Goal: Task Accomplishment & Management: Manage account settings

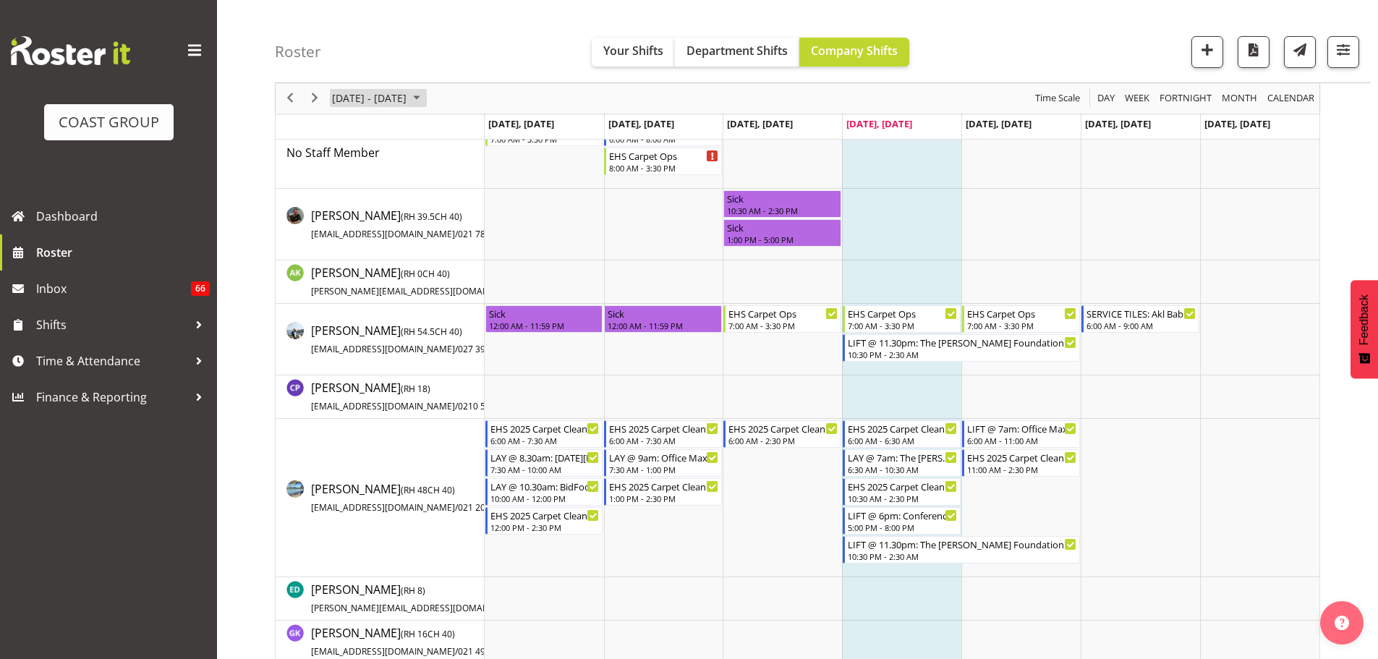
scroll to position [86, 0]
click at [320, 99] on span "Next" at bounding box center [314, 99] width 17 height 18
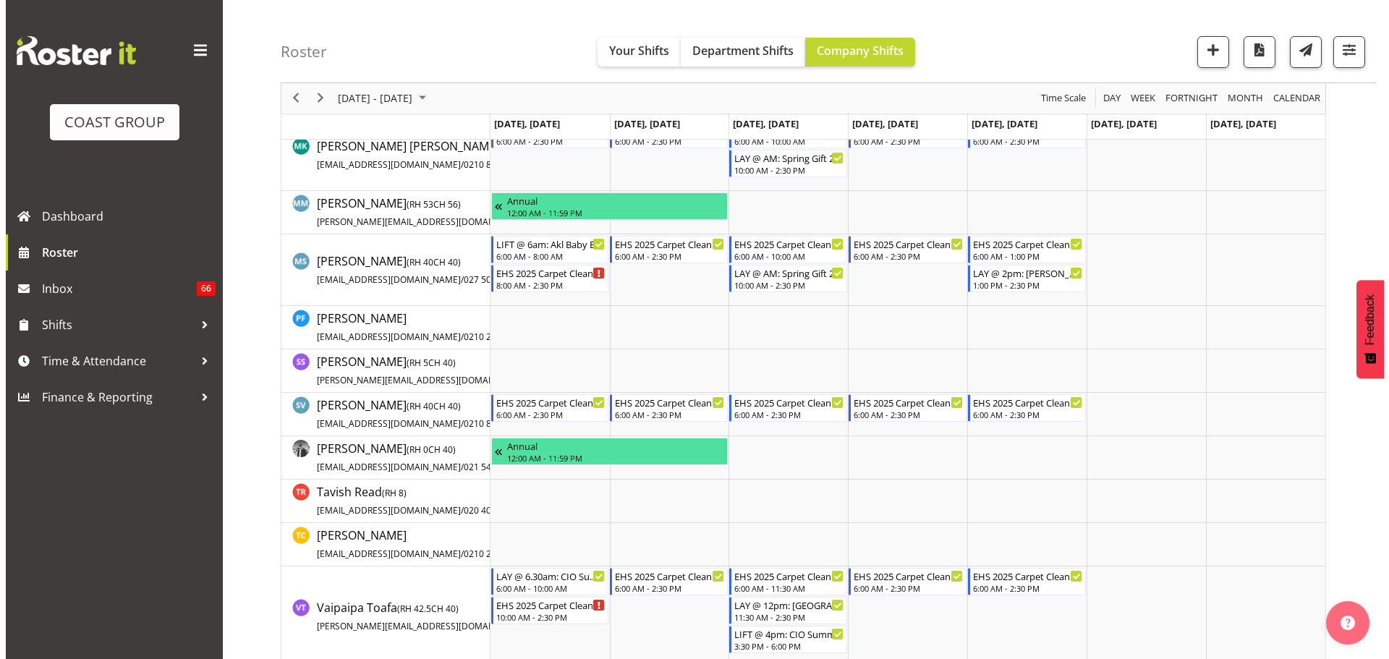
scroll to position [851, 0]
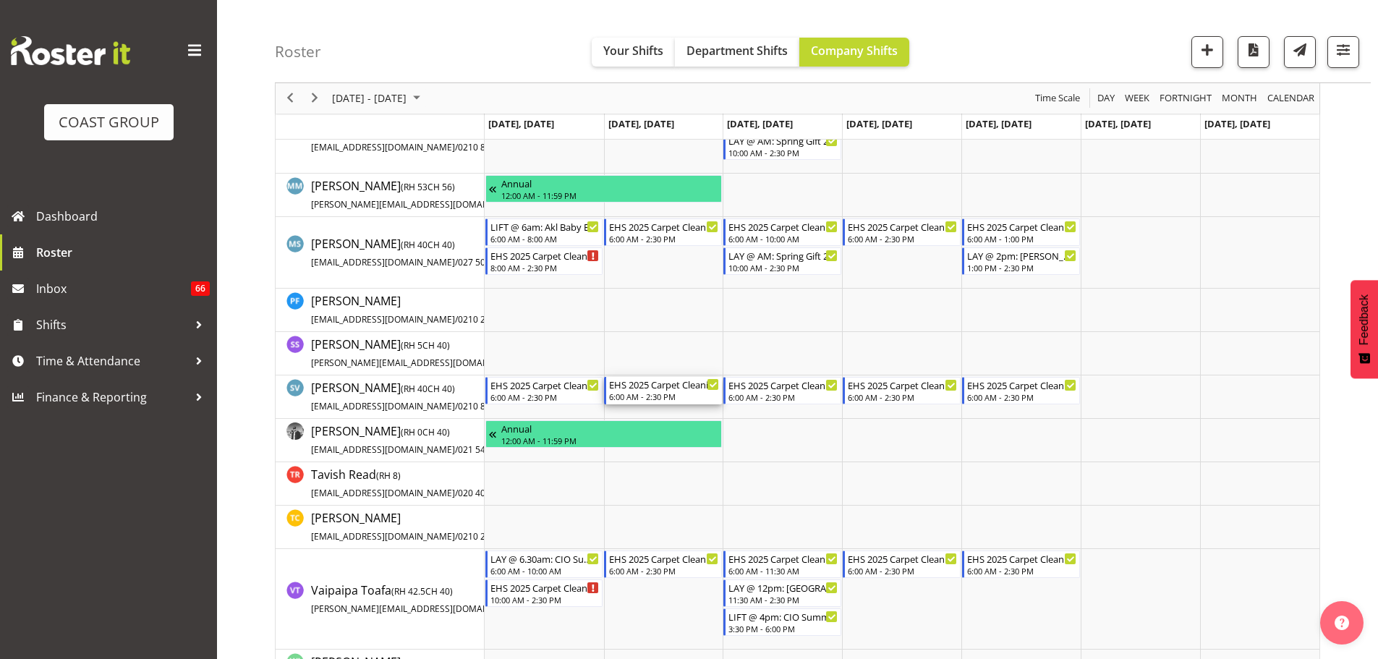
click at [683, 388] on div "EHS 2025 Carpet Cleaning & Maintainence" at bounding box center [664, 384] width 110 height 14
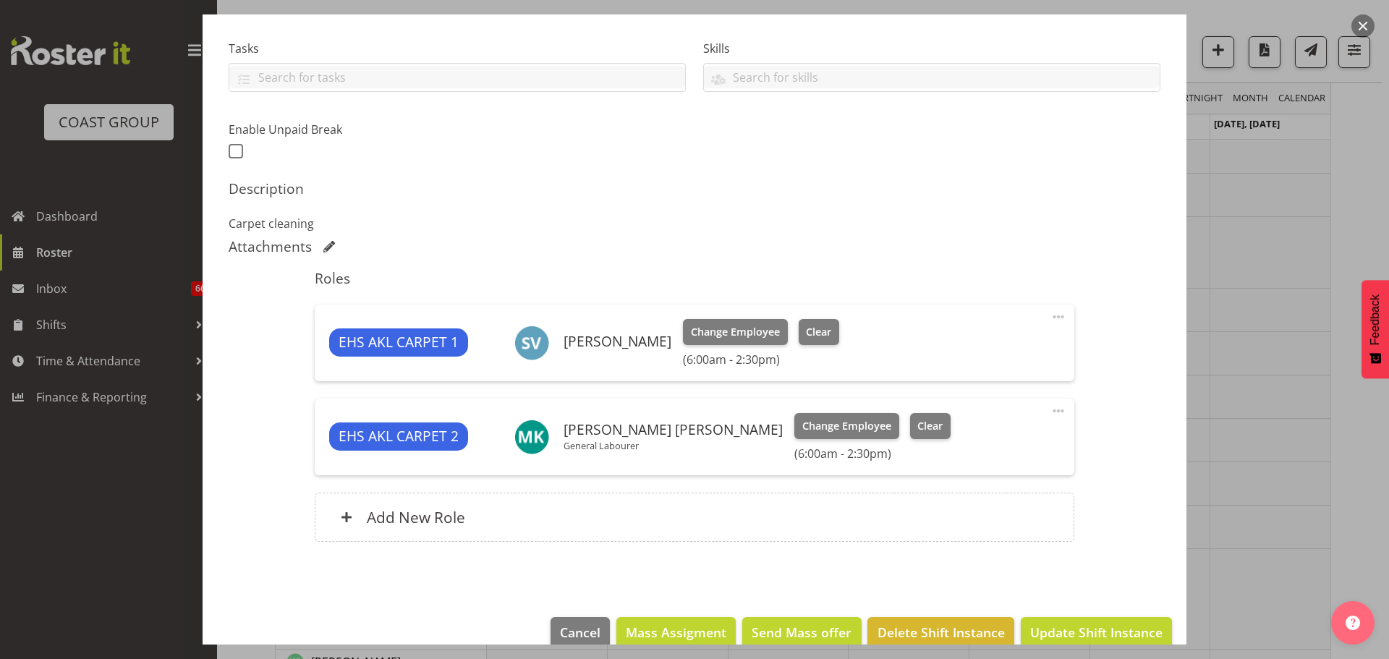
select select "69"
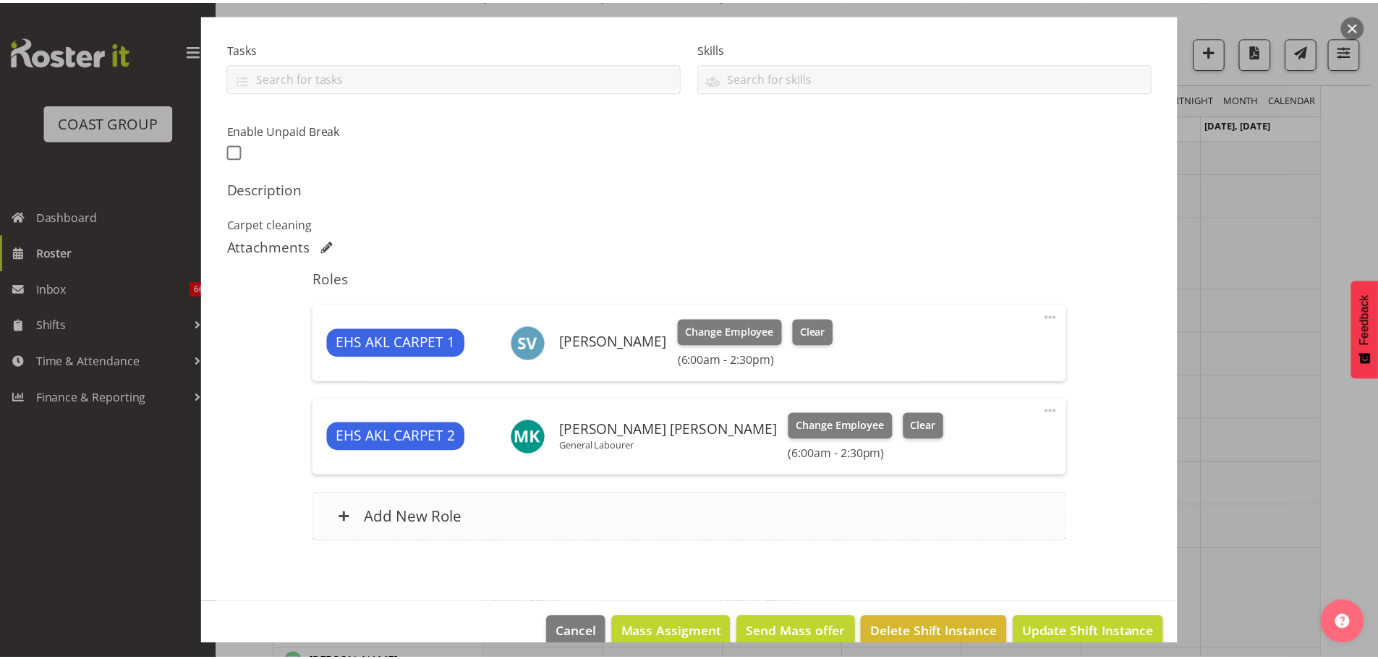
scroll to position [301, 0]
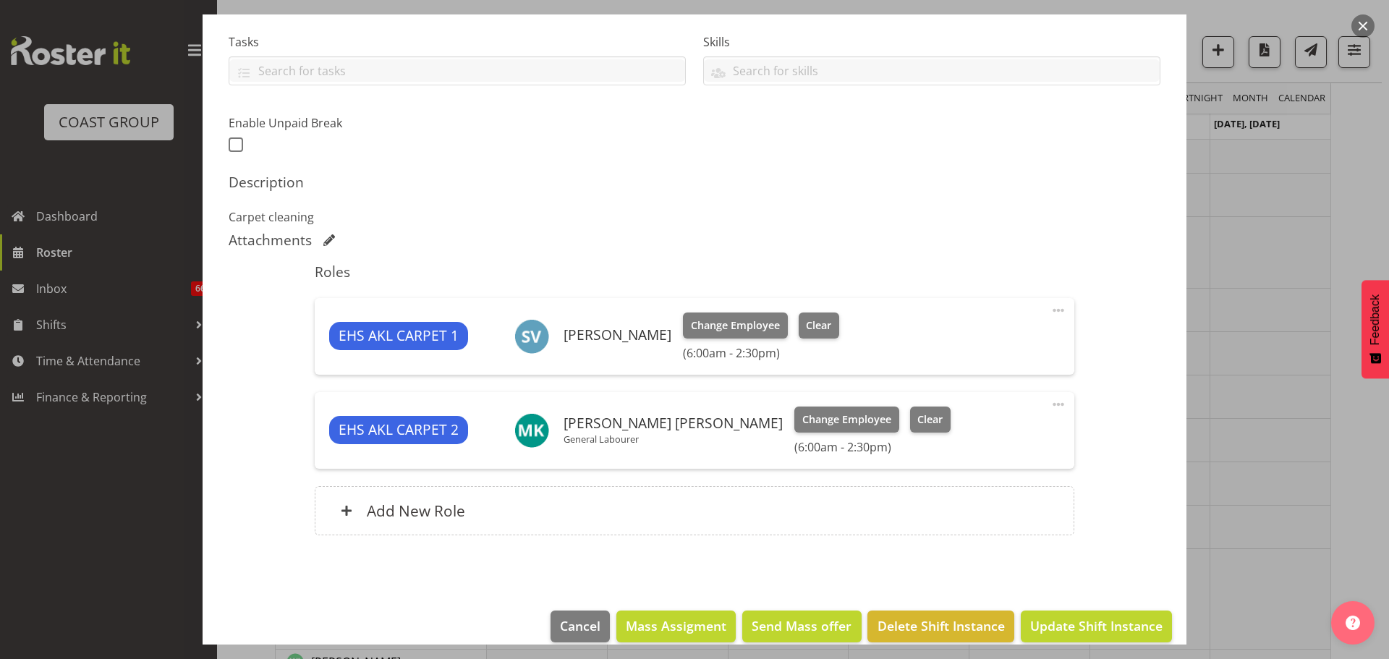
click at [1346, 498] on div at bounding box center [694, 329] width 1389 height 659
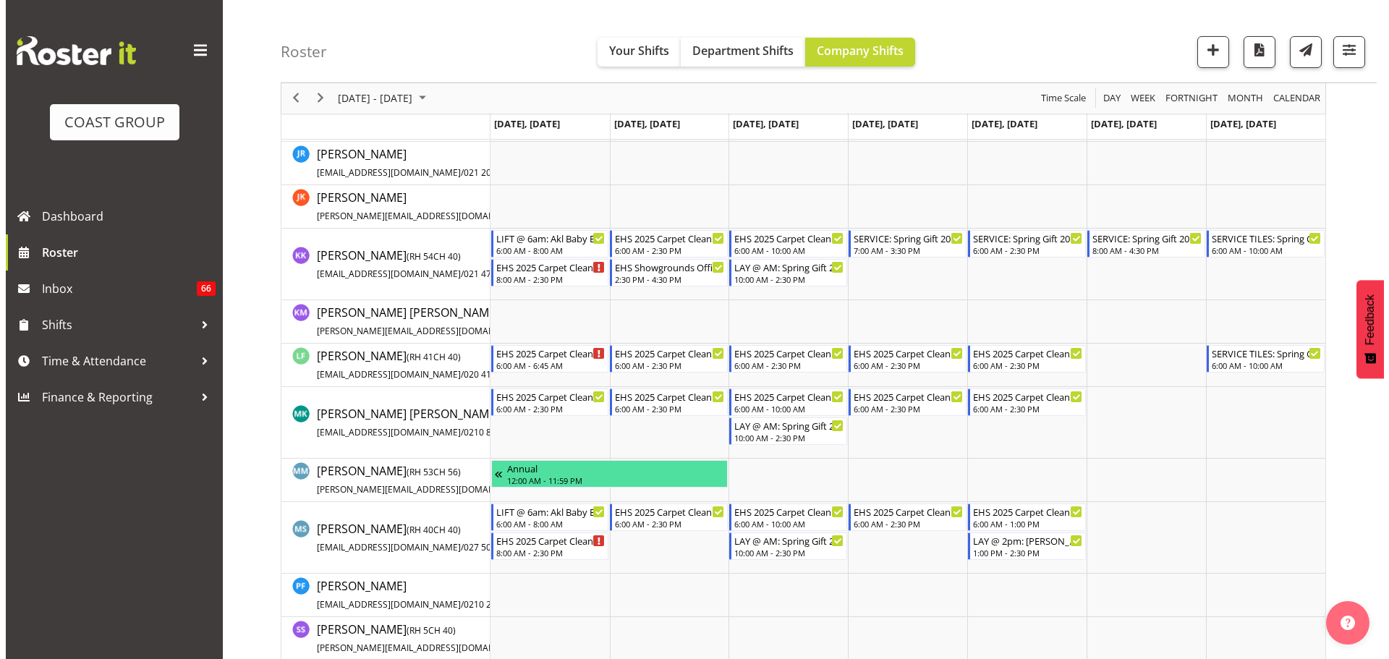
scroll to position [563, 0]
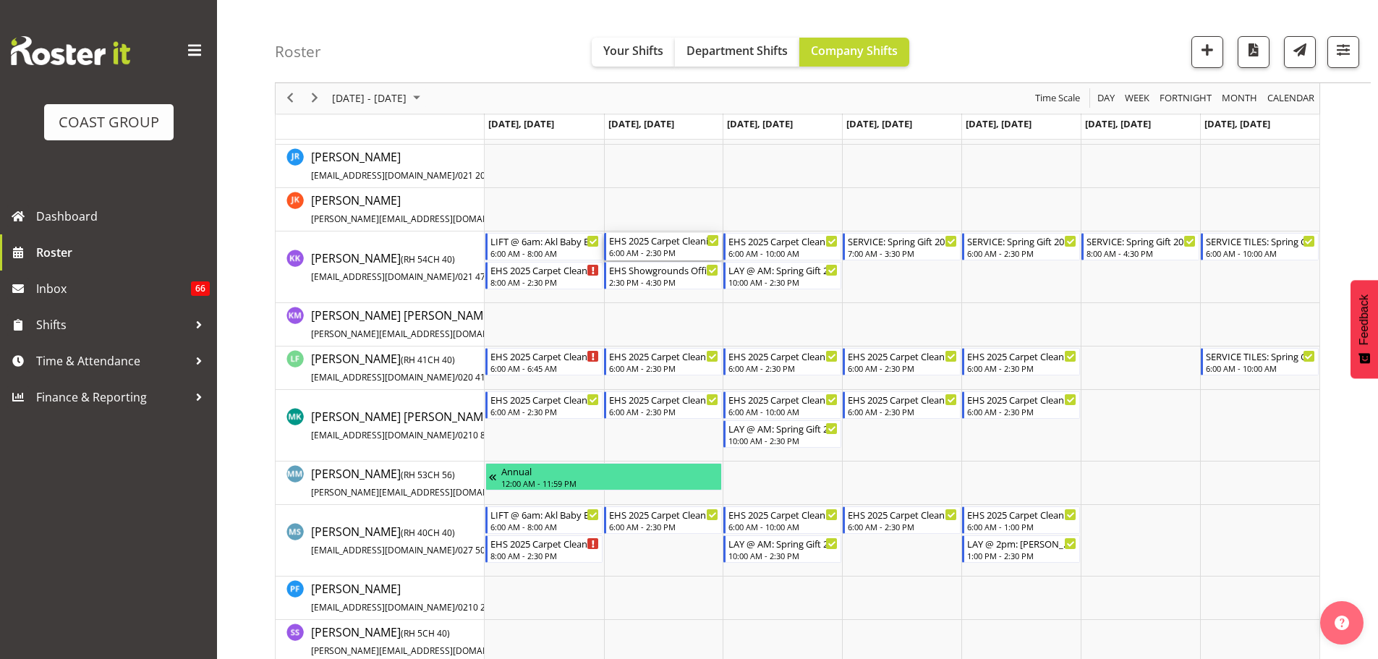
click at [649, 237] on div "EHS 2025 Carpet Cleaning, Maintenance, etc" at bounding box center [664, 240] width 110 height 14
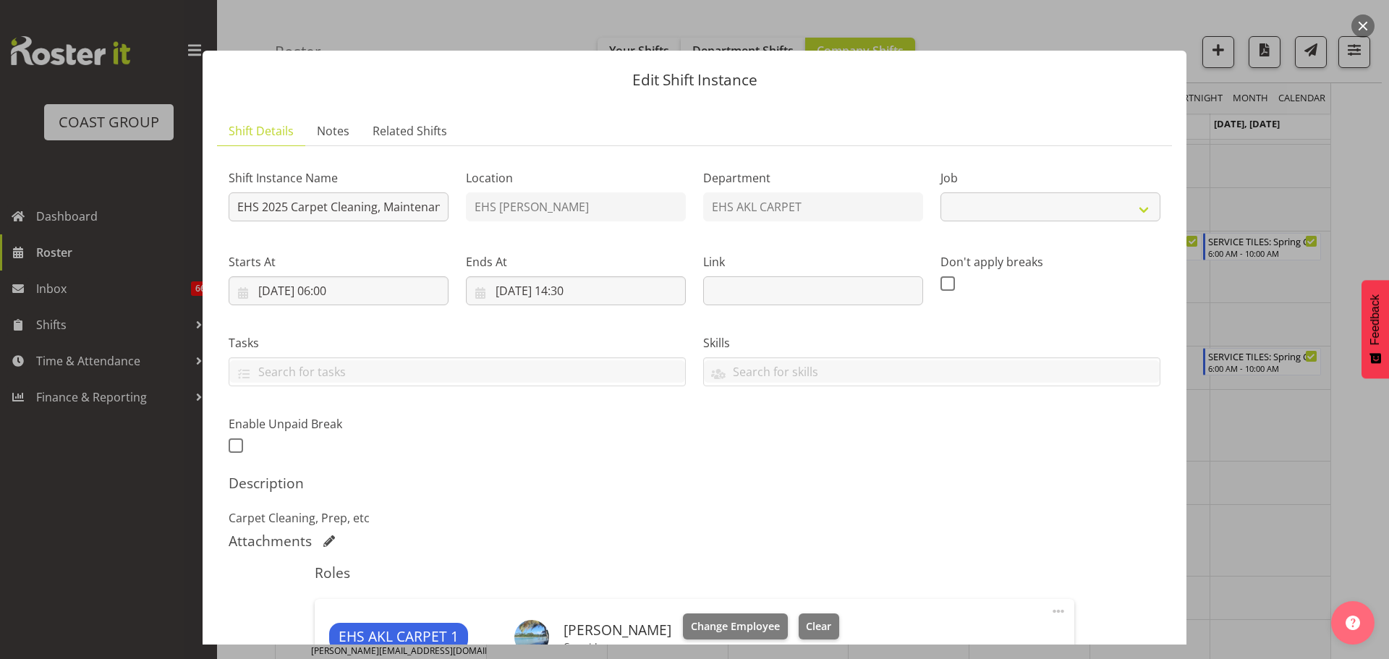
select select "69"
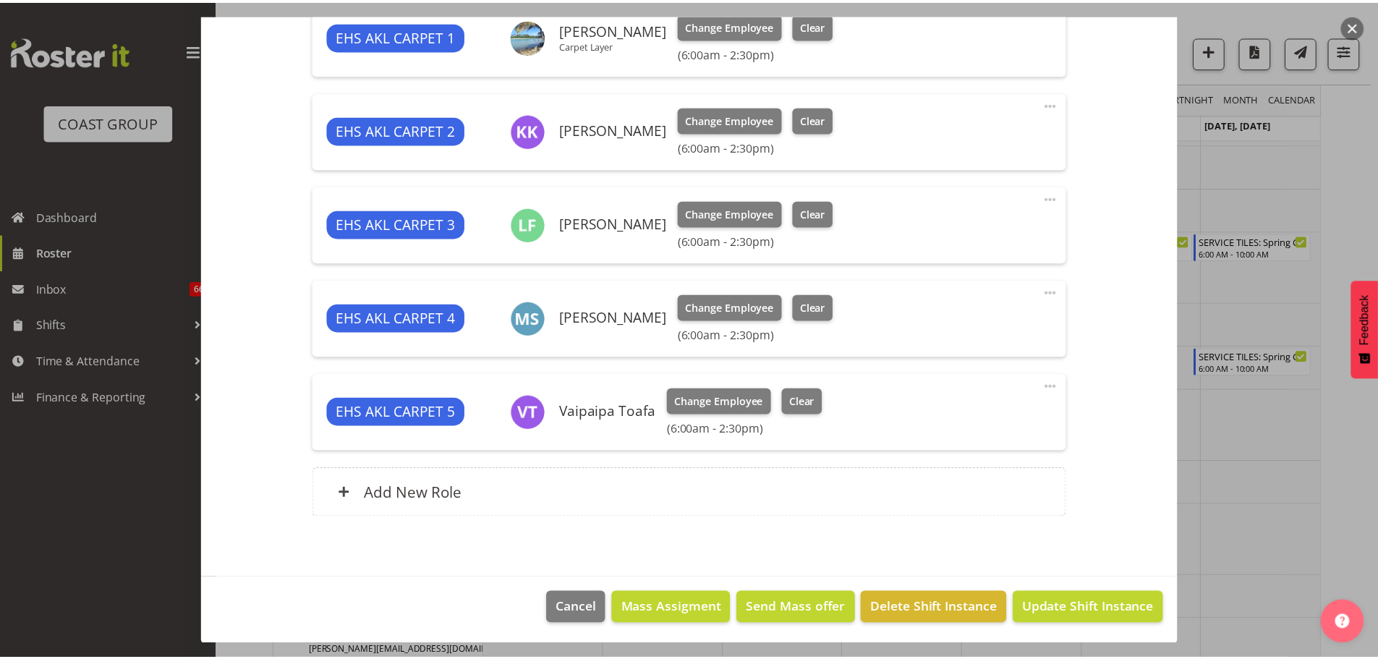
scroll to position [602, 0]
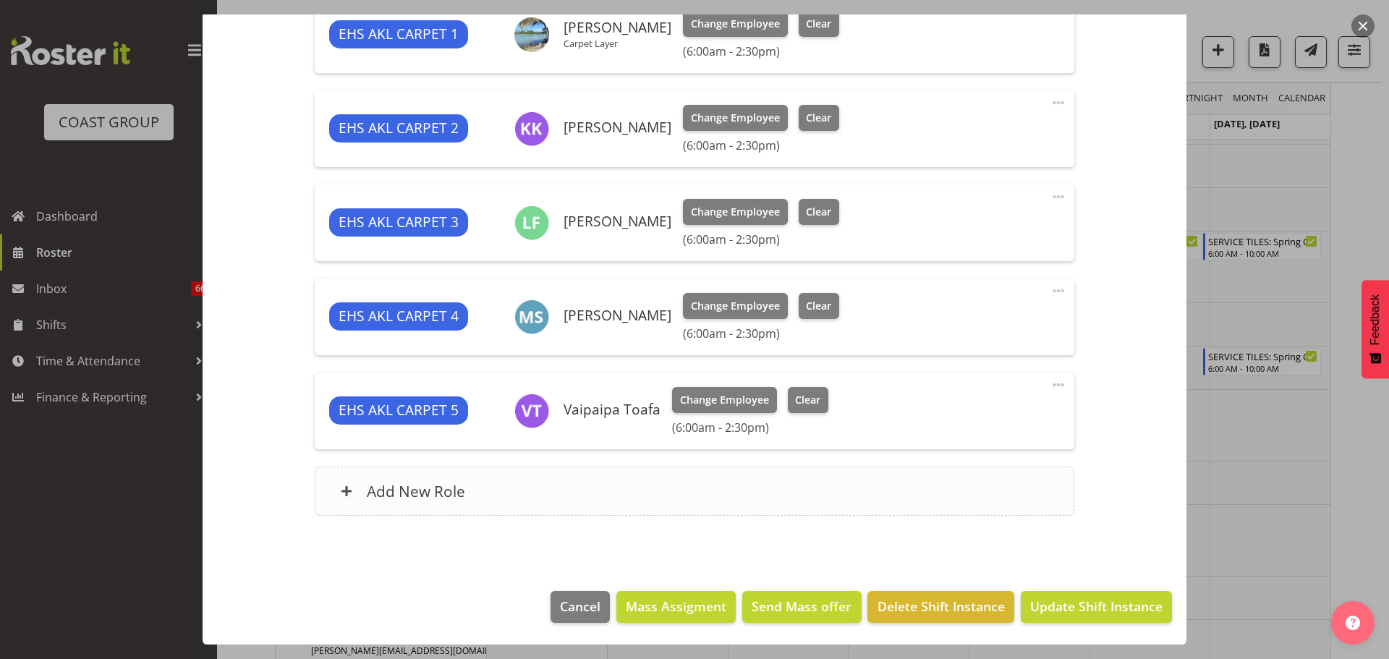
click at [731, 470] on div "Add New Role" at bounding box center [694, 490] width 759 height 49
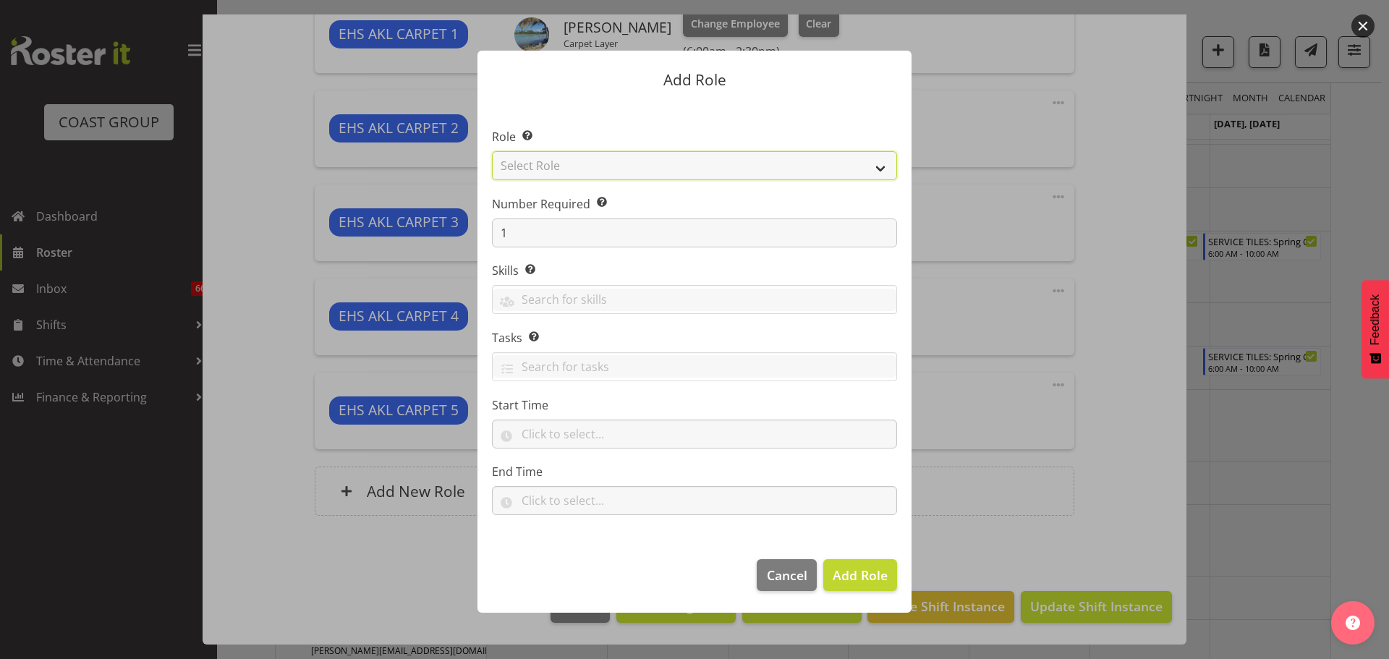
click at [722, 154] on select "Select Role ACCOUNT MANAGER ACCOUNT MANAGER DW ACCOUNTS AKL DIANNA VEHICLES AKL…" at bounding box center [694, 165] width 405 height 29
select select "190"
click at [492, 151] on select "Select Role ACCOUNT MANAGER ACCOUNT MANAGER DW ACCOUNTS AKL DIANNA VEHICLES AKL…" at bounding box center [694, 165] width 405 height 29
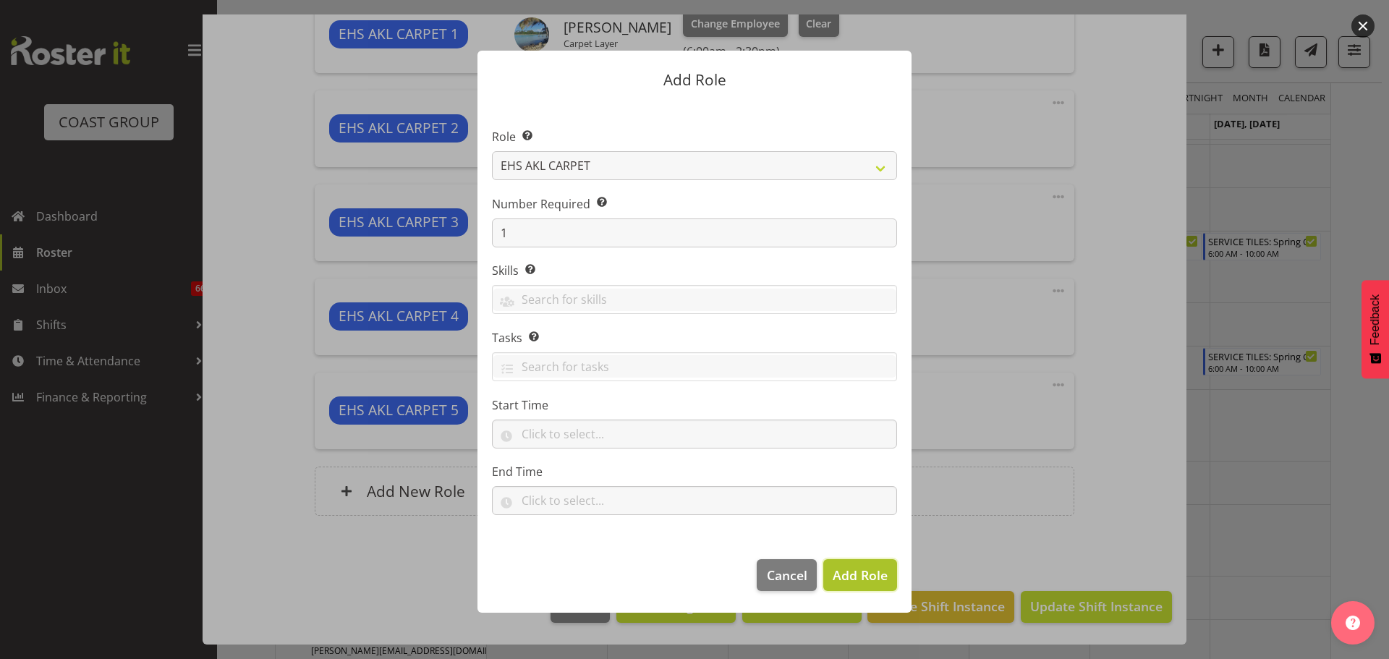
click at [859, 571] on span "Add Role" at bounding box center [859, 574] width 55 height 17
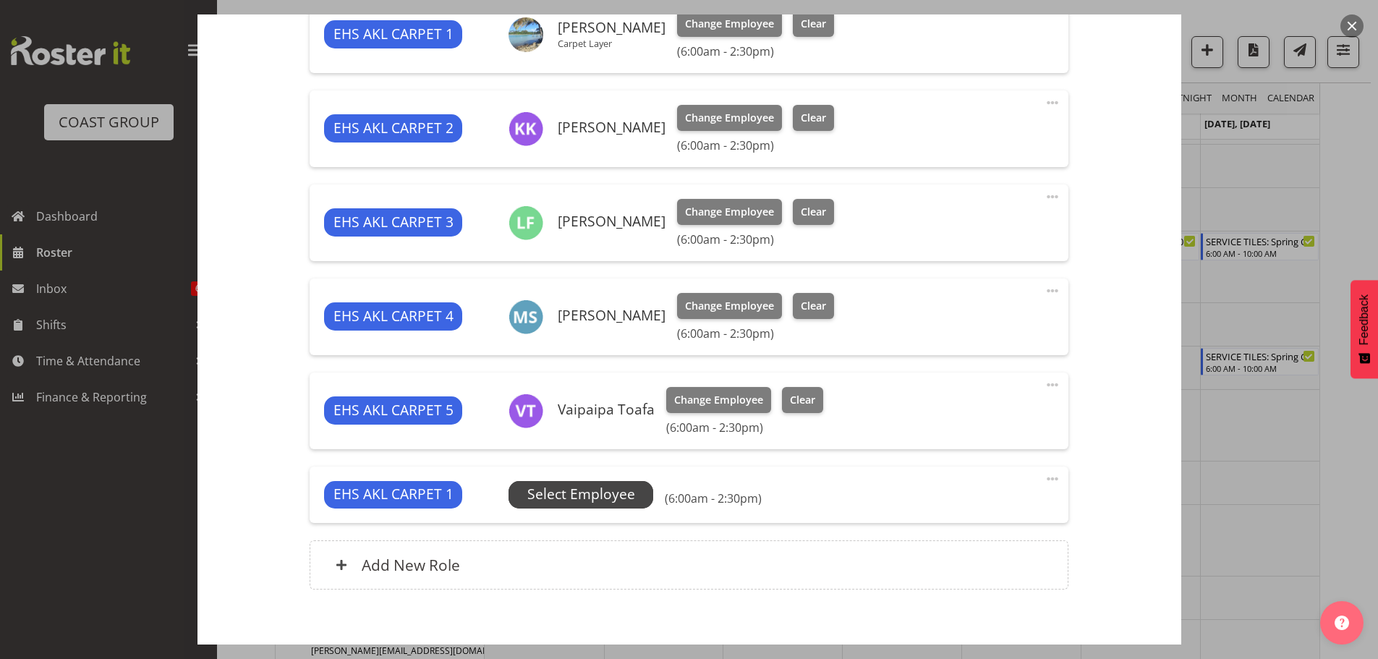
click at [564, 500] on span "Select Employee" at bounding box center [581, 494] width 108 height 21
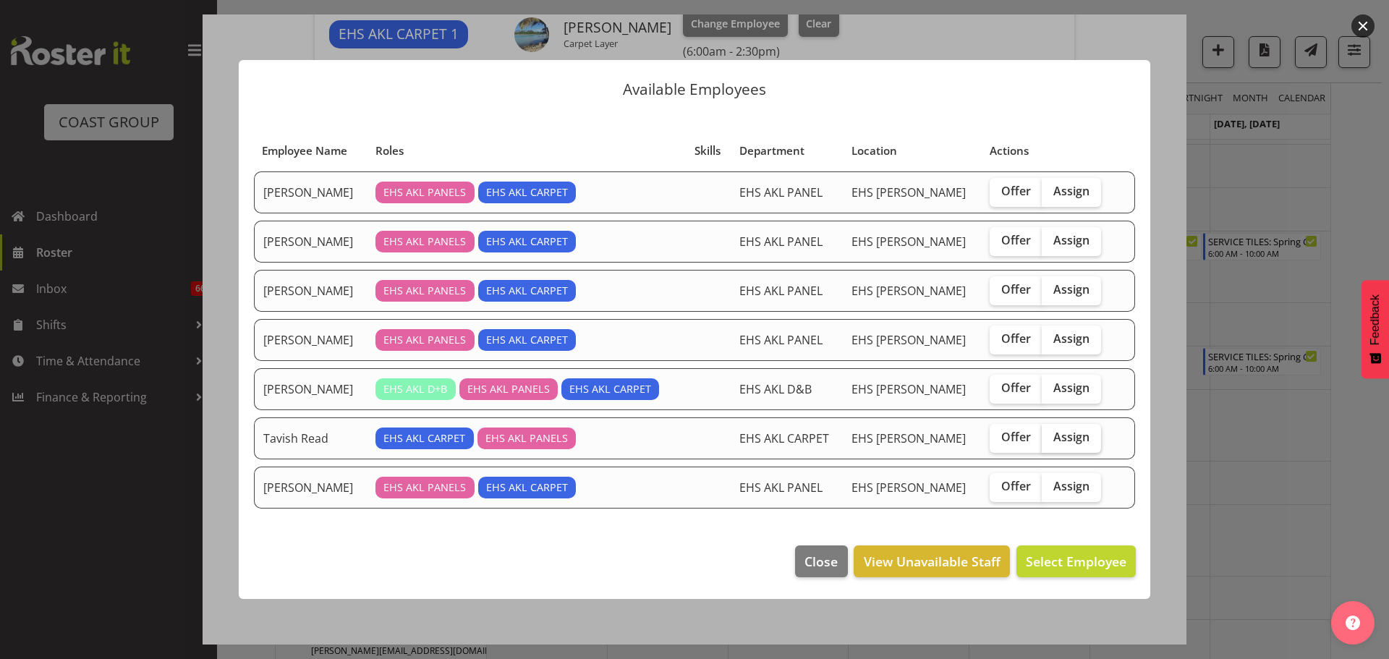
click at [1065, 440] on span "Assign" at bounding box center [1071, 437] width 36 height 14
click at [1051, 440] on input "Assign" at bounding box center [1045, 437] width 9 height 9
checkbox input "true"
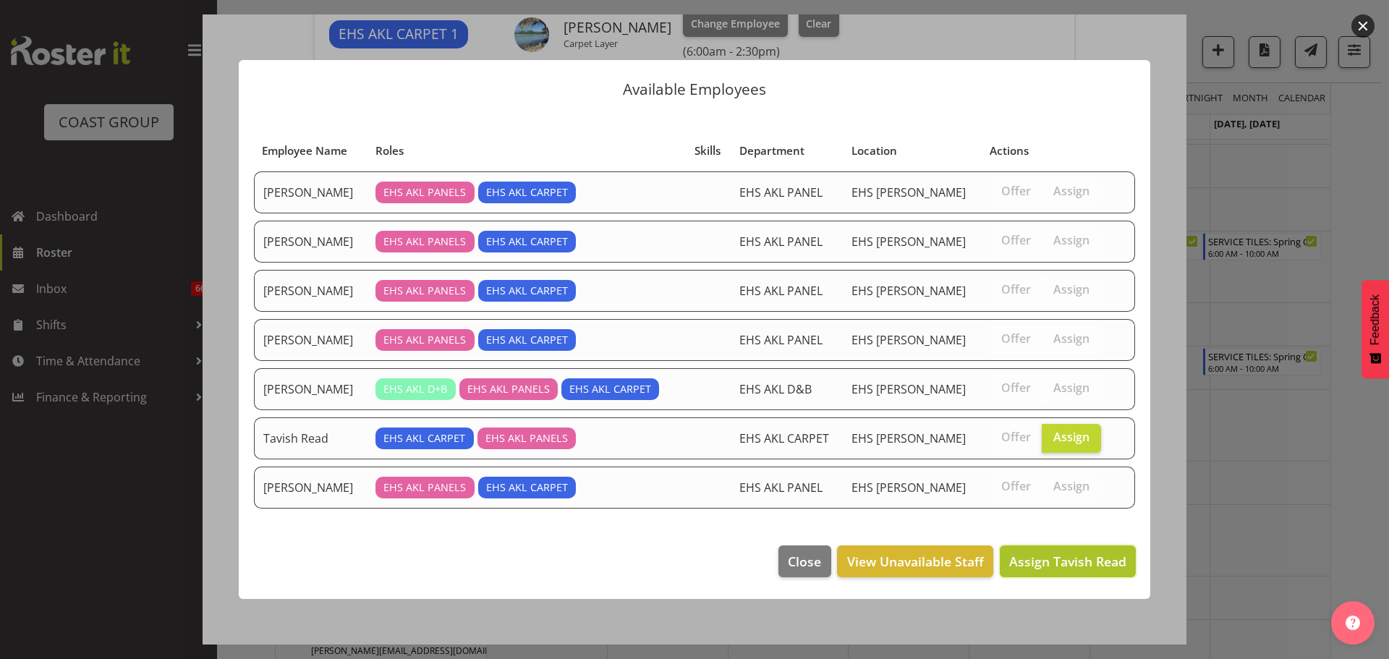
click at [1062, 561] on span "Assign Tavish Read" at bounding box center [1067, 561] width 117 height 17
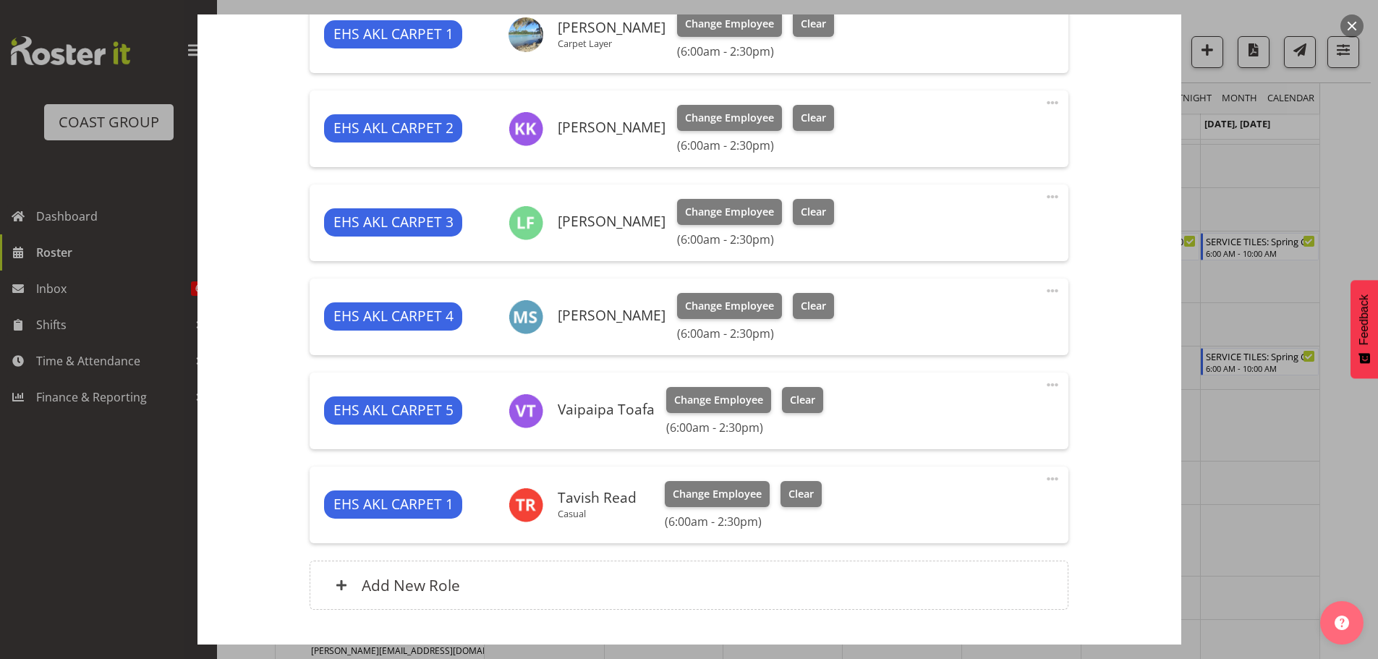
scroll to position [696, 0]
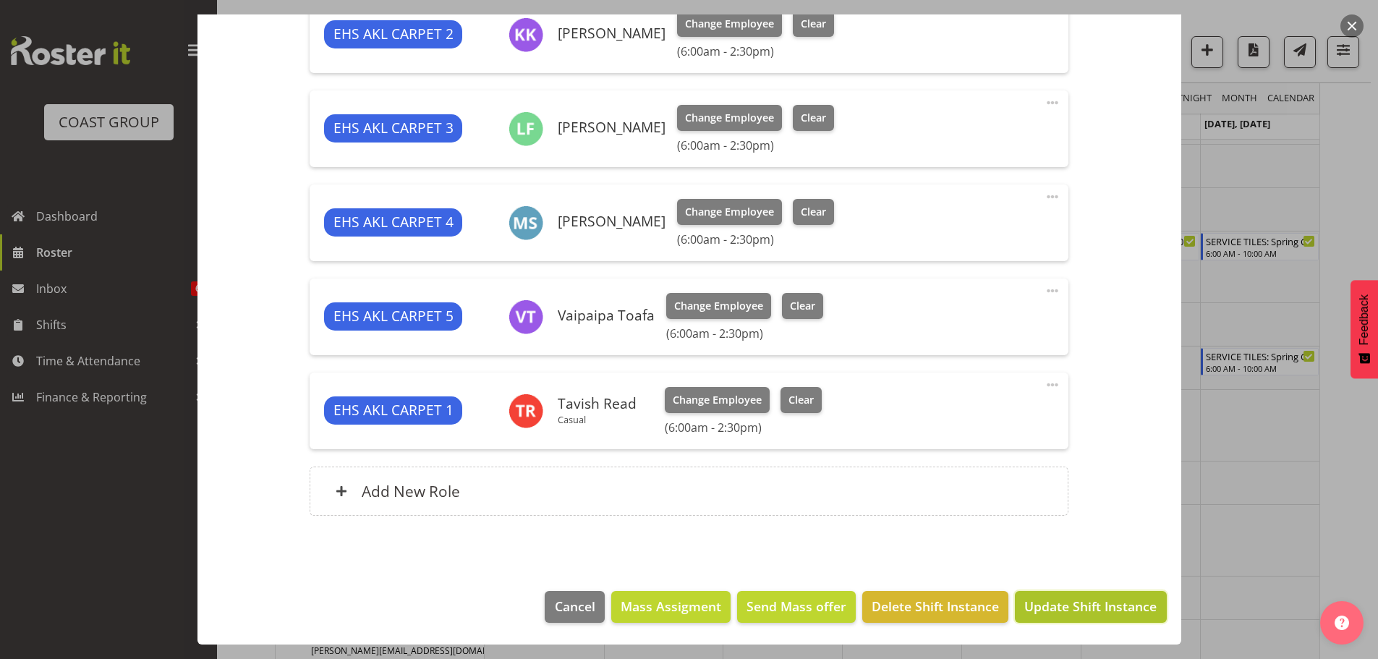
click at [1114, 605] on span "Update Shift Instance" at bounding box center [1090, 606] width 132 height 19
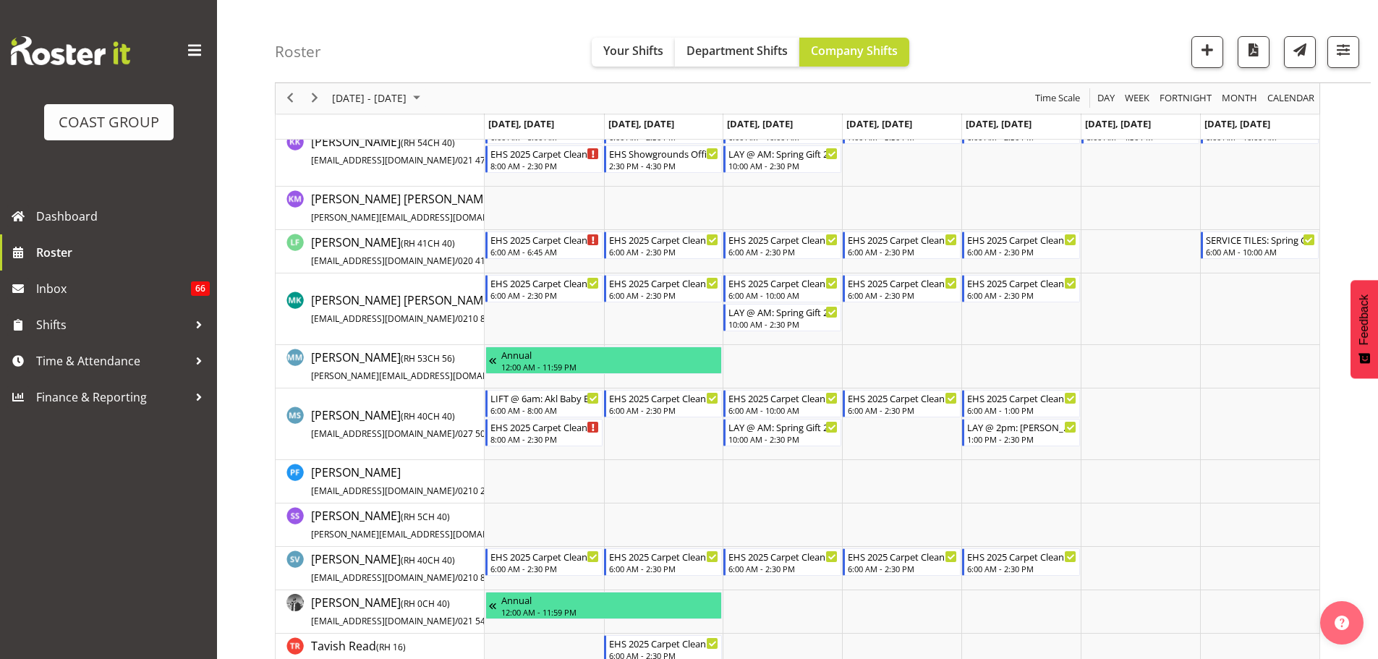
scroll to position [690, 0]
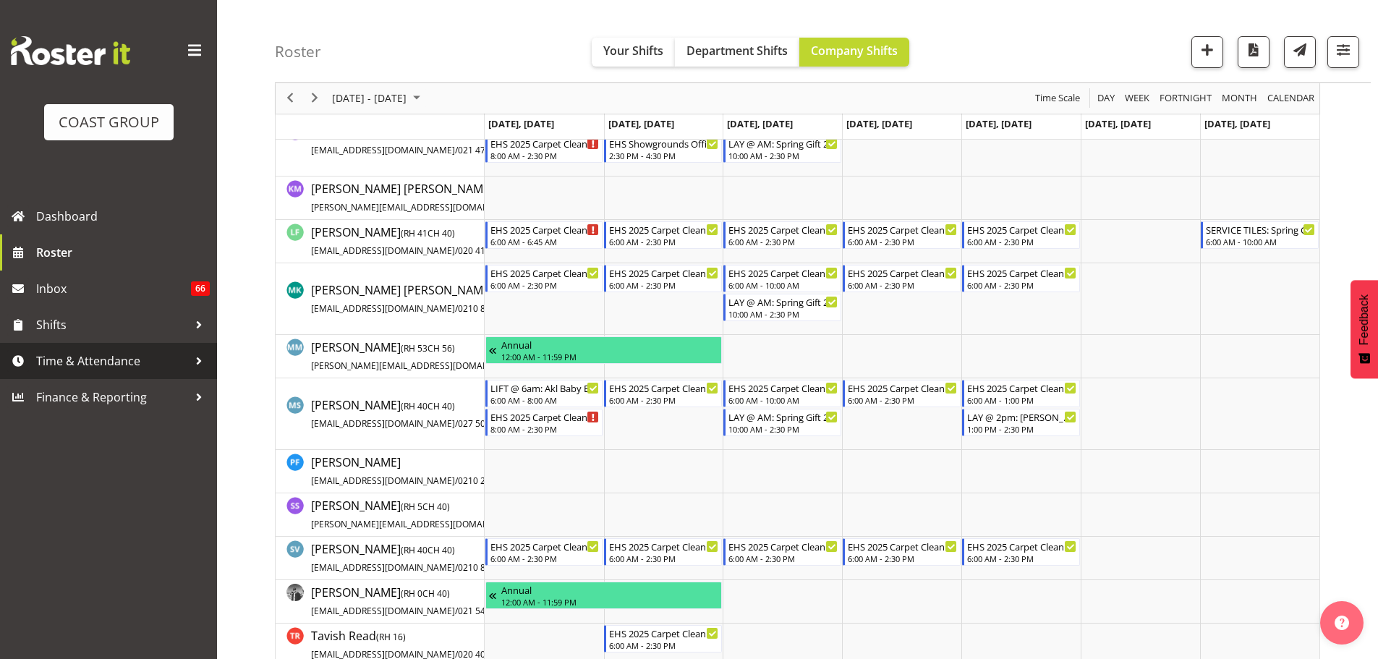
click at [135, 354] on span "Time & Attendance" at bounding box center [112, 361] width 152 height 22
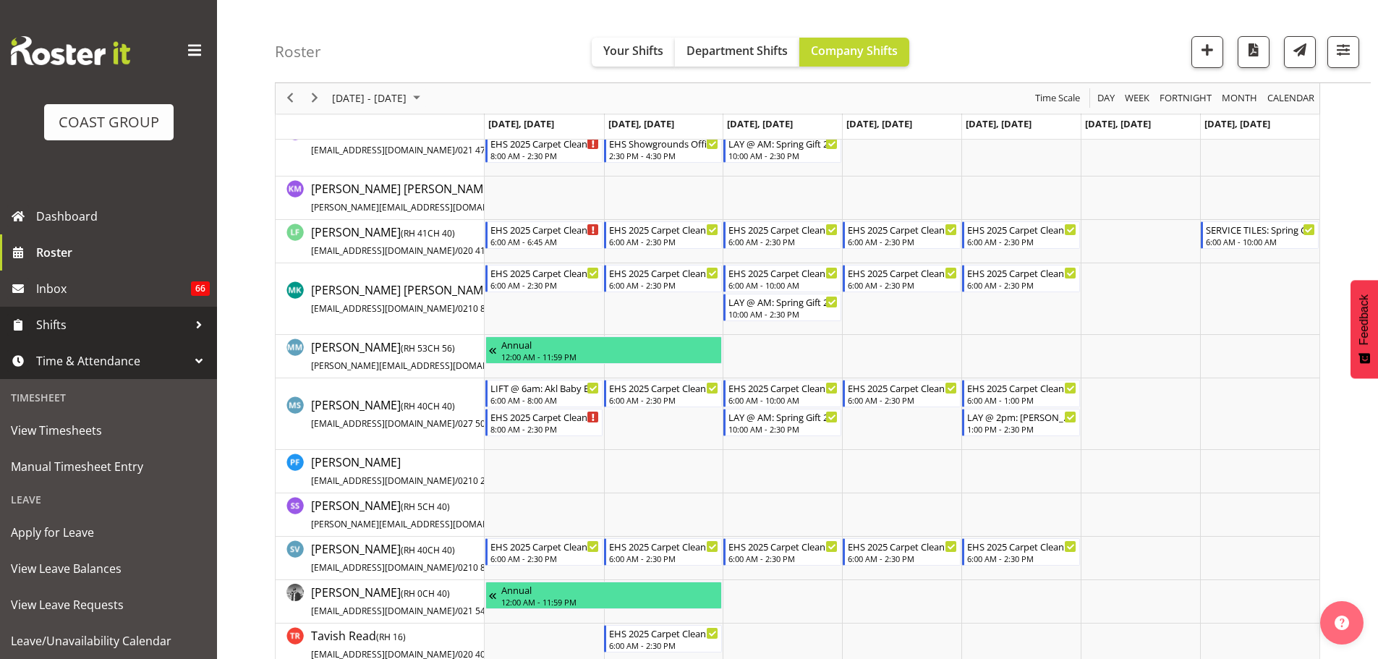
click at [101, 318] on span "Shifts" at bounding box center [112, 325] width 152 height 22
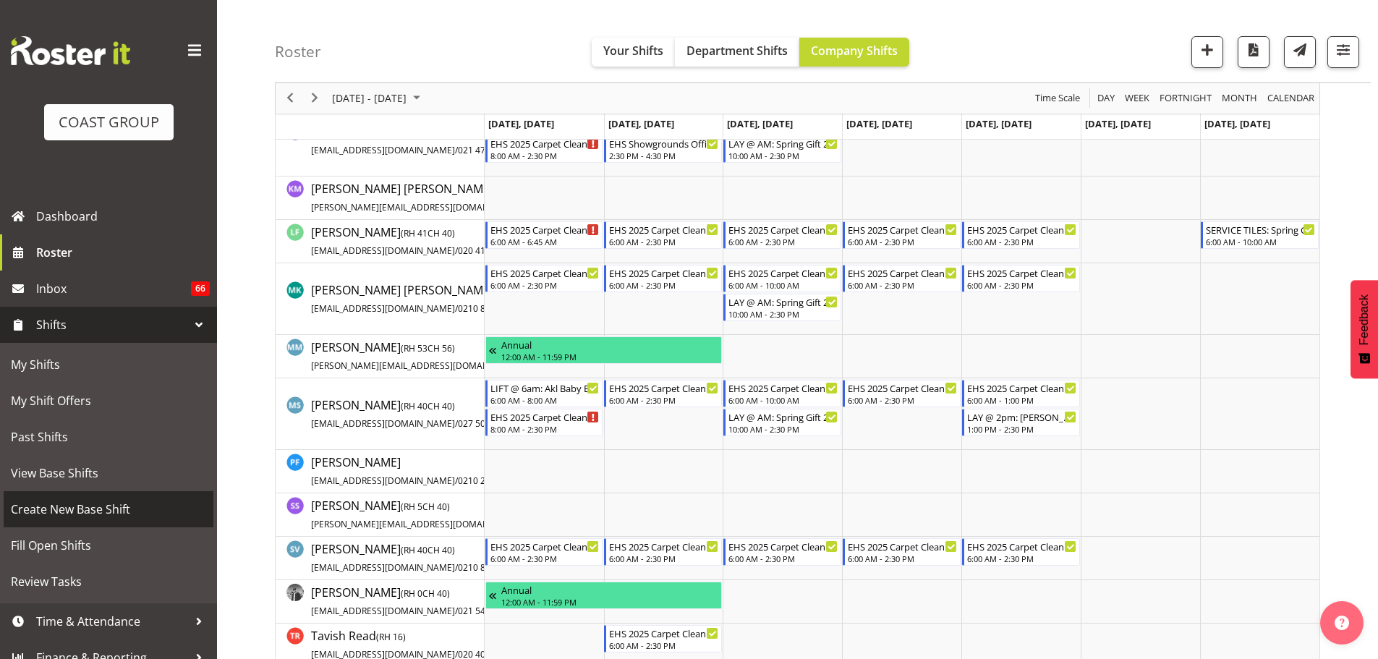
click at [44, 517] on span "Create New Base Shift" at bounding box center [108, 509] width 195 height 22
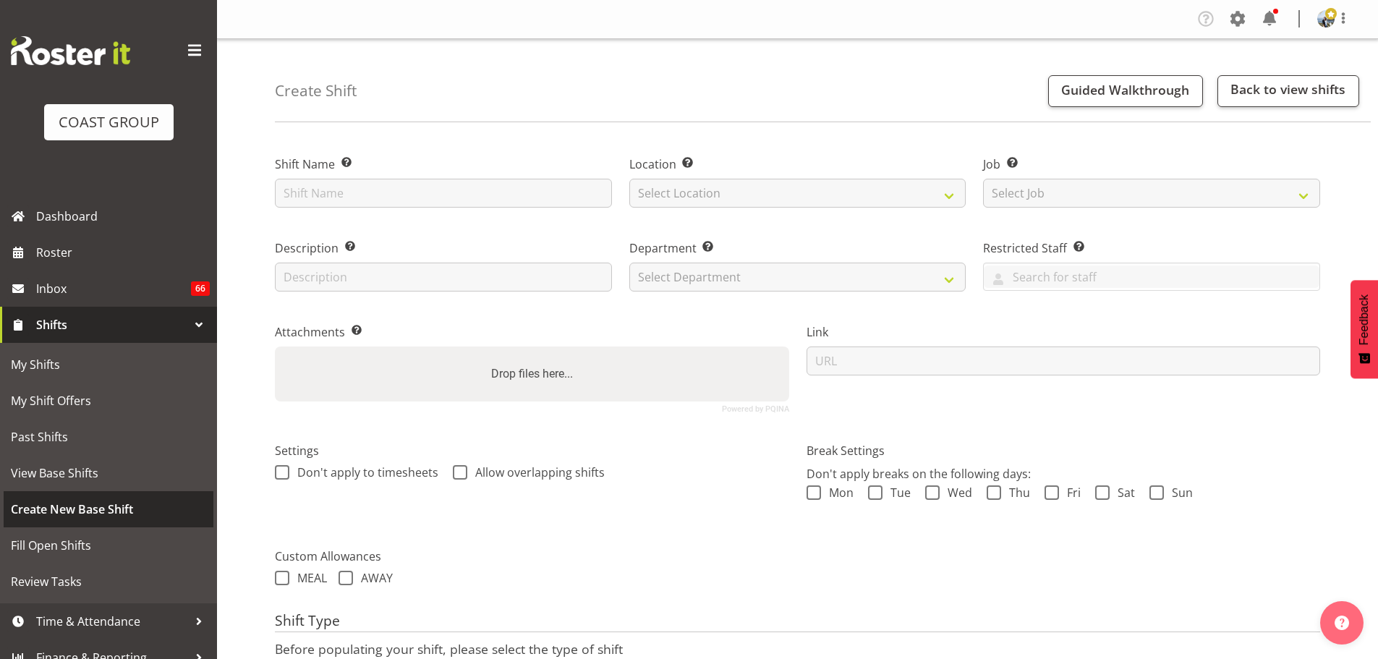
click at [44, 517] on span "Create New Base Shift" at bounding box center [108, 509] width 195 height 22
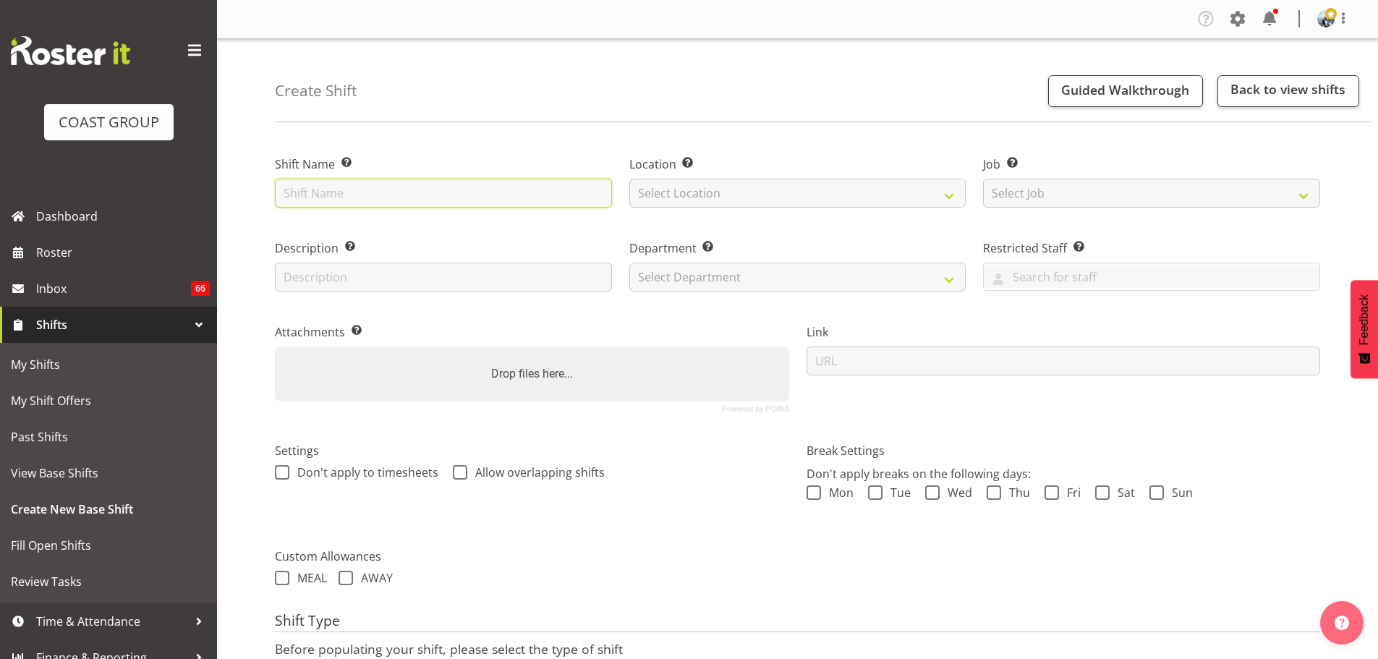
click at [381, 203] on input "text" at bounding box center [443, 193] width 337 height 29
click at [315, 183] on input "TIAFT @" at bounding box center [443, 193] width 337 height 29
click at [318, 195] on input "TIAFT 25 @" at bounding box center [443, 193] width 337 height 29
click at [365, 200] on input "TIAFT '25 @" at bounding box center [443, 193] width 337 height 29
type input "TIAFT '25 @ Pullman Hotel"
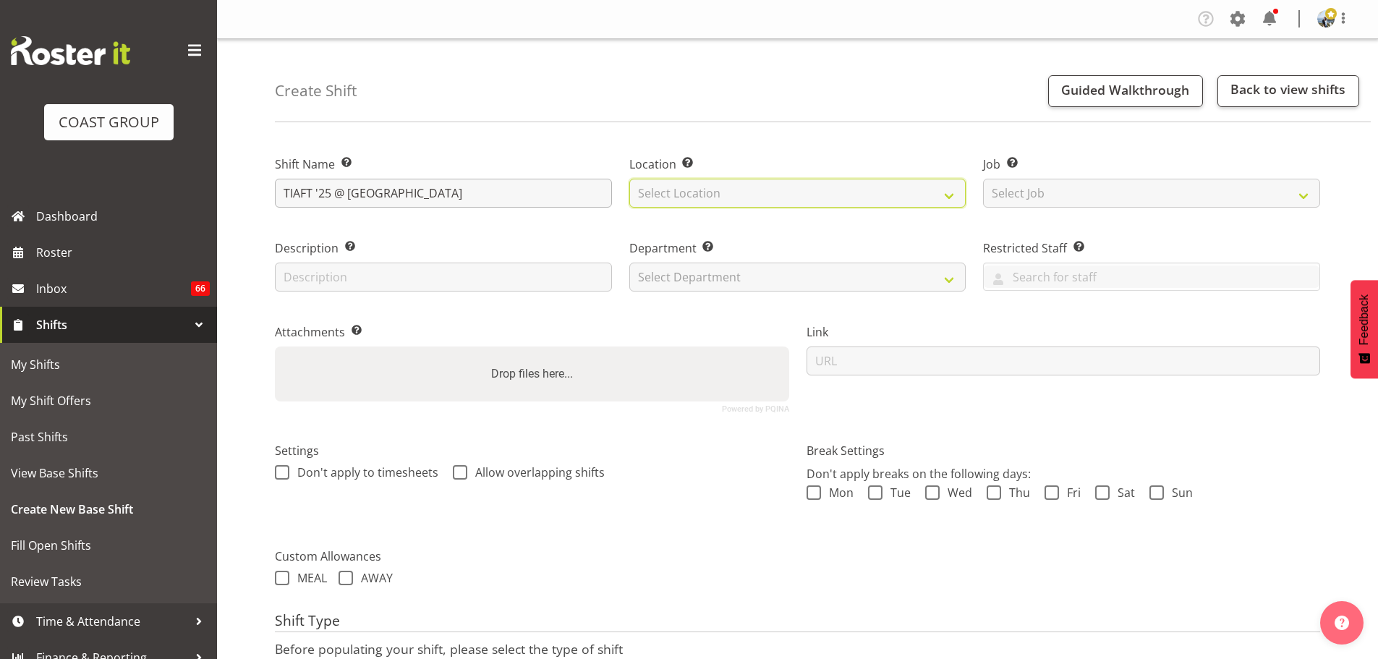
select select "35"
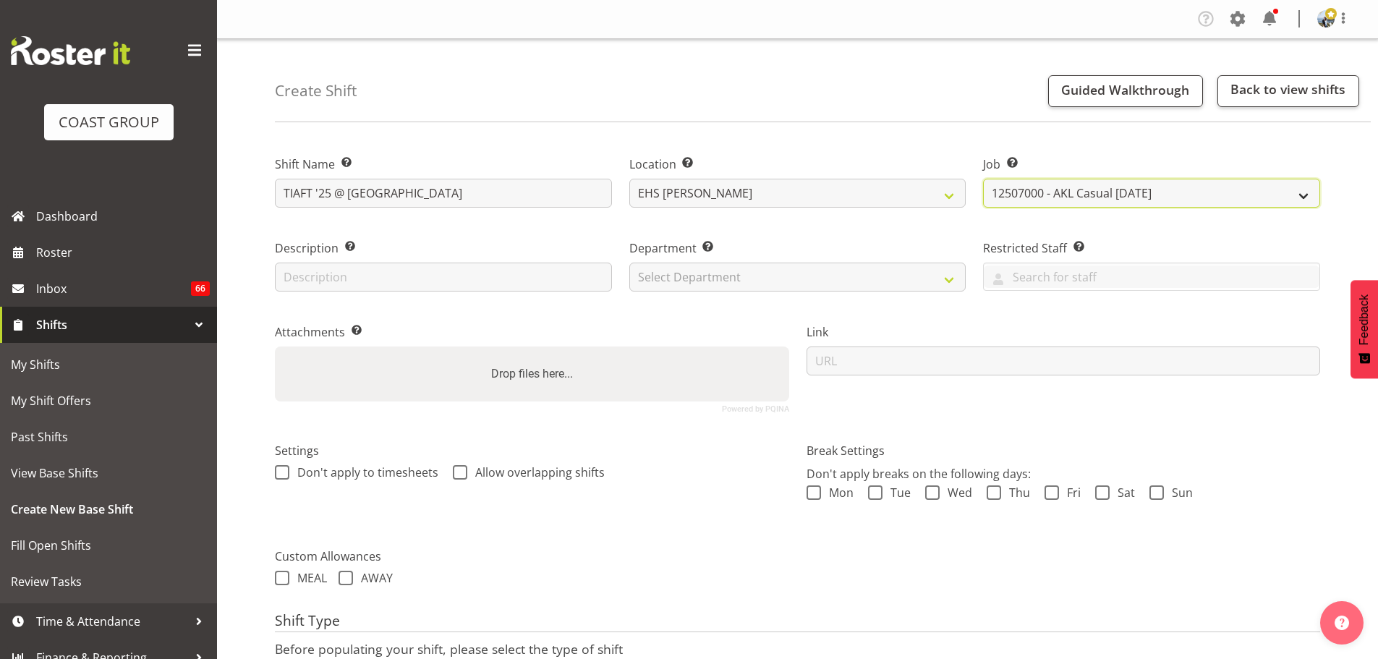
click at [1044, 187] on select "Create new job 1 Carlton Events 1 Carlton Hamilton 1 Carlton Wellington 1 EHS W…" at bounding box center [1151, 193] width 337 height 29
select select "9902"
click at [983, 179] on select "Create new job 1 Carlton Events 1 Carlton Hamilton 1 Carlton Wellington 1 EHS W…" at bounding box center [1151, 193] width 337 height 29
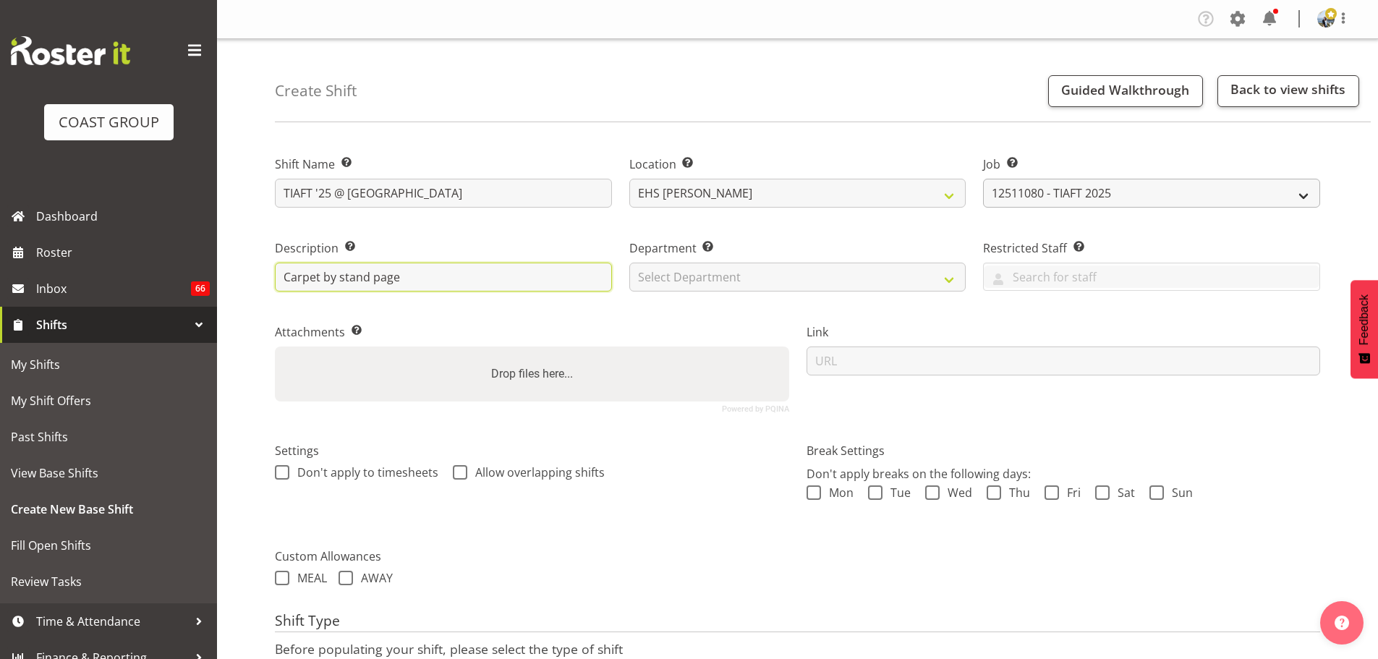
type input "Carpet by stand page"
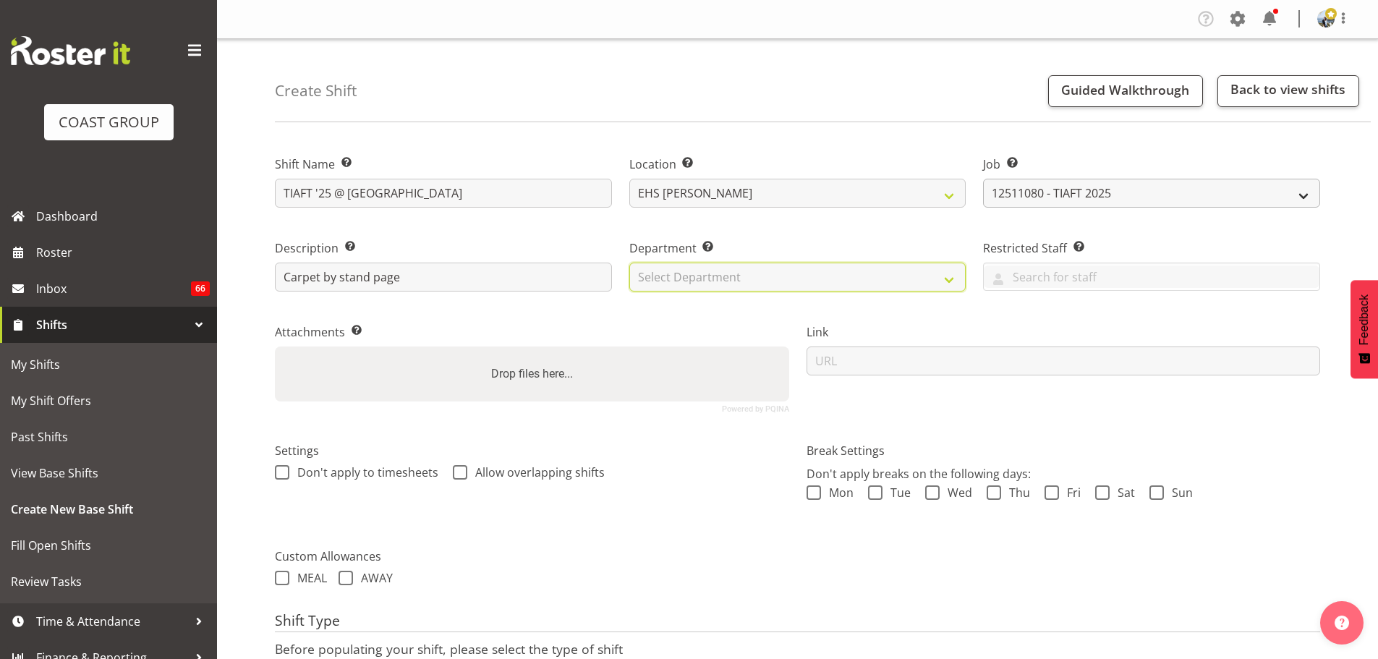
select select "35"
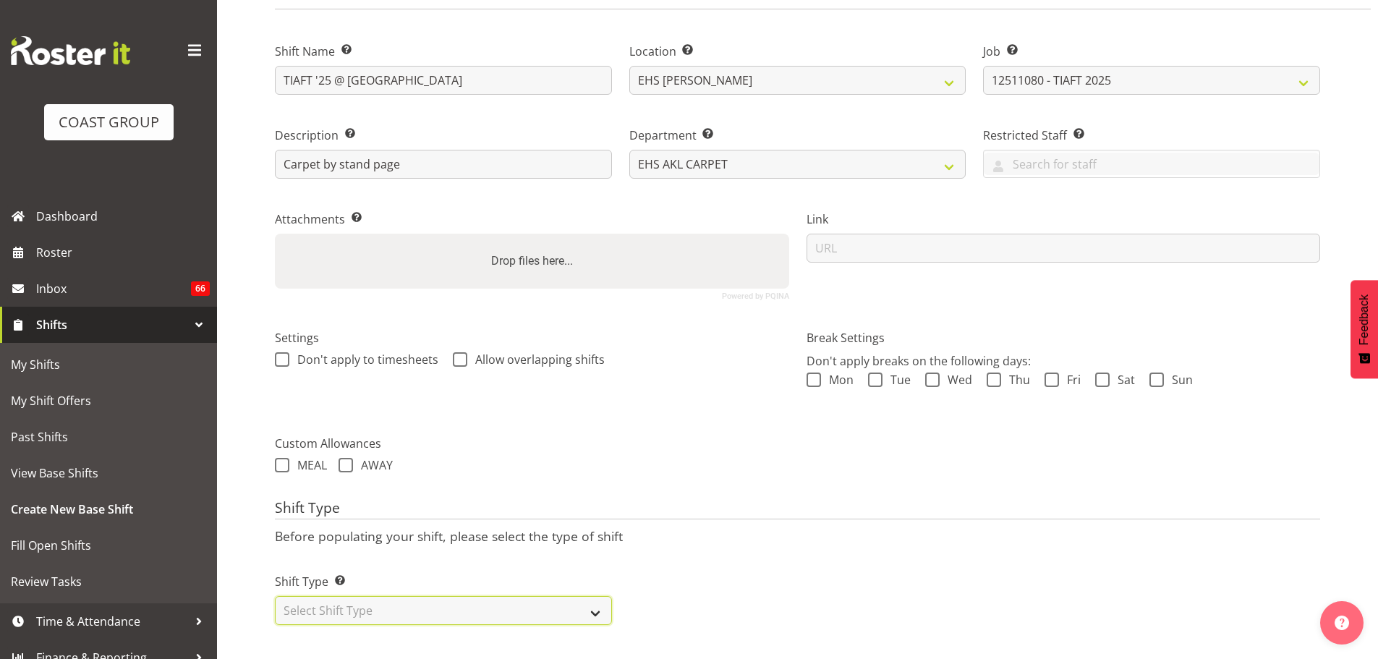
click at [515, 596] on select "Select Shift Type One Off Shift Recurring Shift Rotating Shift" at bounding box center [443, 610] width 337 height 29
select select "recurring"
click at [275, 596] on select "Select Shift Type One Off Shift Recurring Shift Rotating Shift" at bounding box center [443, 610] width 337 height 29
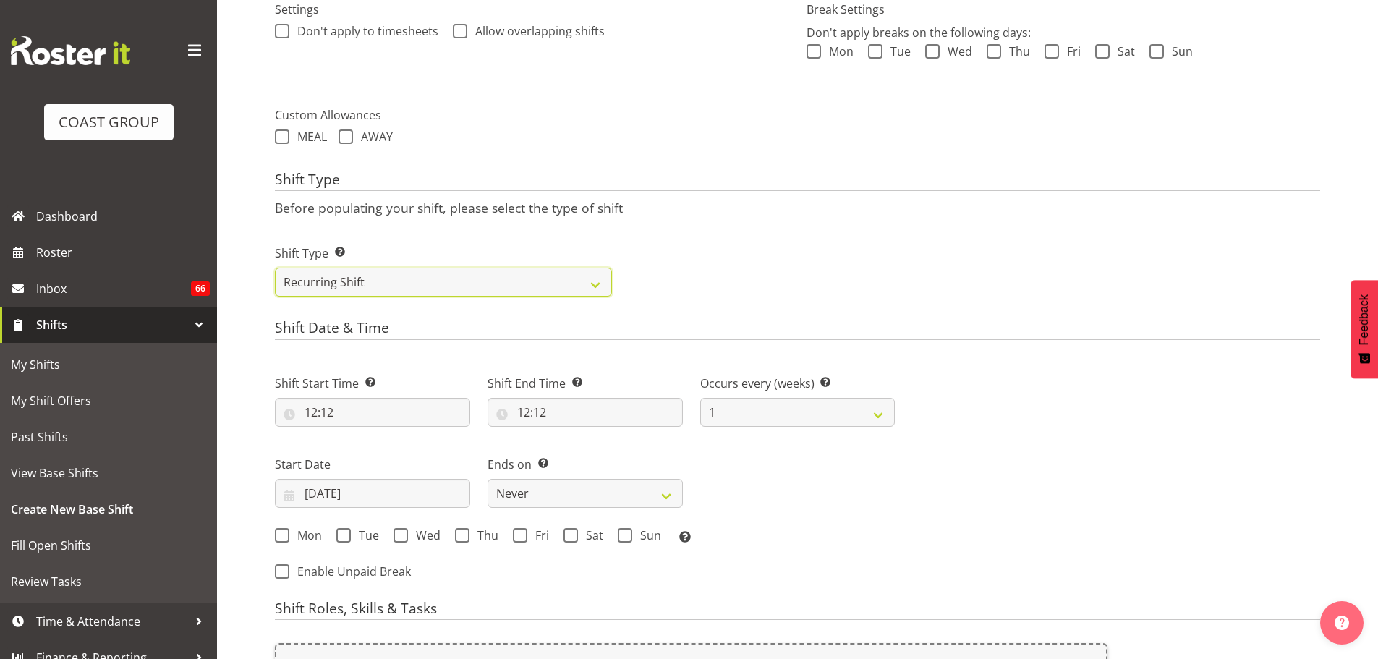
scroll to position [455, 0]
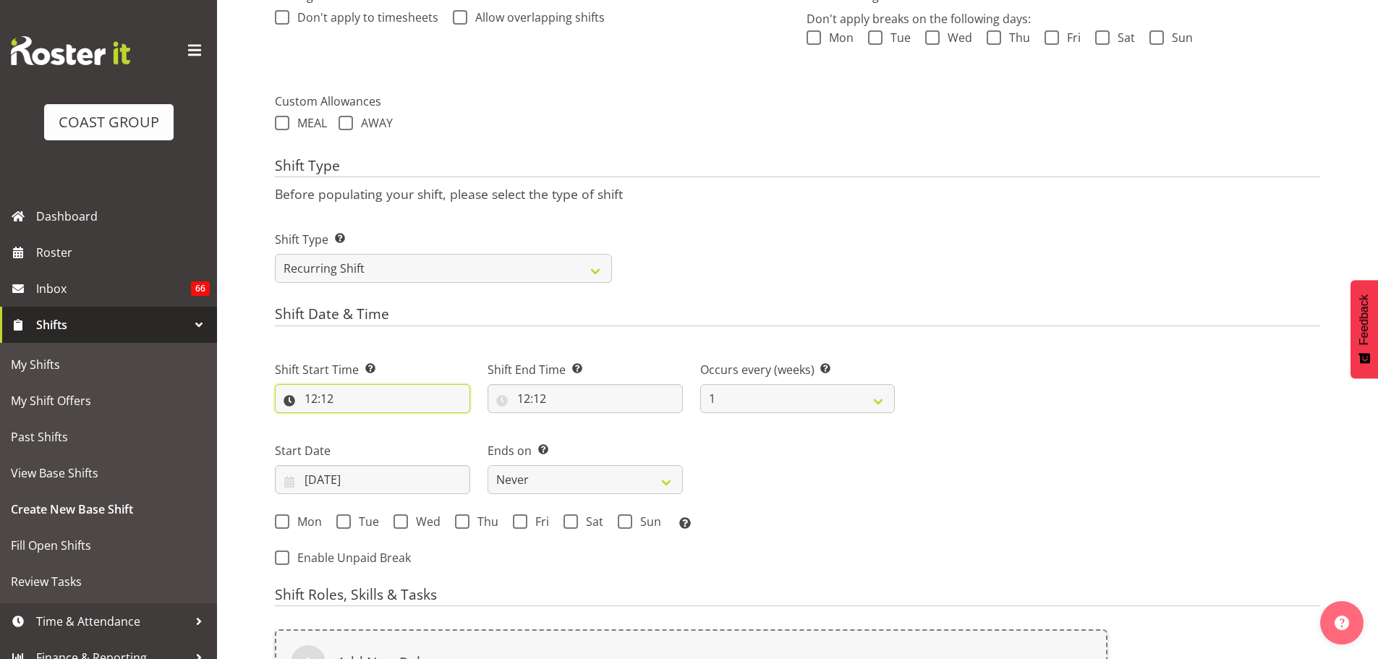
click at [318, 400] on input "12:12" at bounding box center [372, 398] width 195 height 29
click at [372, 442] on select "00 01 02 03 04 05 06 07 08 09 10 11 12 13 14 15 16 17 18 19 20 21 22 23" at bounding box center [373, 436] width 33 height 29
select select "10"
click at [357, 422] on select "00 01 02 03 04 05 06 07 08 09 10 11 12 13 14 15 16 17 18 19 20 21 22 23" at bounding box center [373, 436] width 33 height 29
type input "10:12"
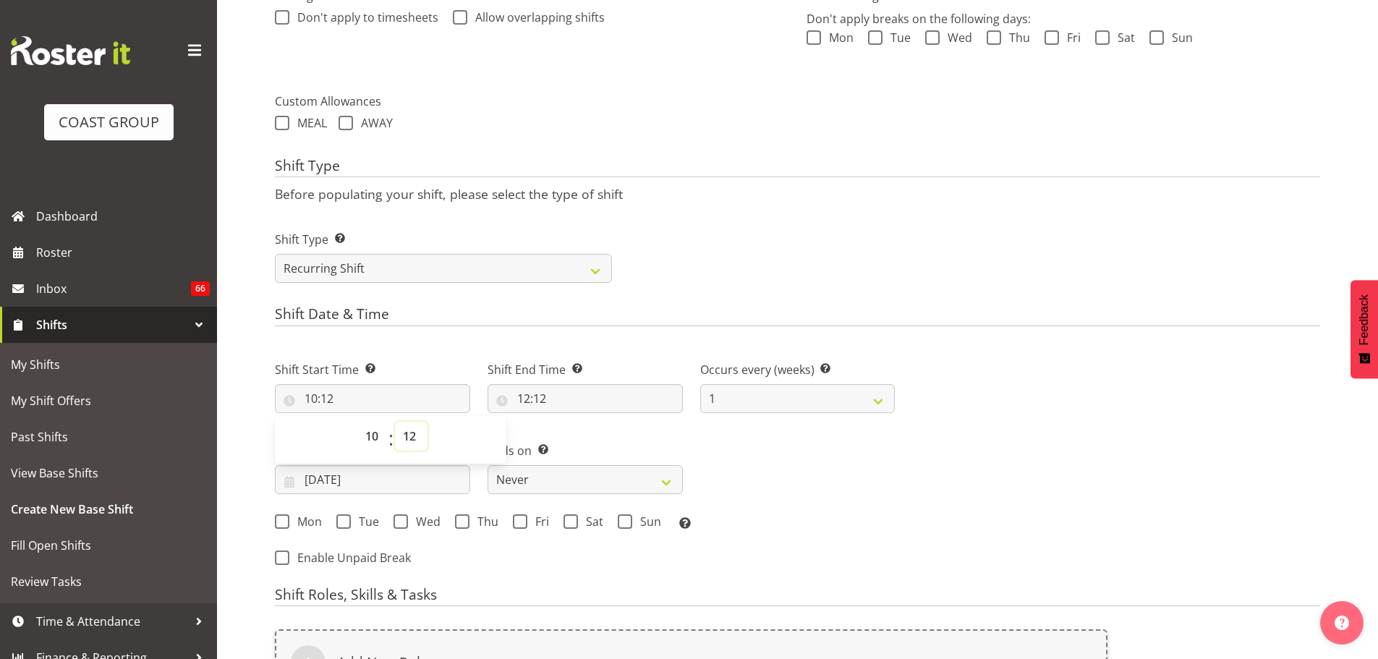
click at [413, 437] on select "00 01 02 03 04 05 06 07 08 09 10 11 12 13 14 15 16 17 18 19 20 21 22 23 24 25 2…" at bounding box center [411, 436] width 33 height 29
select select "30"
click at [534, 401] on input "12:12" at bounding box center [584, 398] width 195 height 29
type input "10:30"
click at [582, 442] on select "00 01 02 03 04 05 06 07 08 09 10 11 12 13 14 15 16 17 18 19 20 21 22 23" at bounding box center [586, 436] width 33 height 29
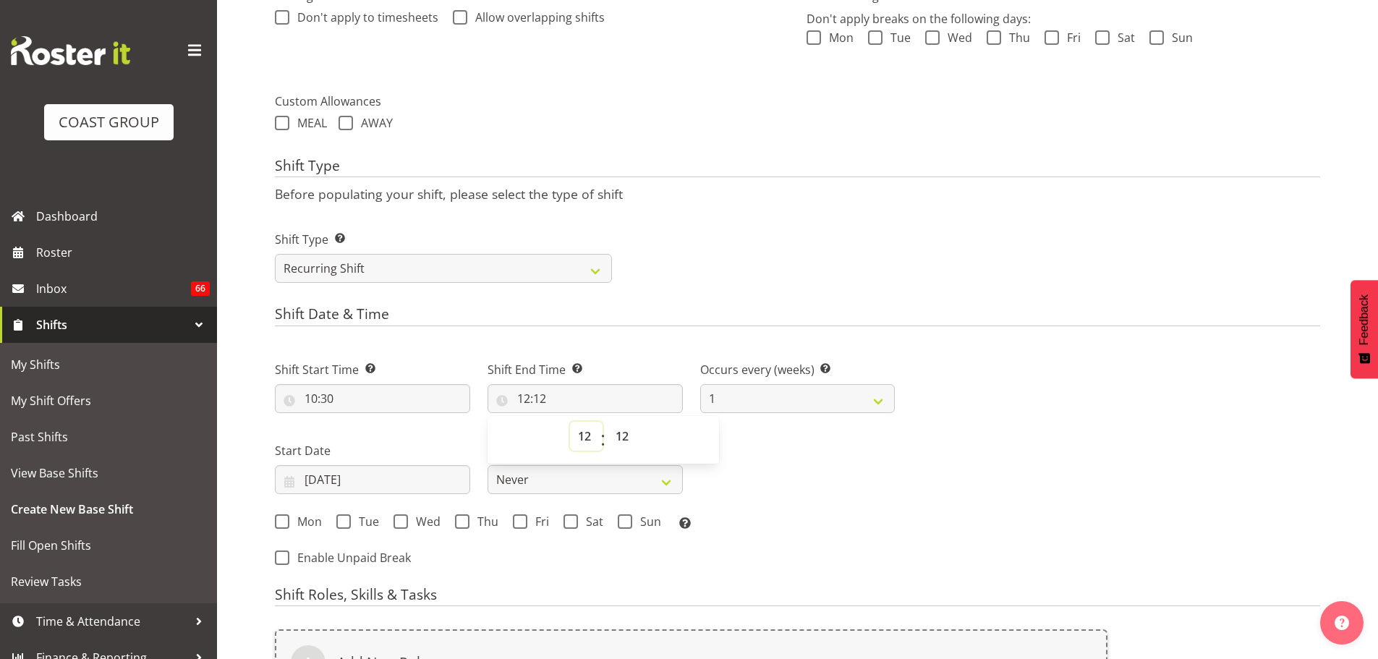
select select "13"
click at [570, 422] on select "00 01 02 03 04 05 06 07 08 09 10 11 12 13 14 15 16 17 18 19 20 21 22 23" at bounding box center [586, 436] width 33 height 29
type input "13:12"
click at [633, 436] on select "00 01 02 03 04 05 06 07 08 09 10 11 12 13 14 15 16 17 18 19 20 21 22 23 24 25 2…" at bounding box center [624, 436] width 33 height 29
select select "0"
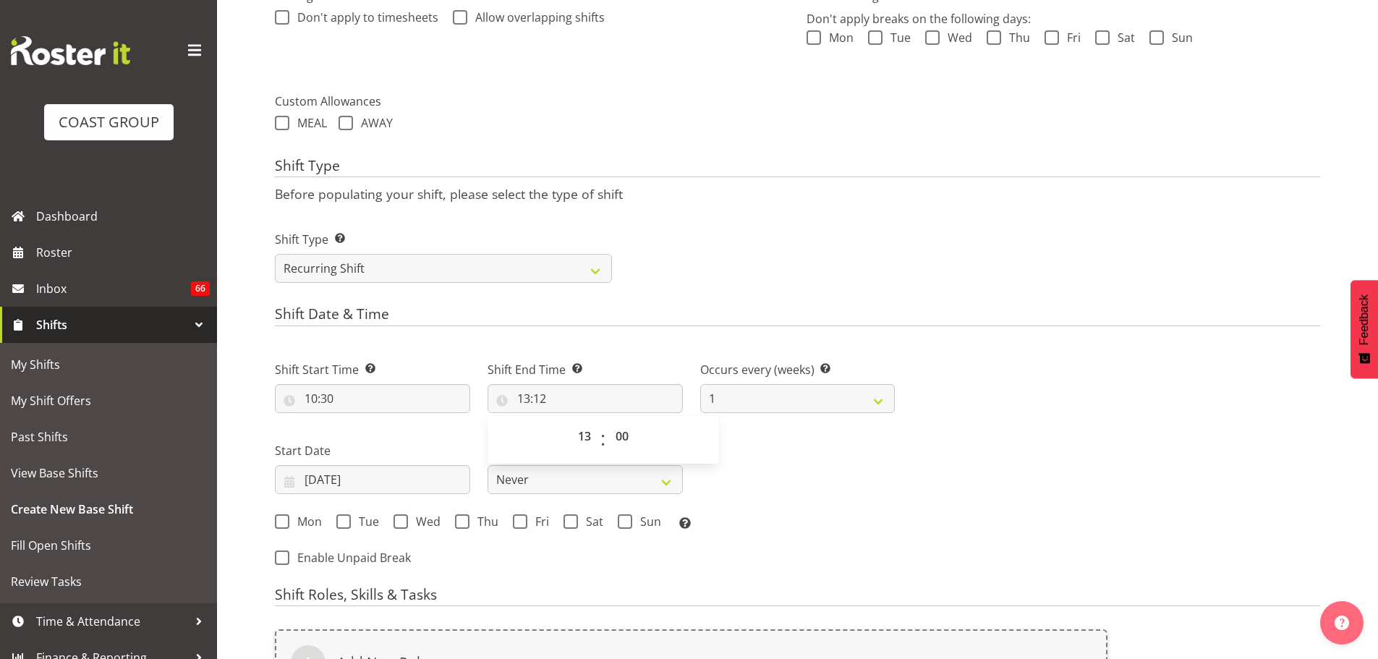
click at [765, 485] on div "Shift Start Time Set the time of the day you wish this shift to start 10:30 00 …" at bounding box center [584, 441] width 637 height 201
type input "13:00"
click at [359, 484] on input "[DATE]" at bounding box center [372, 479] width 195 height 29
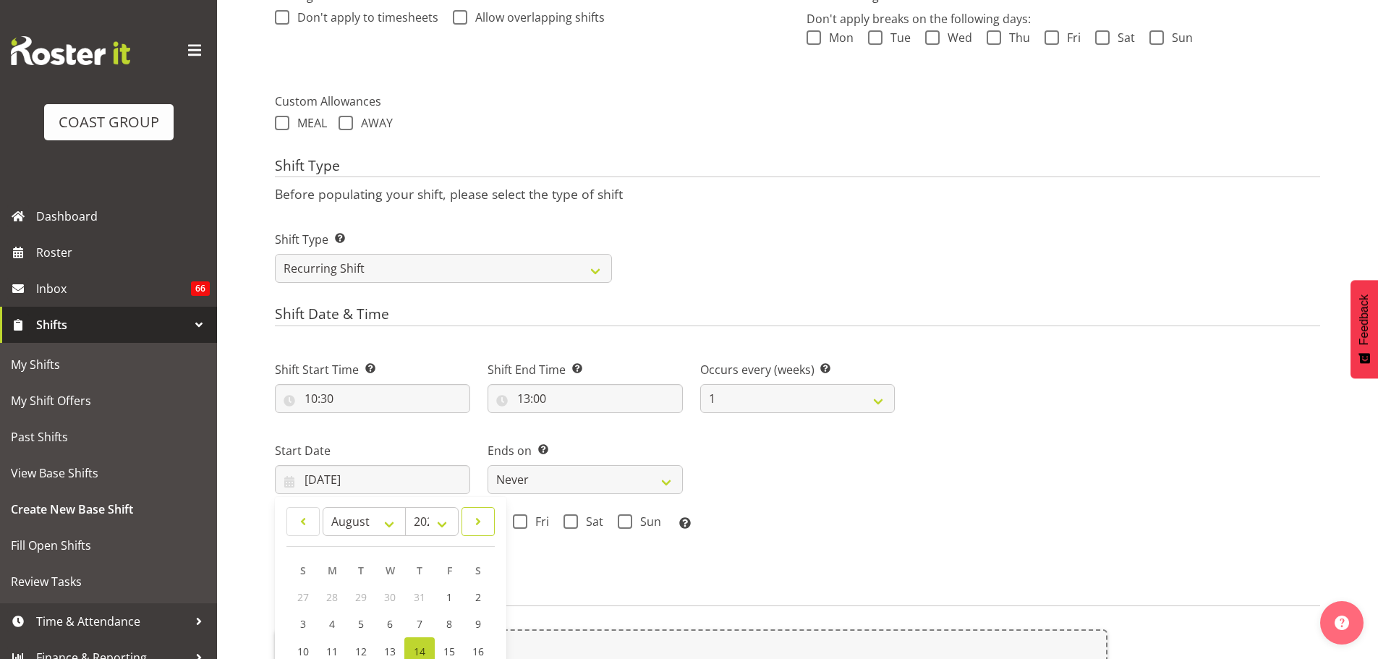
click at [477, 519] on span at bounding box center [478, 521] width 14 height 17
select select "10"
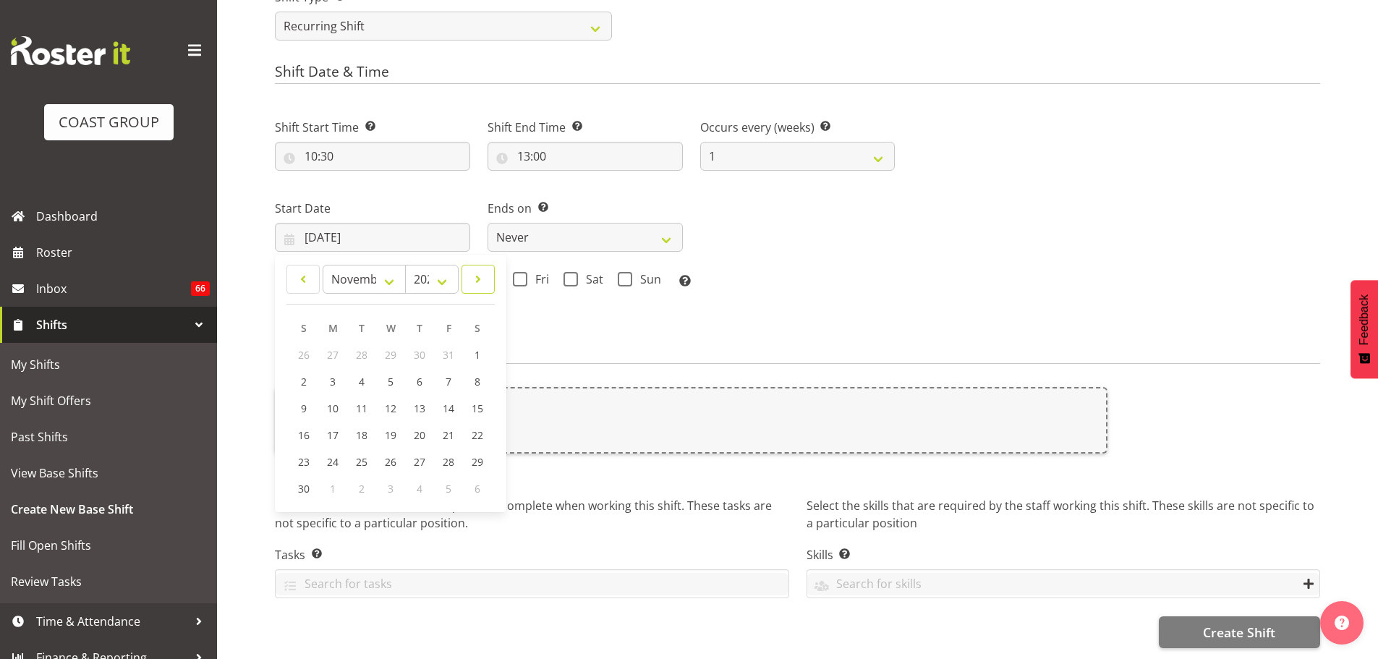
scroll to position [704, 0]
click at [477, 430] on span "22" at bounding box center [478, 435] width 12 height 14
type input "22/11/2025"
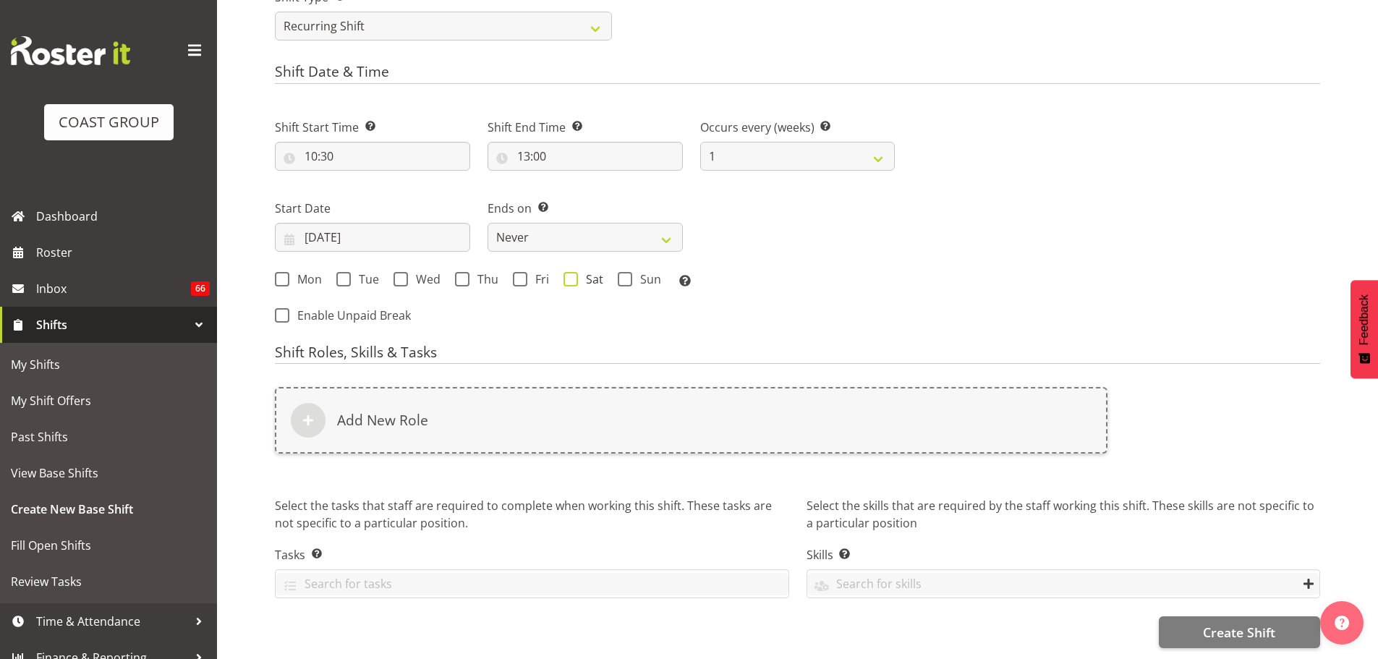
click at [579, 273] on span "Sat" at bounding box center [590, 279] width 25 height 14
click at [573, 274] on input "Sat" at bounding box center [567, 278] width 9 height 9
checkbox input "true"
click at [463, 278] on span at bounding box center [462, 279] width 14 height 14
click at [463, 278] on input "Thu" at bounding box center [459, 278] width 9 height 9
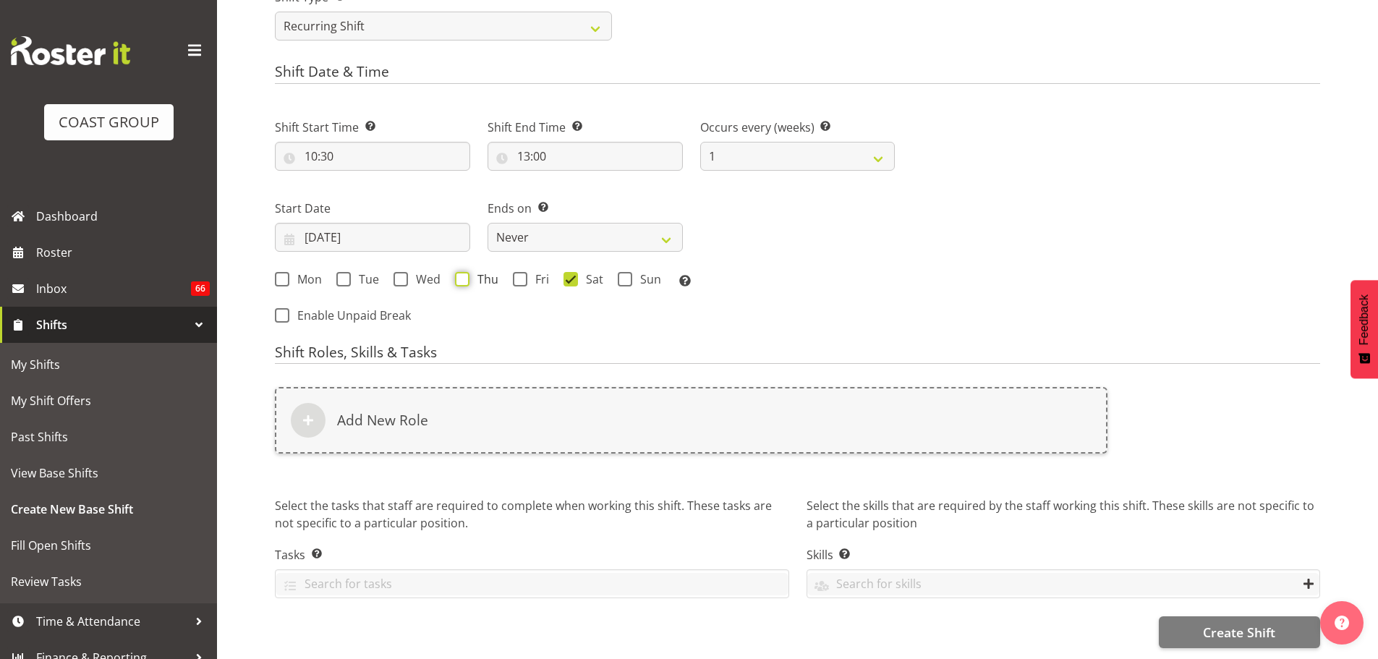
checkbox input "true"
click at [557, 236] on select "Never On Date" at bounding box center [584, 237] width 195 height 29
select select "date"
click at [487, 223] on select "Never On Date" at bounding box center [584, 237] width 195 height 29
select select "7"
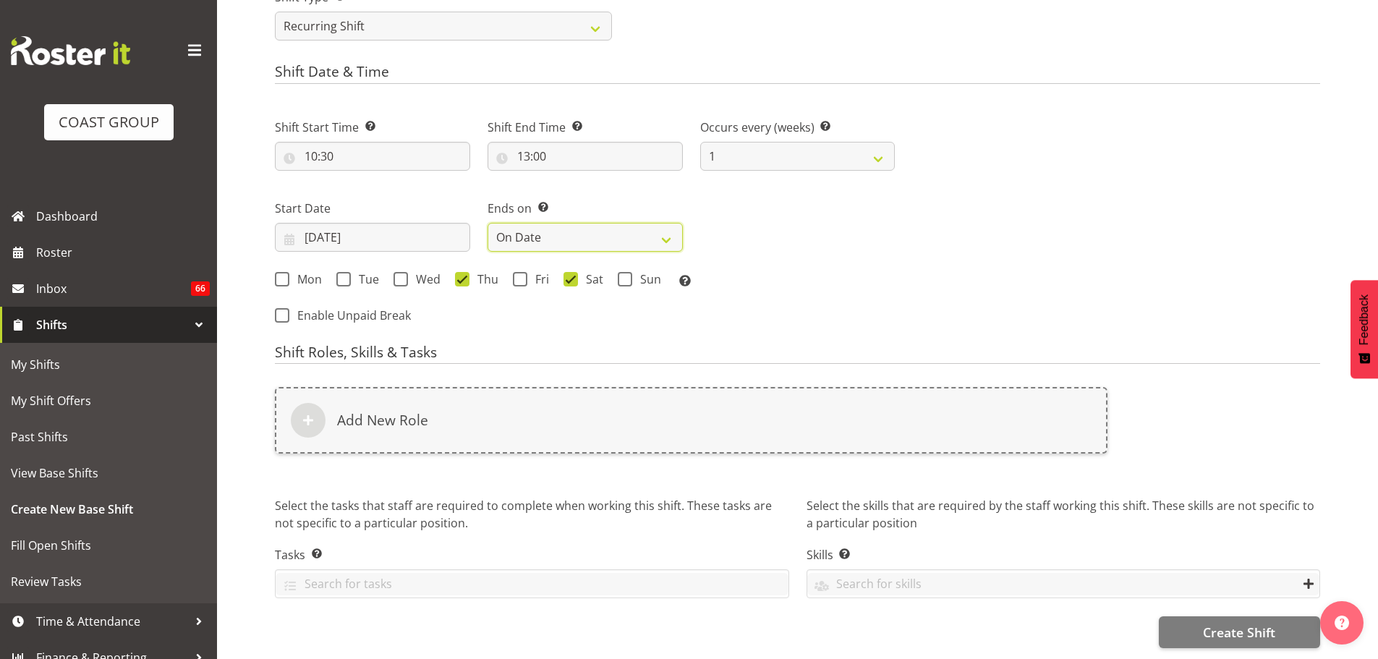
select select "2025"
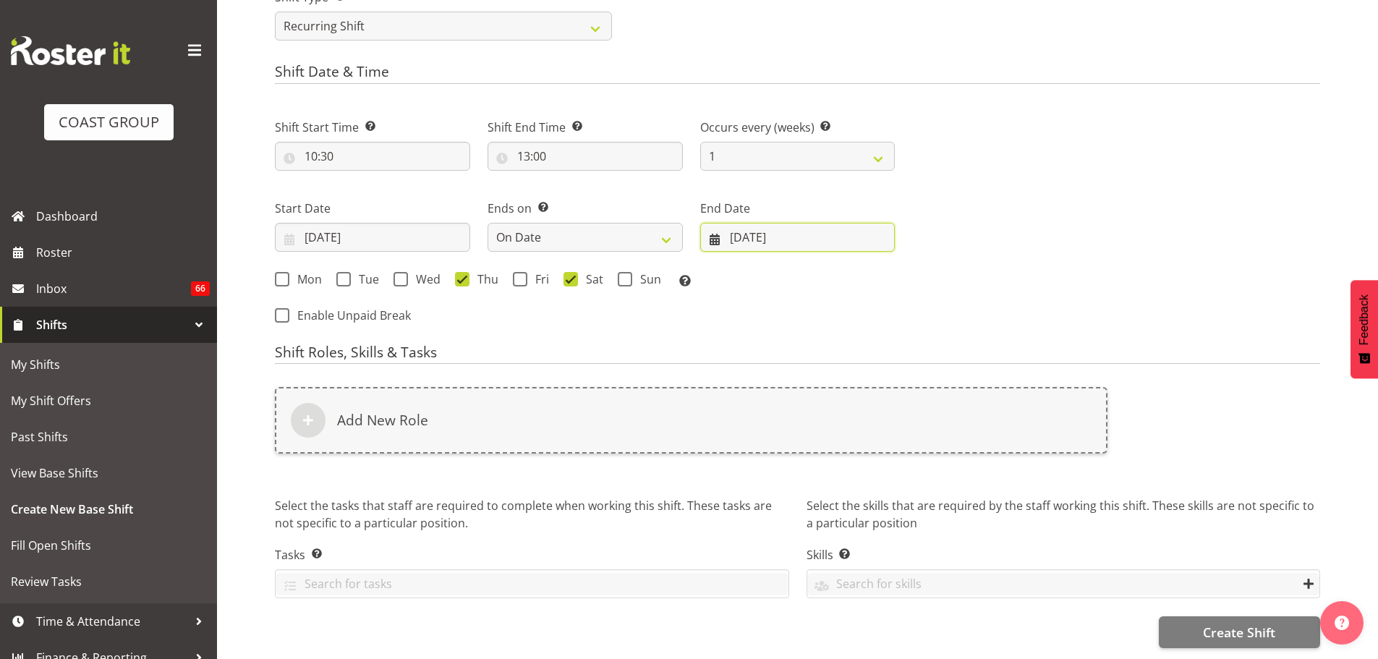
click at [816, 237] on input "[DATE]" at bounding box center [797, 237] width 195 height 29
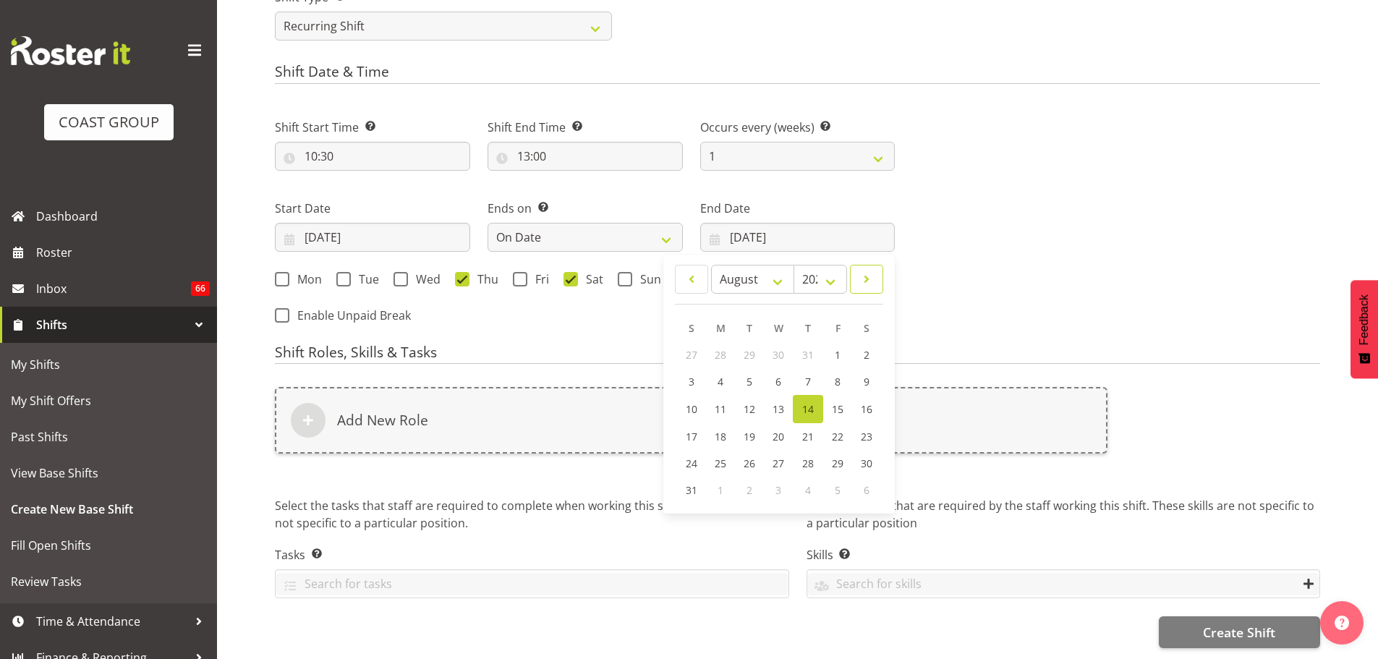
click at [869, 275] on span at bounding box center [866, 278] width 14 height 17
select select "10"
click at [833, 464] on link "28" at bounding box center [836, 461] width 29 height 27
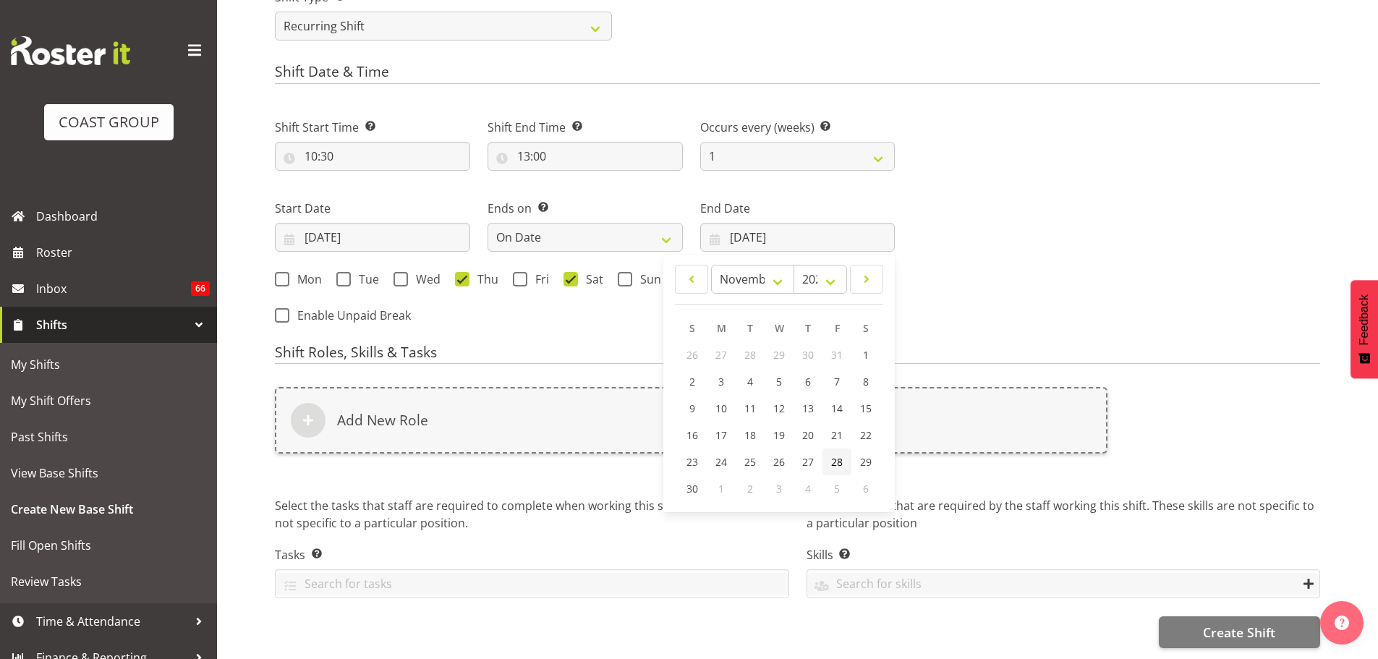
type input "28/11/2025"
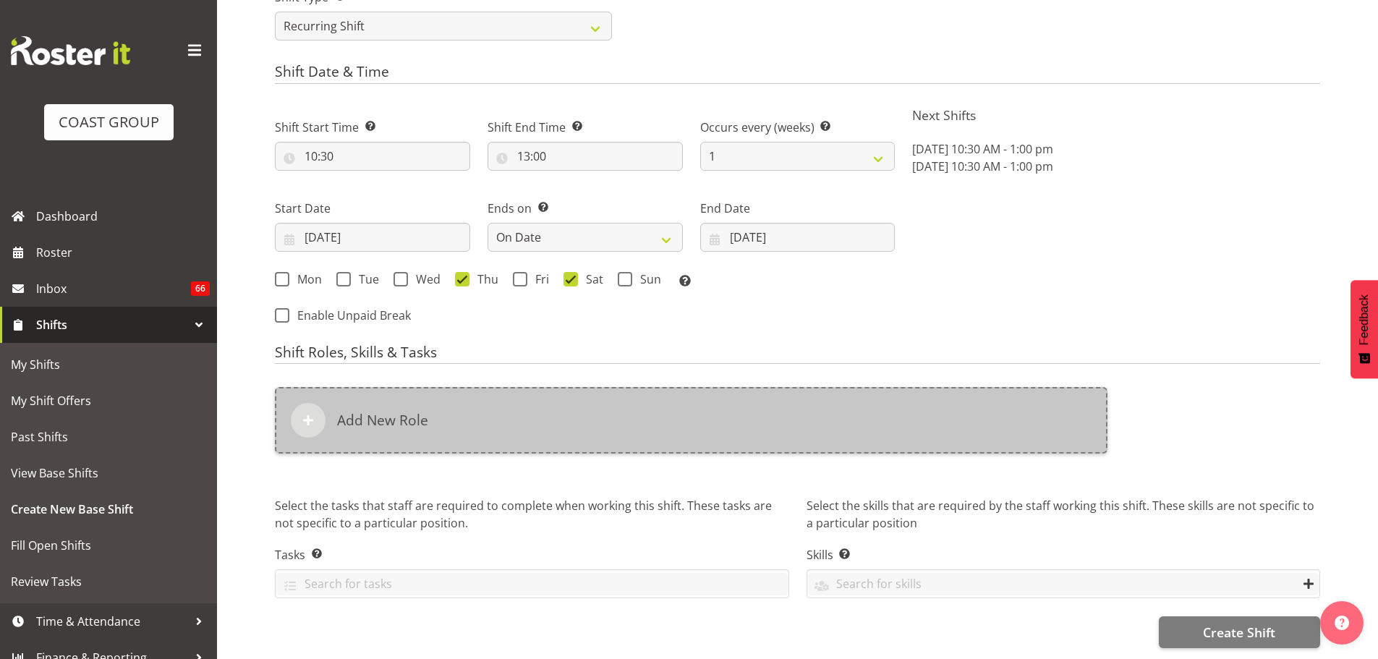
click at [830, 433] on div "Add New Role" at bounding box center [691, 420] width 832 height 67
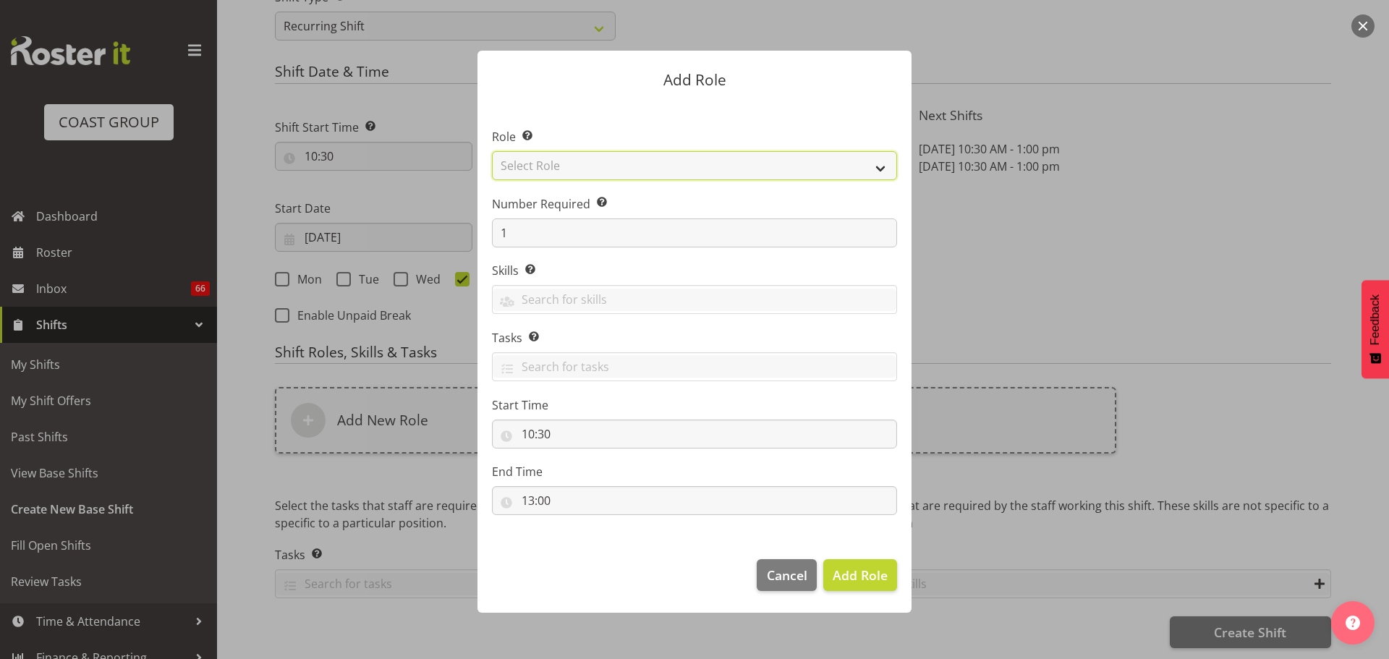
click at [797, 172] on select "Select Role ACCOUNT MANAGER ACCOUNT MANAGER DW ACCOUNTS AKL DIANNA VEHICLES AKL…" at bounding box center [694, 165] width 405 height 29
select select "81"
click at [492, 151] on select "Select Role ACCOUNT MANAGER ACCOUNT MANAGER DW ACCOUNTS AKL DIANNA VEHICLES AKL…" at bounding box center [694, 165] width 405 height 29
click at [853, 577] on span "Add Role" at bounding box center [859, 574] width 55 height 17
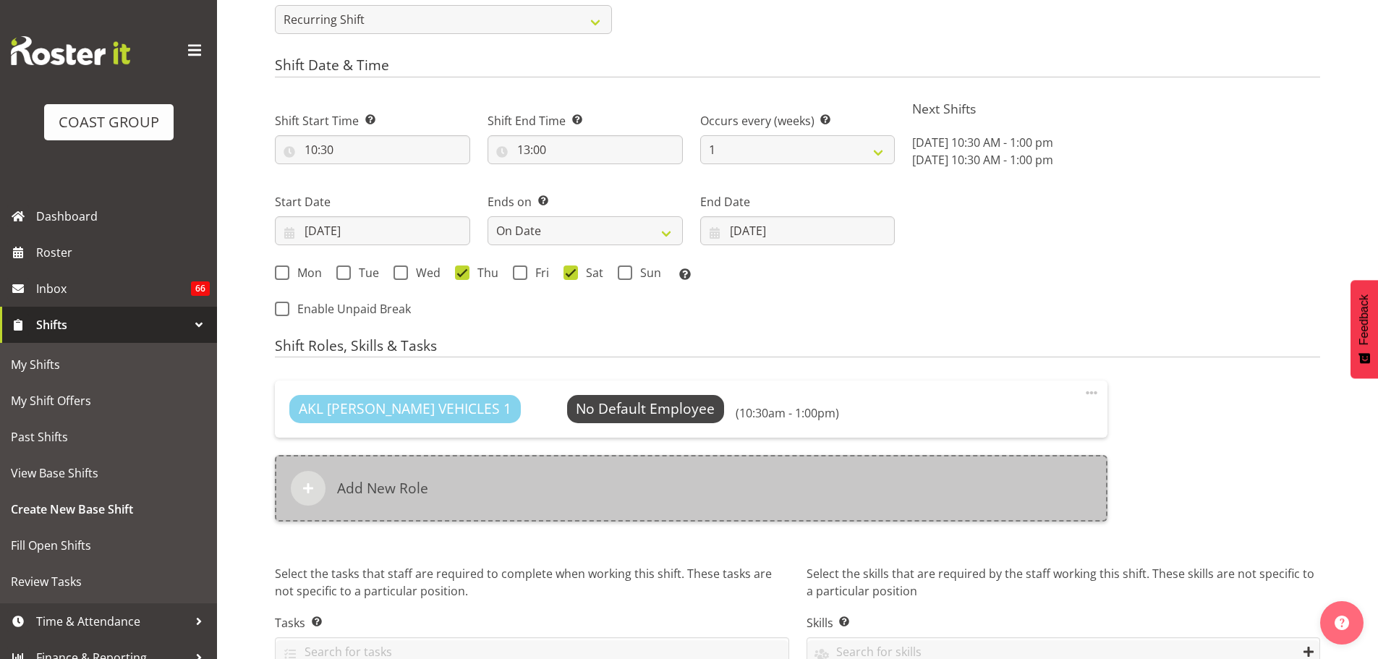
click at [722, 493] on div "Add New Role" at bounding box center [691, 488] width 832 height 67
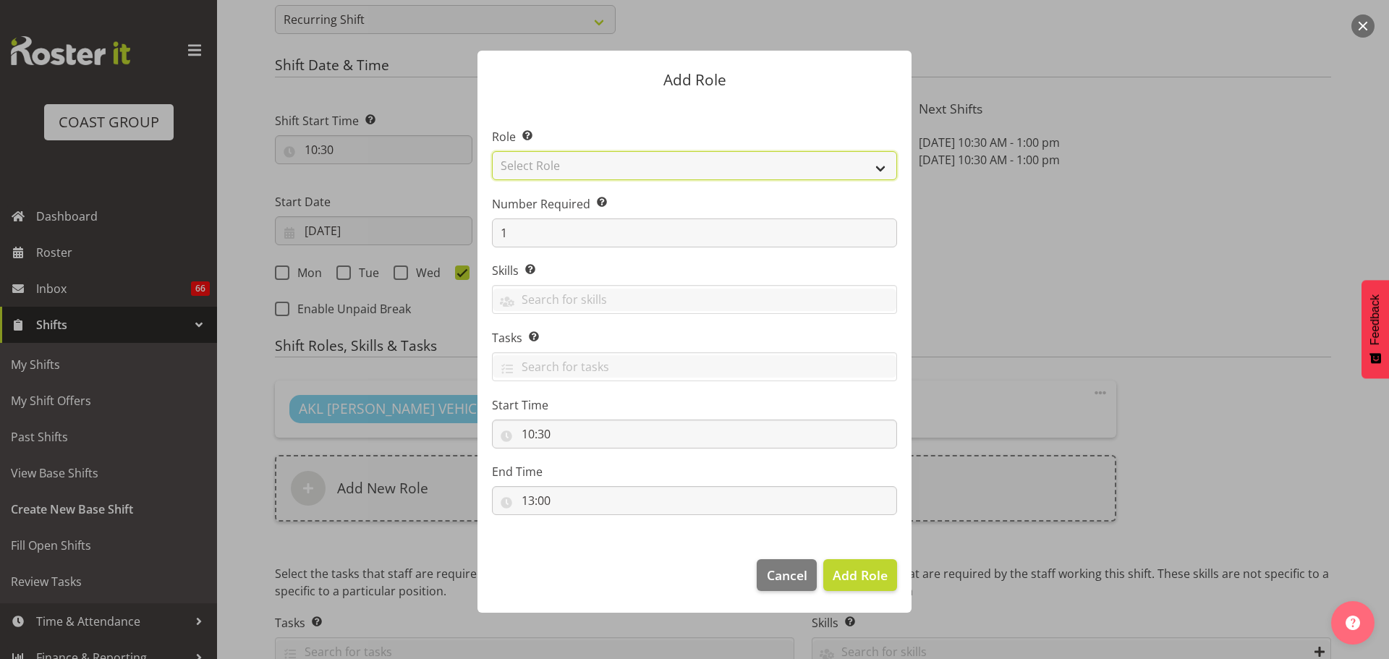
click at [698, 159] on select "Select Role ACCOUNT MANAGER ACCOUNT MANAGER DW ACCOUNTS AKL DIANNA VEHICLES AKL…" at bounding box center [694, 165] width 405 height 29
select select "190"
click at [492, 151] on select "Select Role ACCOUNT MANAGER ACCOUNT MANAGER DW ACCOUNTS AKL DIANNA VEHICLES AKL…" at bounding box center [694, 165] width 405 height 29
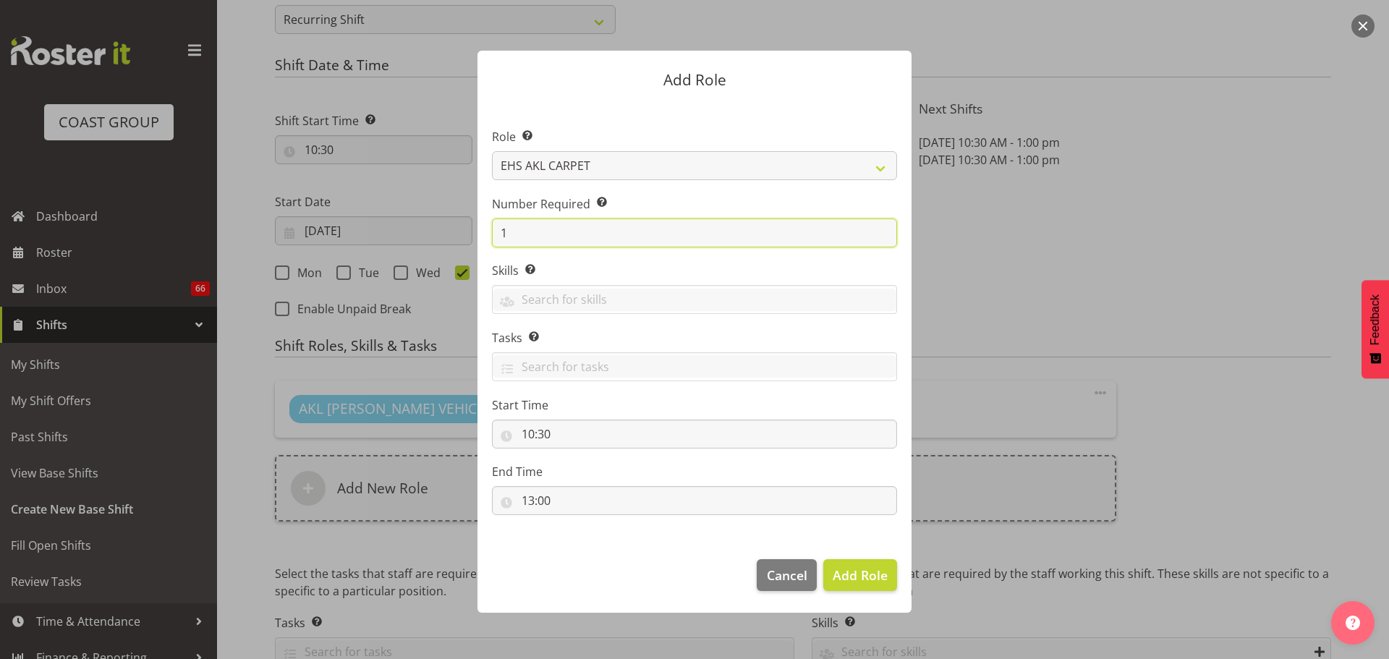
drag, startPoint x: 548, startPoint y: 234, endPoint x: 458, endPoint y: 231, distance: 90.4
click at [458, 231] on form "Add Role Role Select the role you wish to add to the shift. ACCOUNT MANAGER ACC…" at bounding box center [694, 329] width 694 height 630
type input "2"
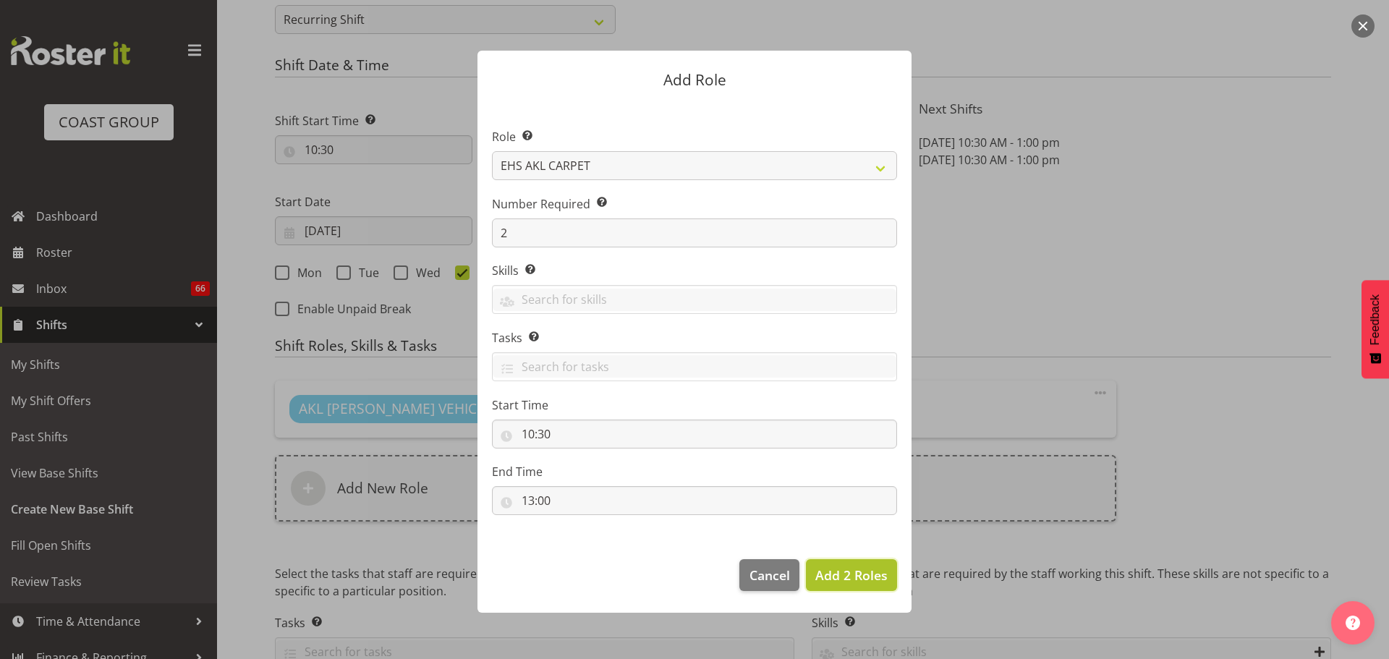
click at [845, 582] on span "Add 2 Roles" at bounding box center [851, 574] width 72 height 17
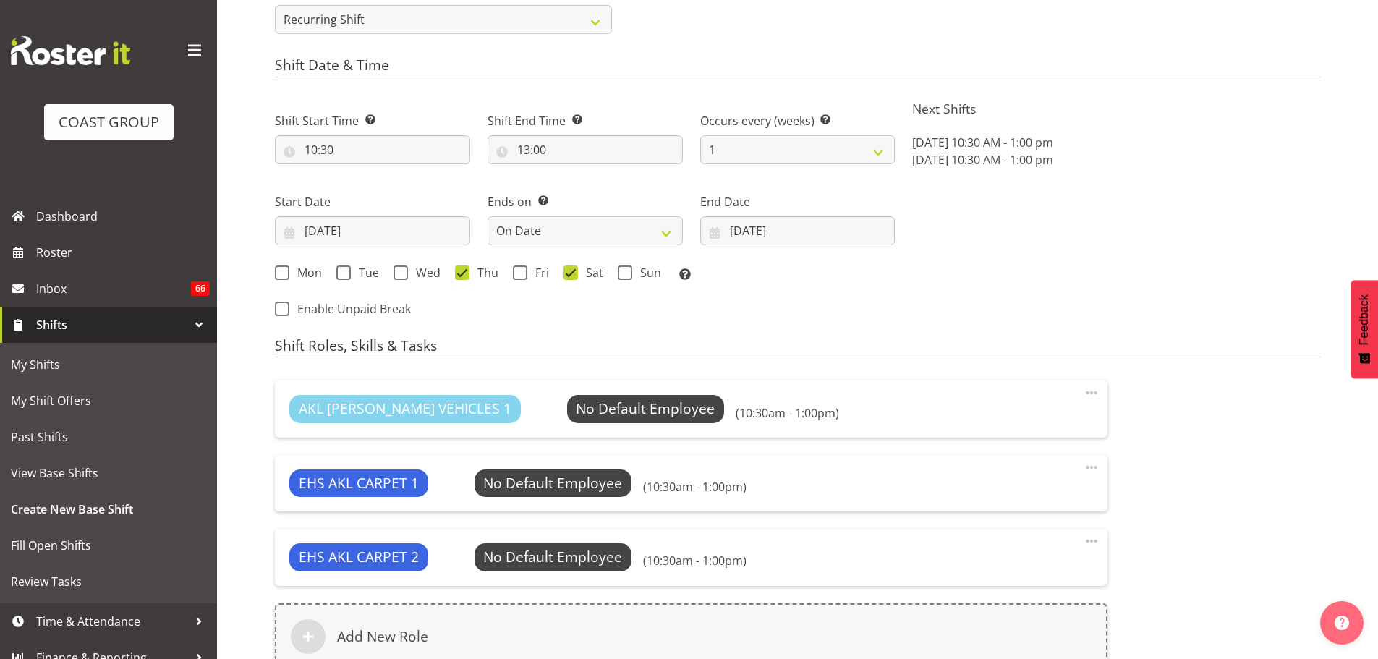
scroll to position [930, 0]
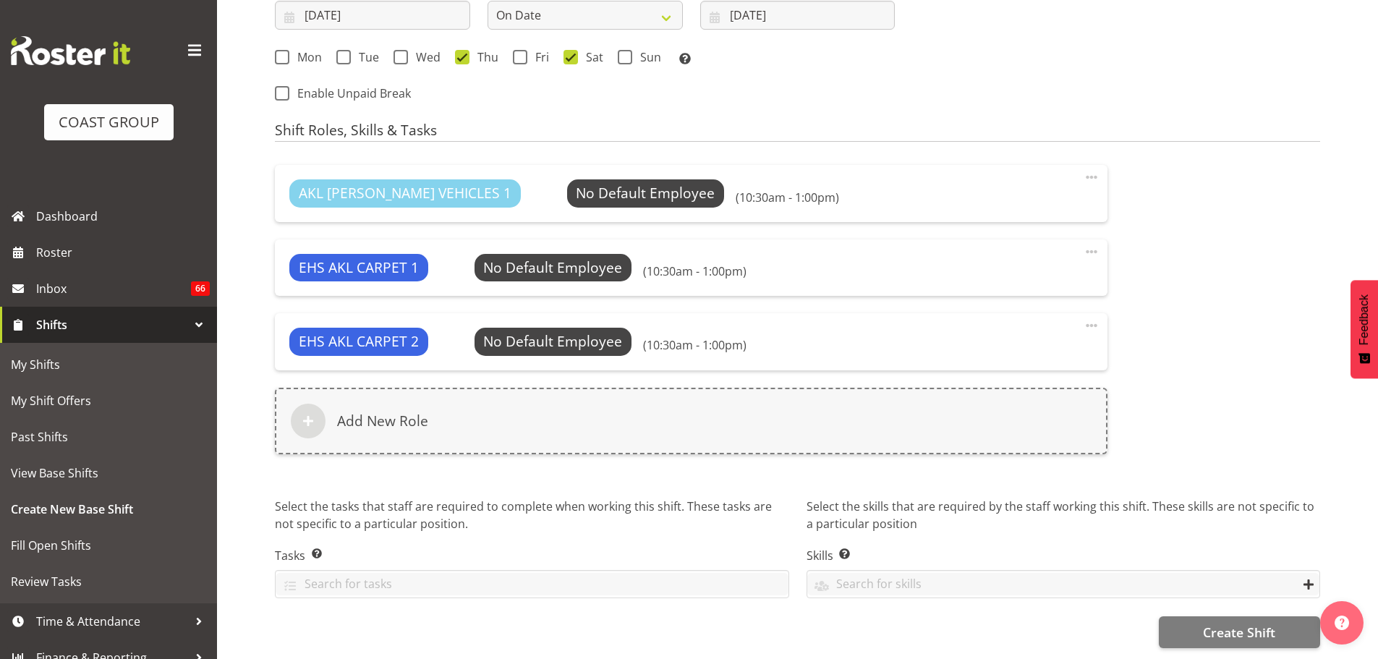
click at [1233, 627] on span "Create Shift" at bounding box center [1239, 632] width 72 height 19
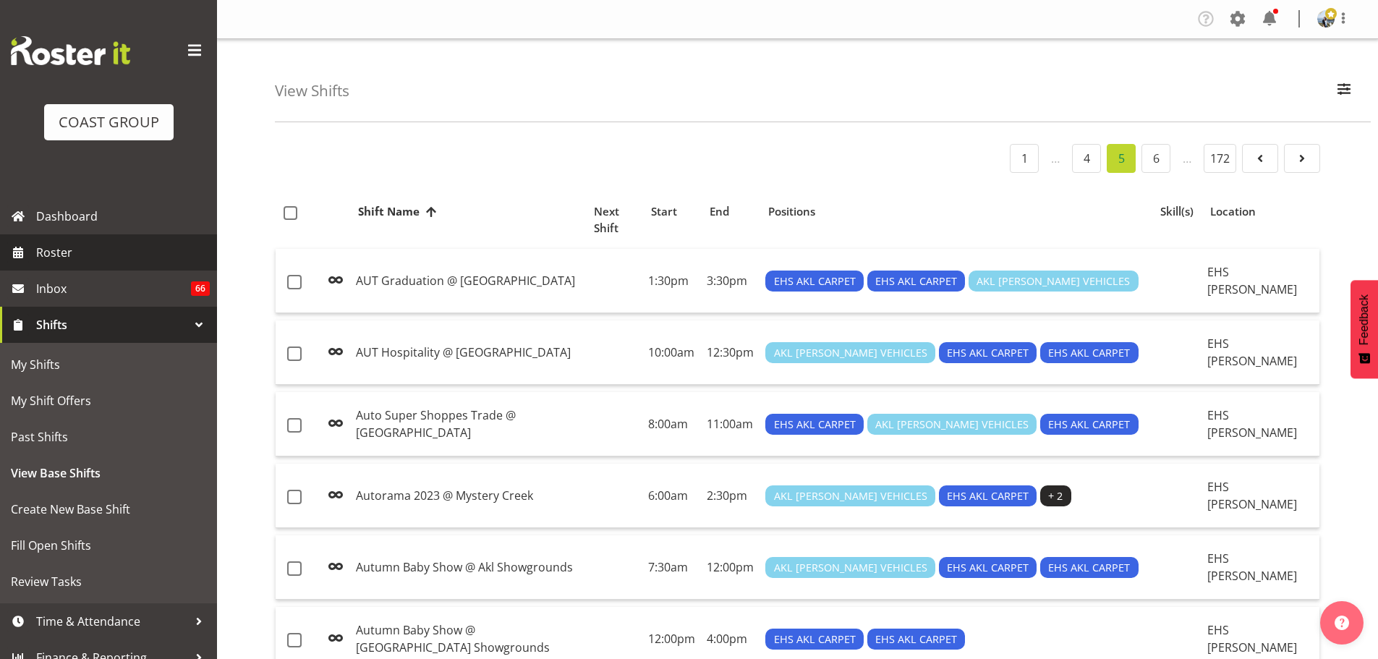
click at [59, 260] on span "Roster" at bounding box center [123, 253] width 174 height 22
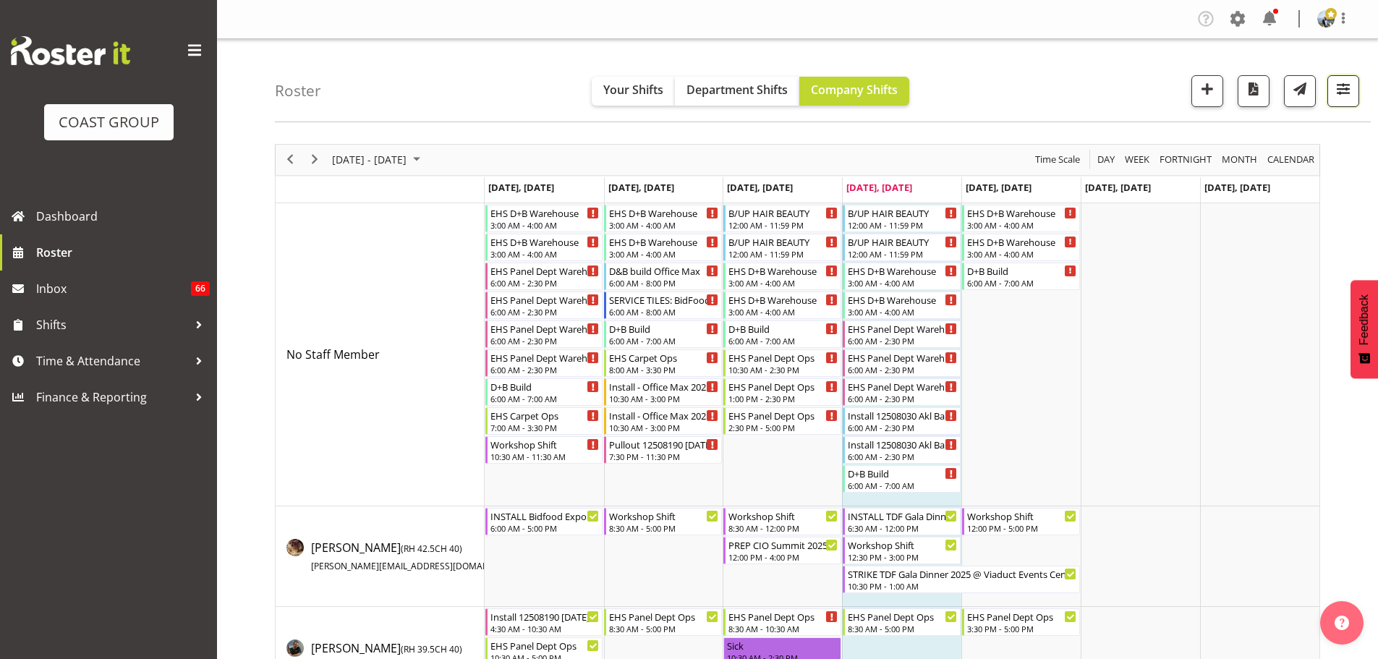
click at [1341, 95] on span "button" at bounding box center [1343, 89] width 19 height 19
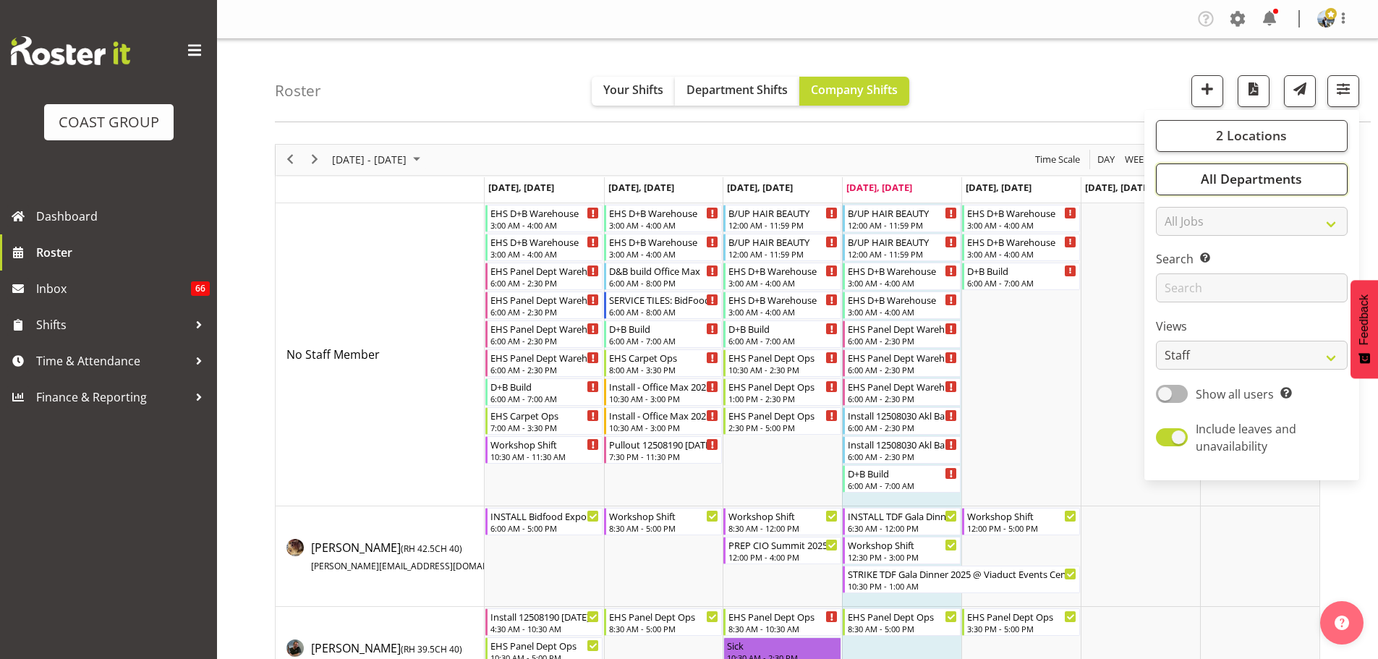
click at [1253, 176] on span "All Departments" at bounding box center [1251, 178] width 101 height 17
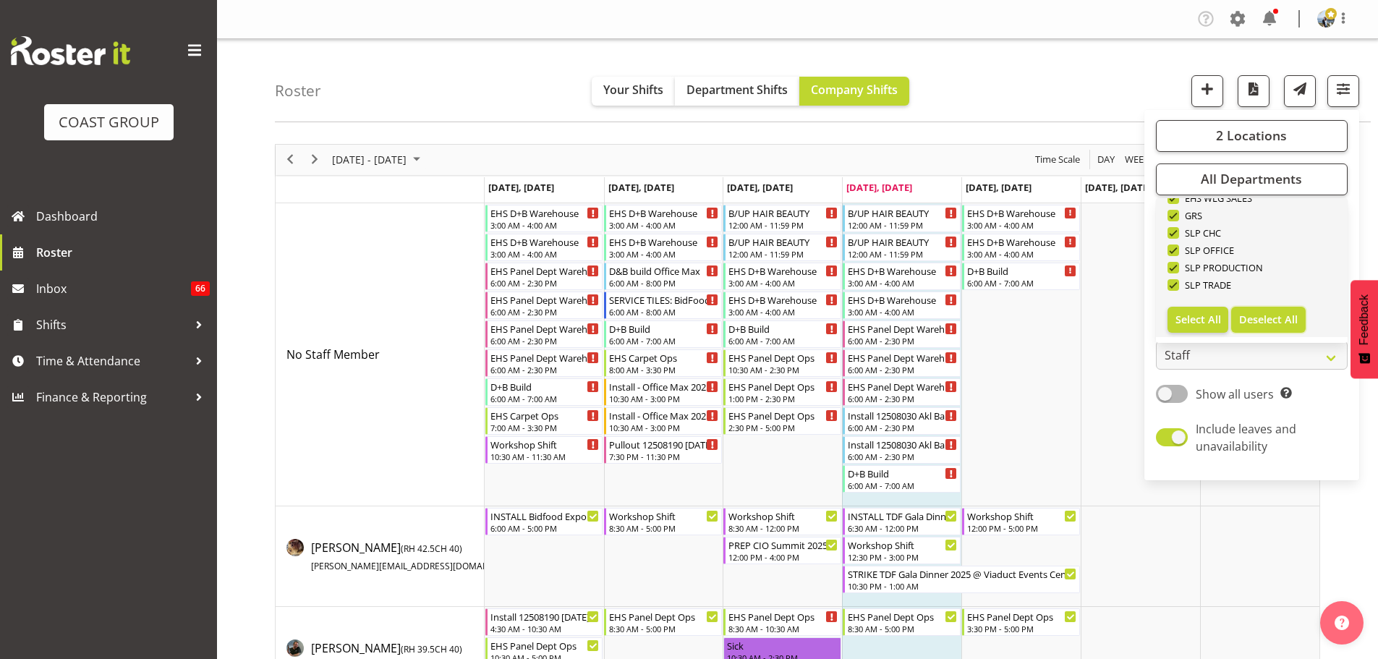
click at [1298, 324] on span "Deselect All" at bounding box center [1268, 319] width 59 height 14
checkbox input "false"
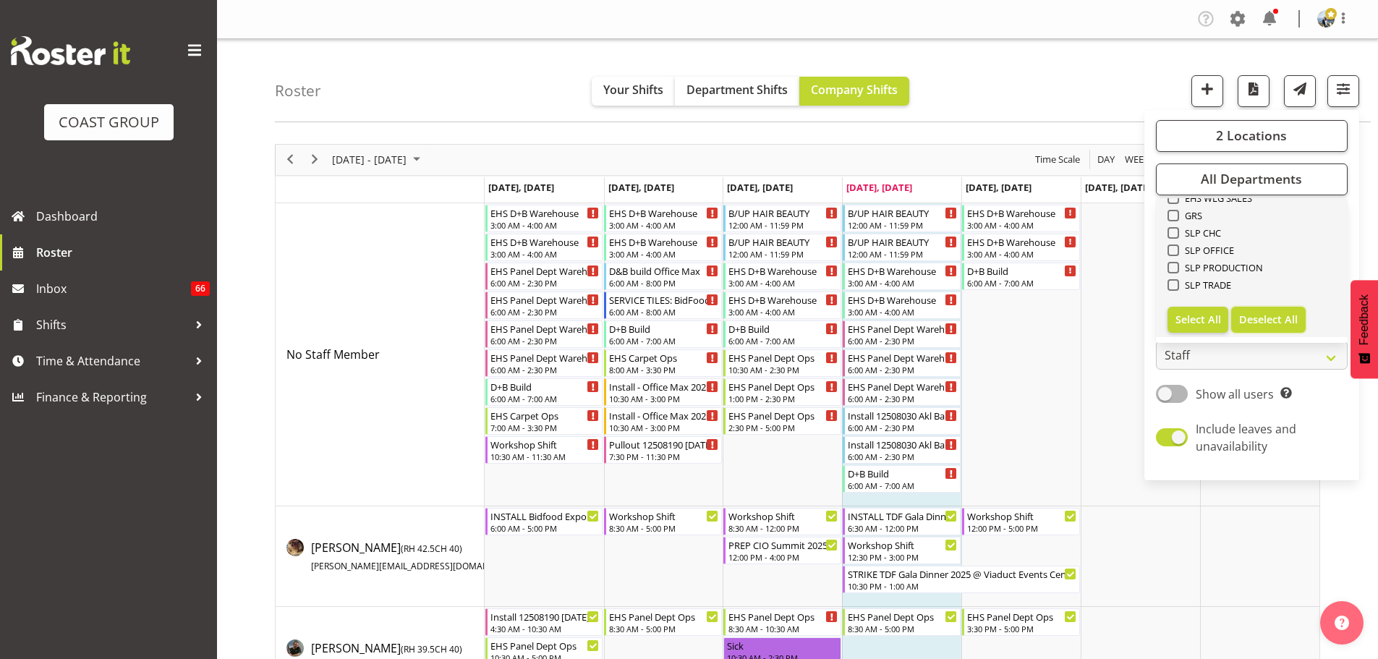
checkbox input "false"
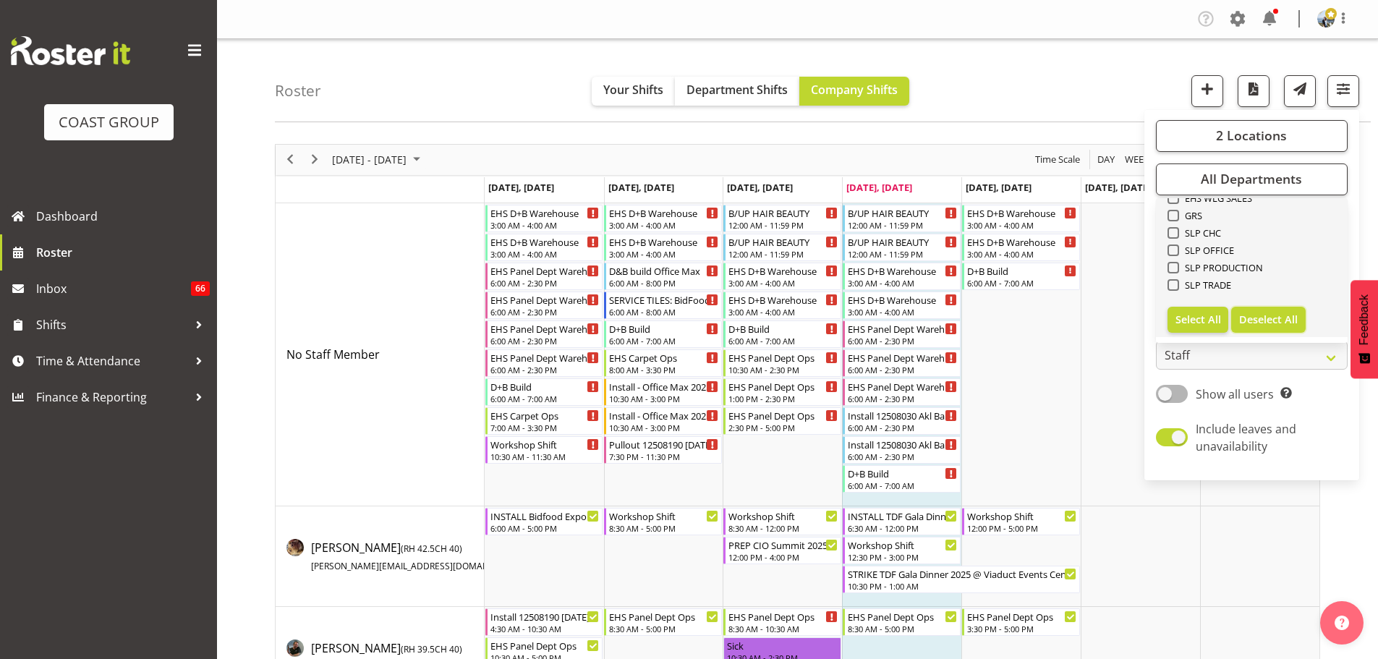
checkbox input "false"
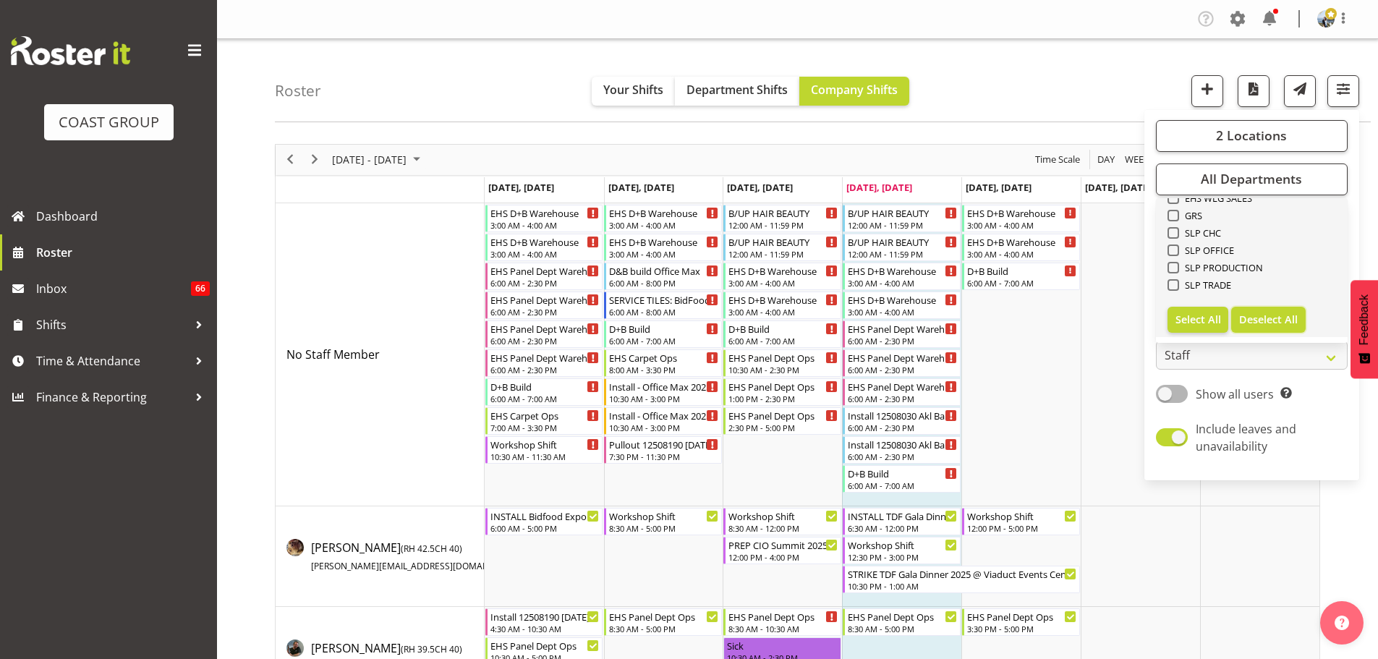
checkbox input "false"
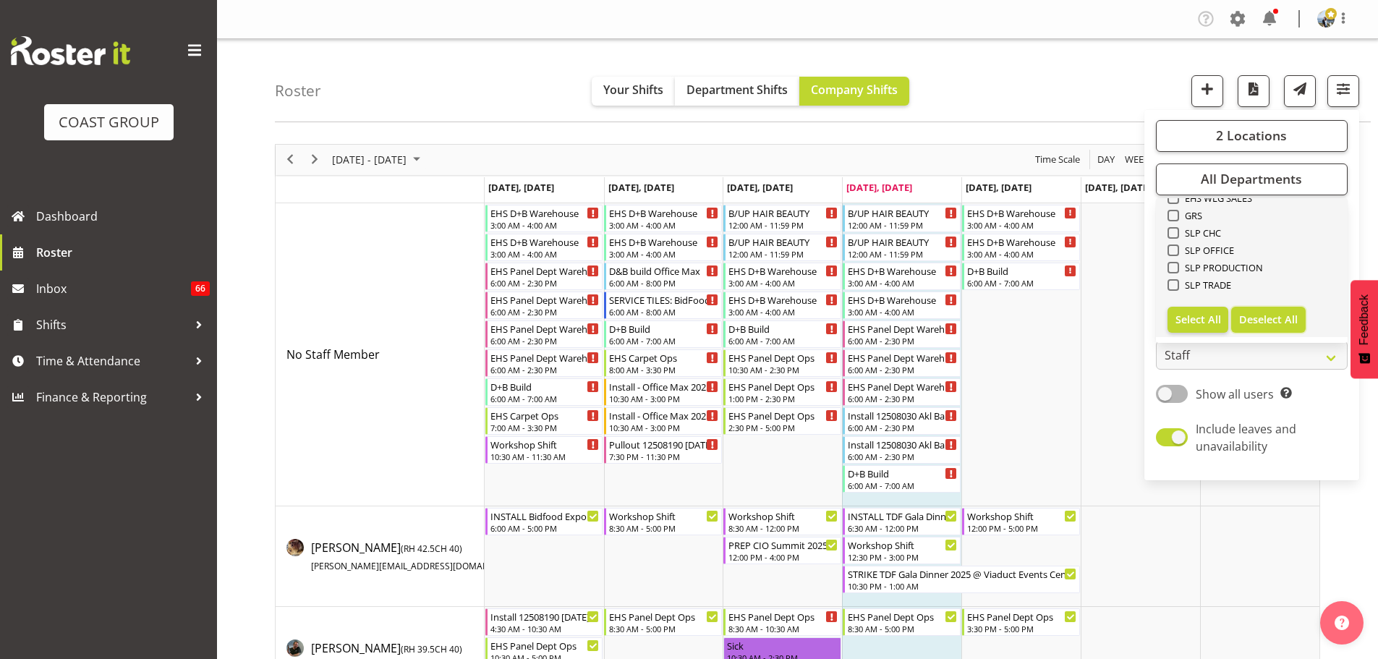
checkbox input "false"
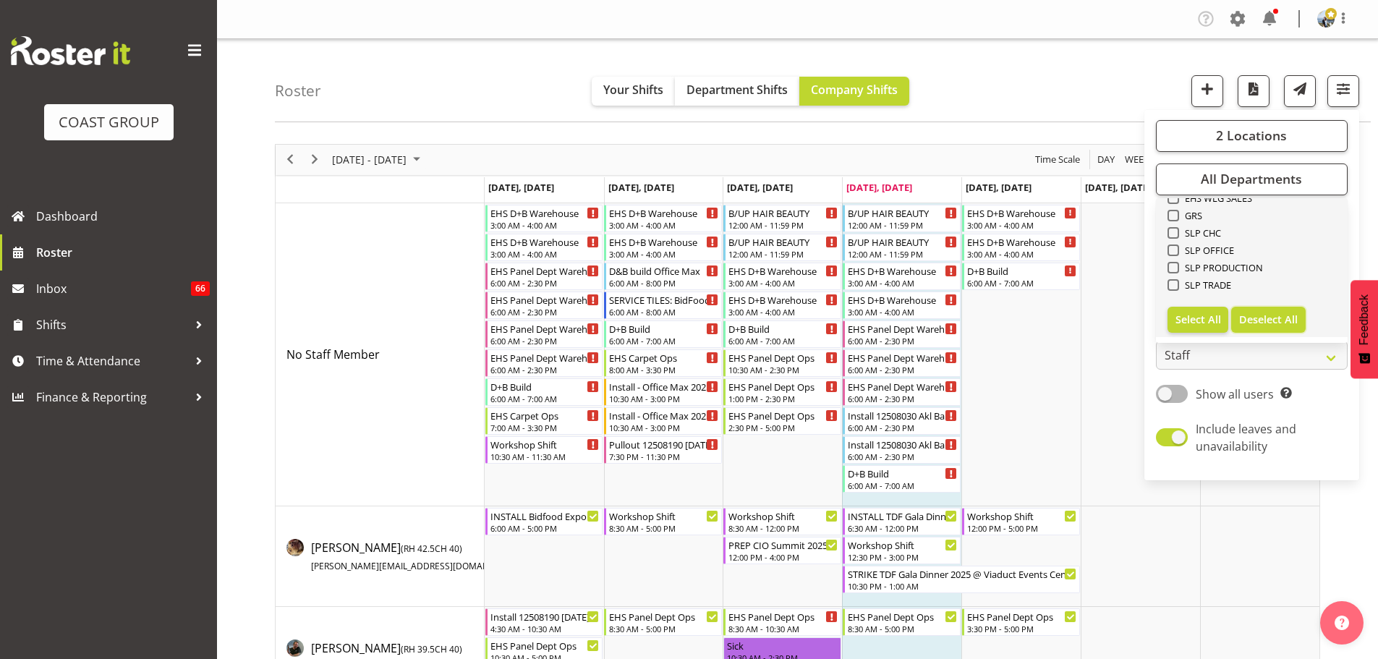
checkbox input "false"
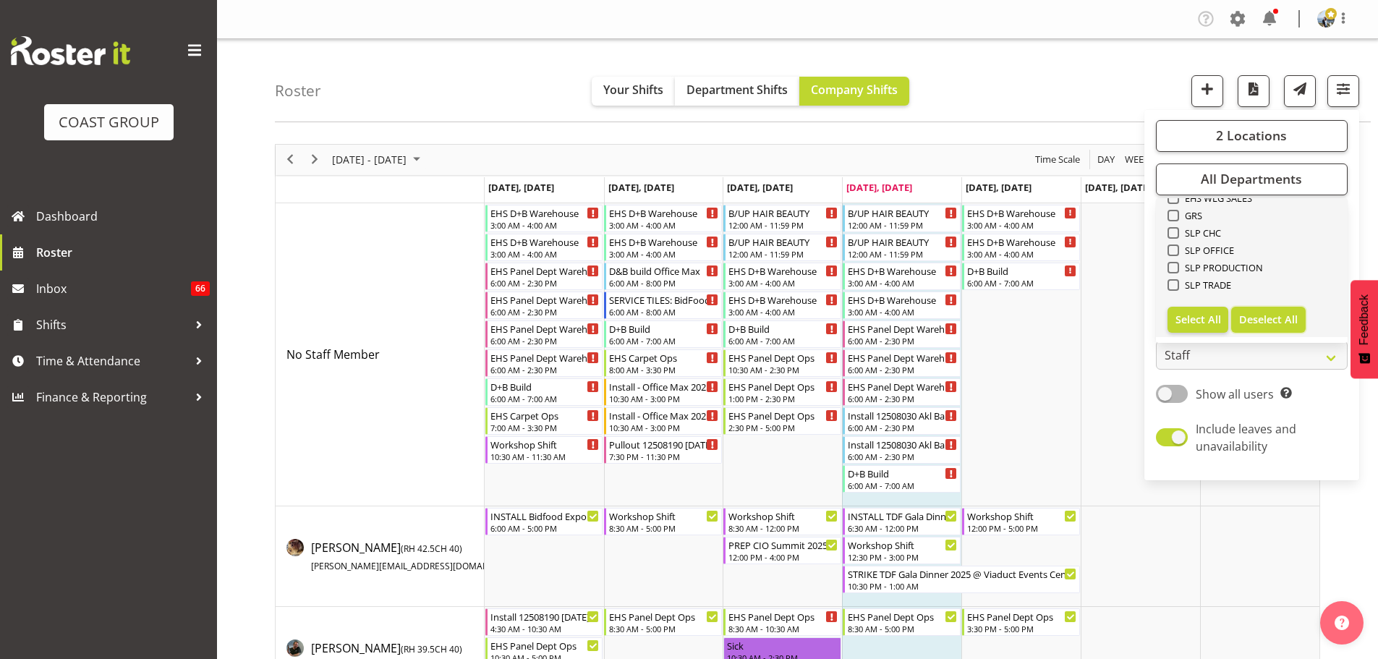
checkbox input "false"
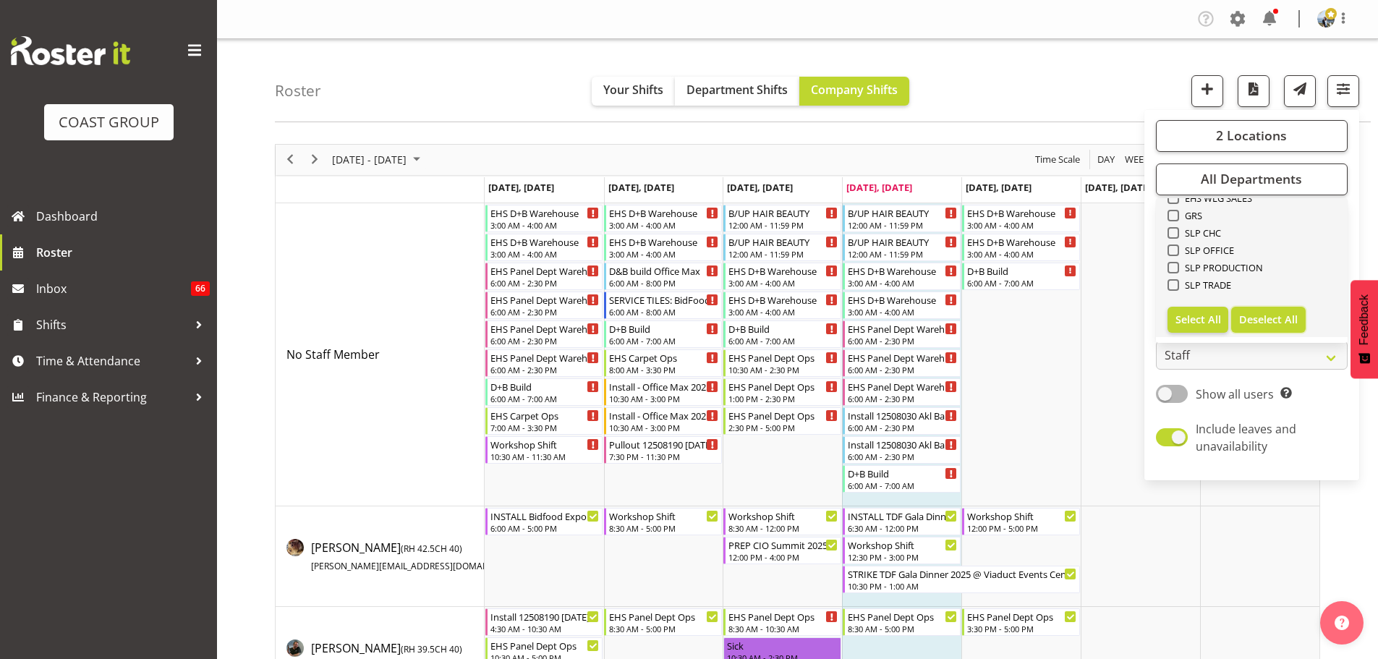
checkbox input "false"
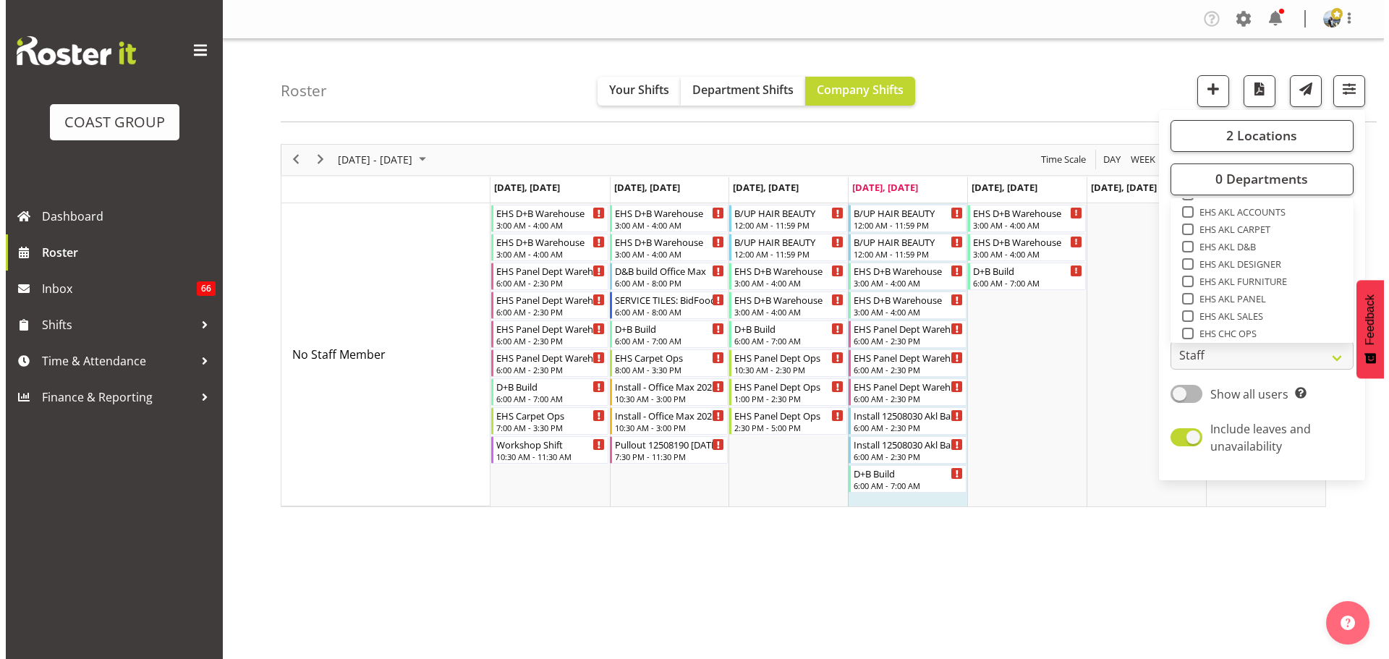
scroll to position [325, 0]
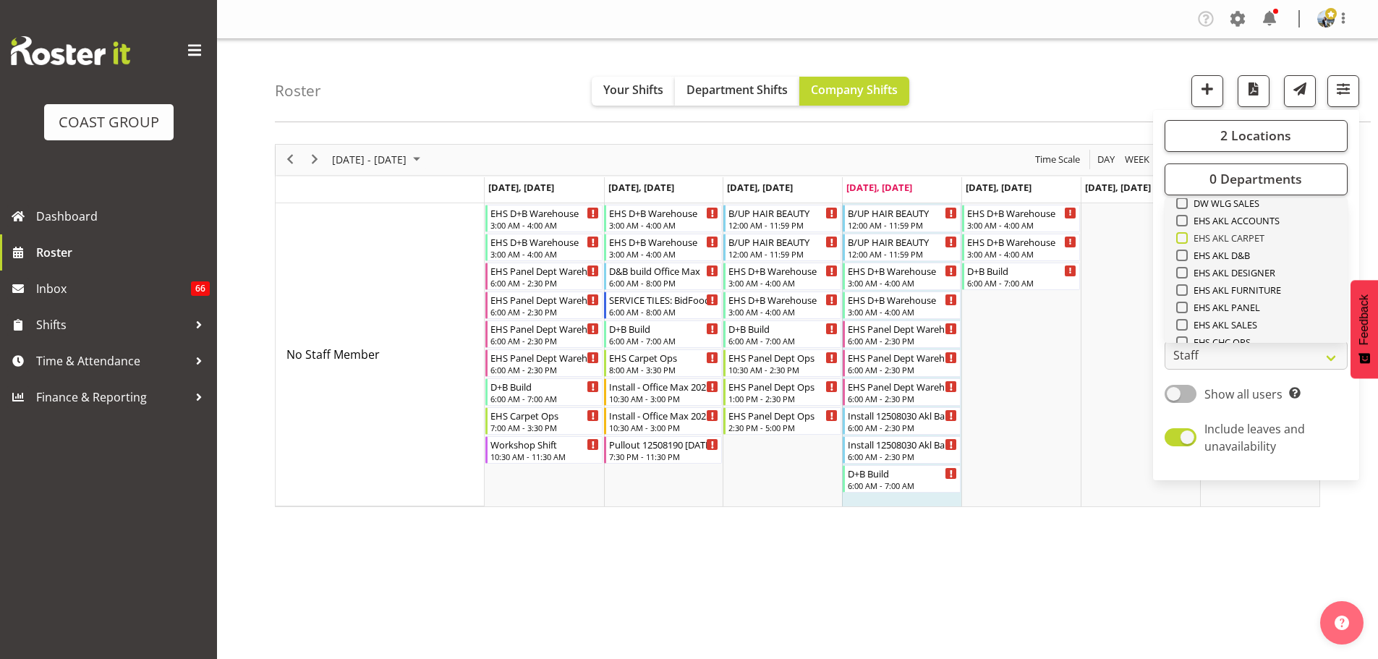
click at [1245, 234] on span "EHS AKL CARPET" at bounding box center [1226, 238] width 77 height 12
click at [1185, 234] on input "EHS AKL CARPET" at bounding box center [1180, 237] width 9 height 9
checkbox input "true"
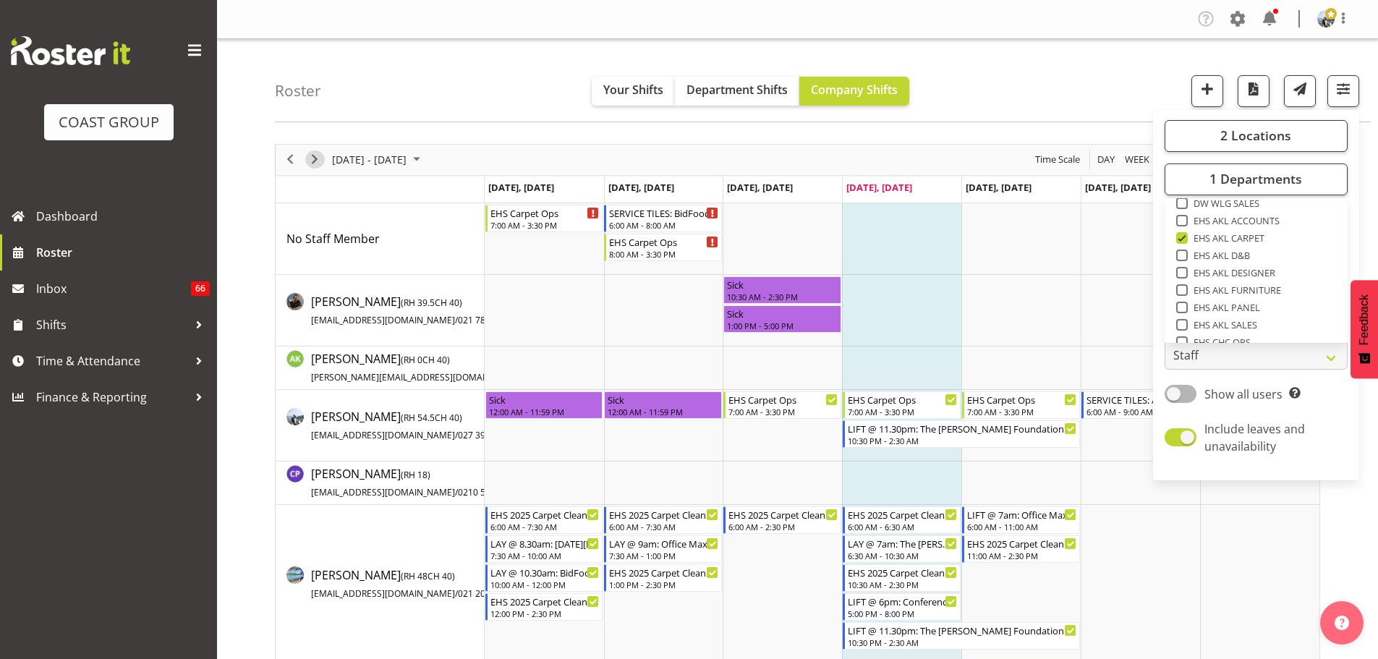
click at [312, 158] on span "Next" at bounding box center [314, 159] width 17 height 18
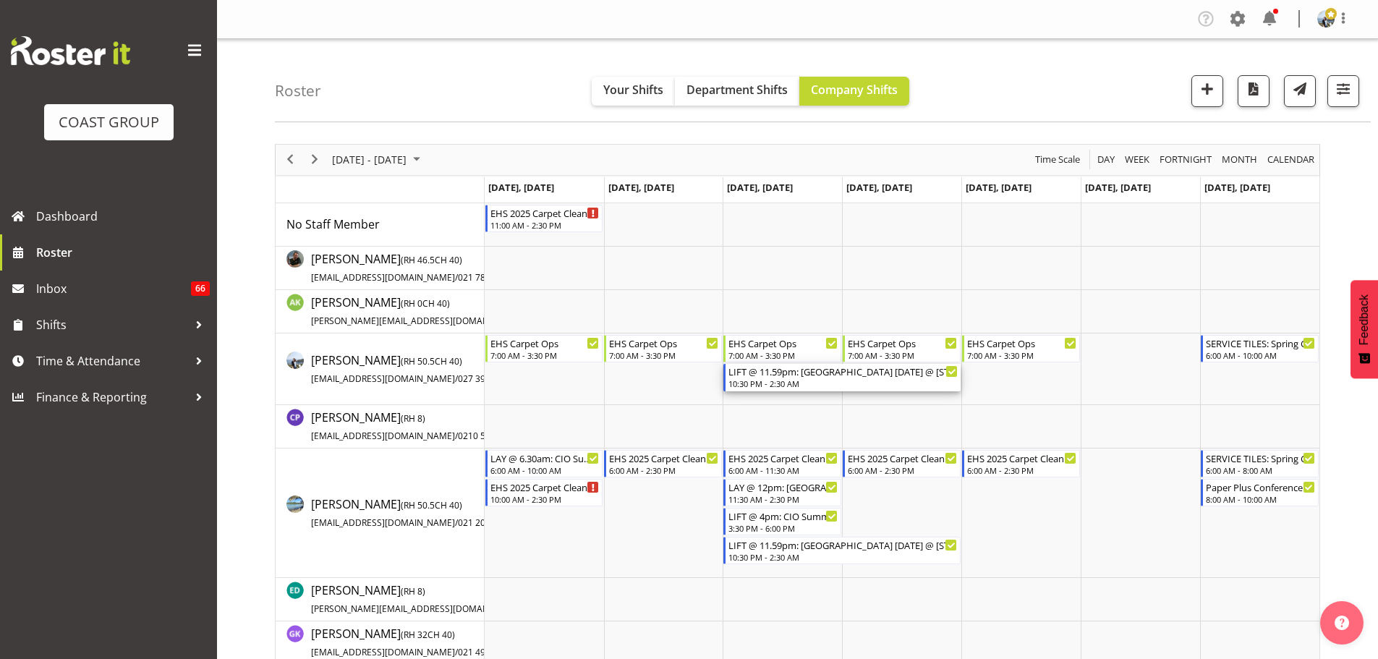
click at [821, 381] on div "10:30 PM - 2:30 AM" at bounding box center [842, 384] width 229 height 12
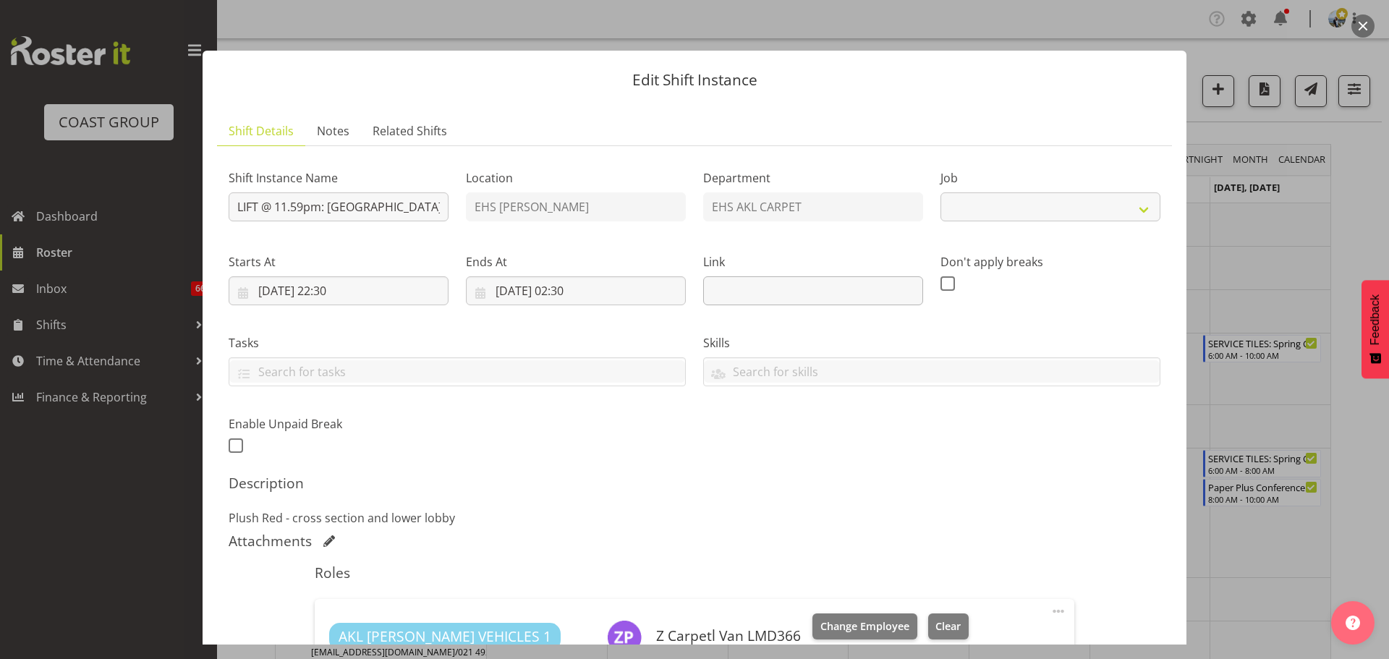
select select "8574"
click at [304, 200] on input "LIFT @ 11.59pm: [GEOGRAPHIC_DATA] [DATE] @ [STREET_ADDRESS][PERSON_NAME]" at bounding box center [339, 206] width 220 height 29
type input "LIFT @ 11pm: [GEOGRAPHIC_DATA] [DATE] @ [STREET_ADDRESS][PERSON_NAME]"
click at [352, 289] on input "[DATE] 22:30" at bounding box center [339, 290] width 220 height 29
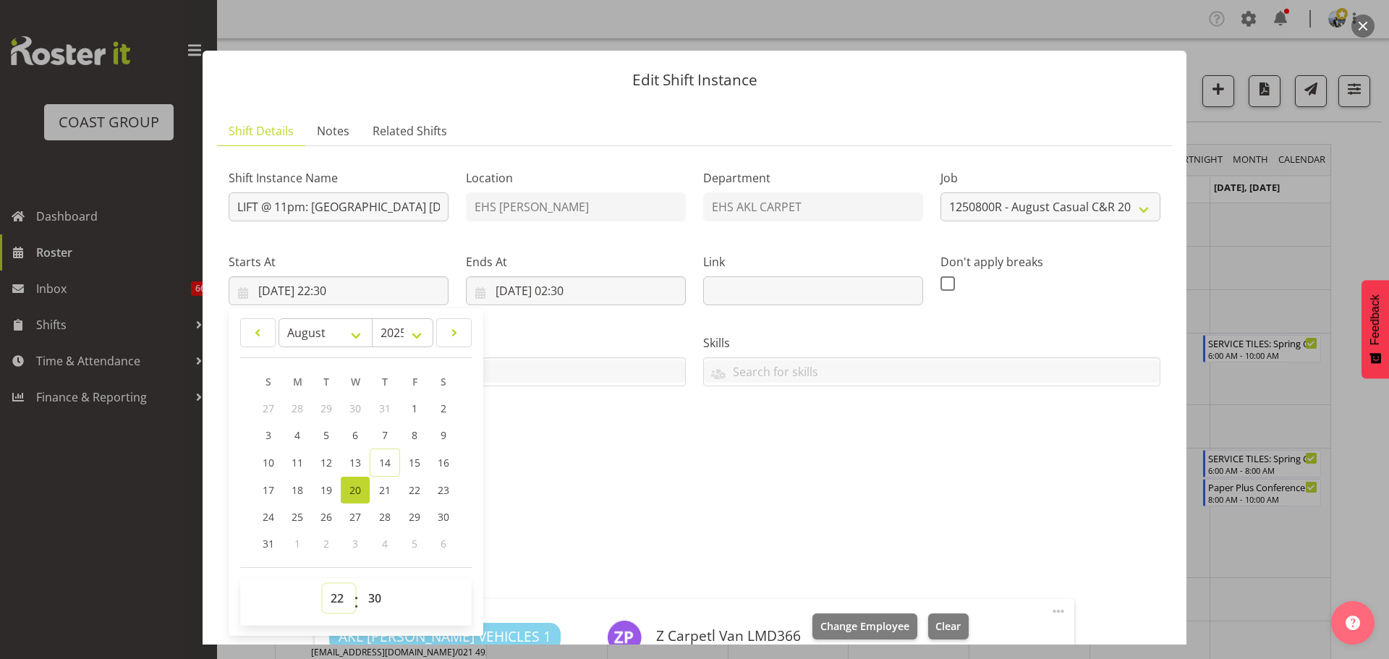
click at [341, 601] on select "00 01 02 03 04 05 06 07 08 09 10 11 12 13 14 15 16 17 18 19 20 21 22 23" at bounding box center [339, 598] width 33 height 29
select select "21"
click at [323, 584] on select "00 01 02 03 04 05 06 07 08 09 10 11 12 13 14 15 16 17 18 19 20 21 22 23" at bounding box center [339, 598] width 33 height 29
type input "[DATE] 21:30"
click at [290, 208] on input "LIFT @ 11pm: [GEOGRAPHIC_DATA] [DATE] @ [STREET_ADDRESS][PERSON_NAME]" at bounding box center [339, 206] width 220 height 29
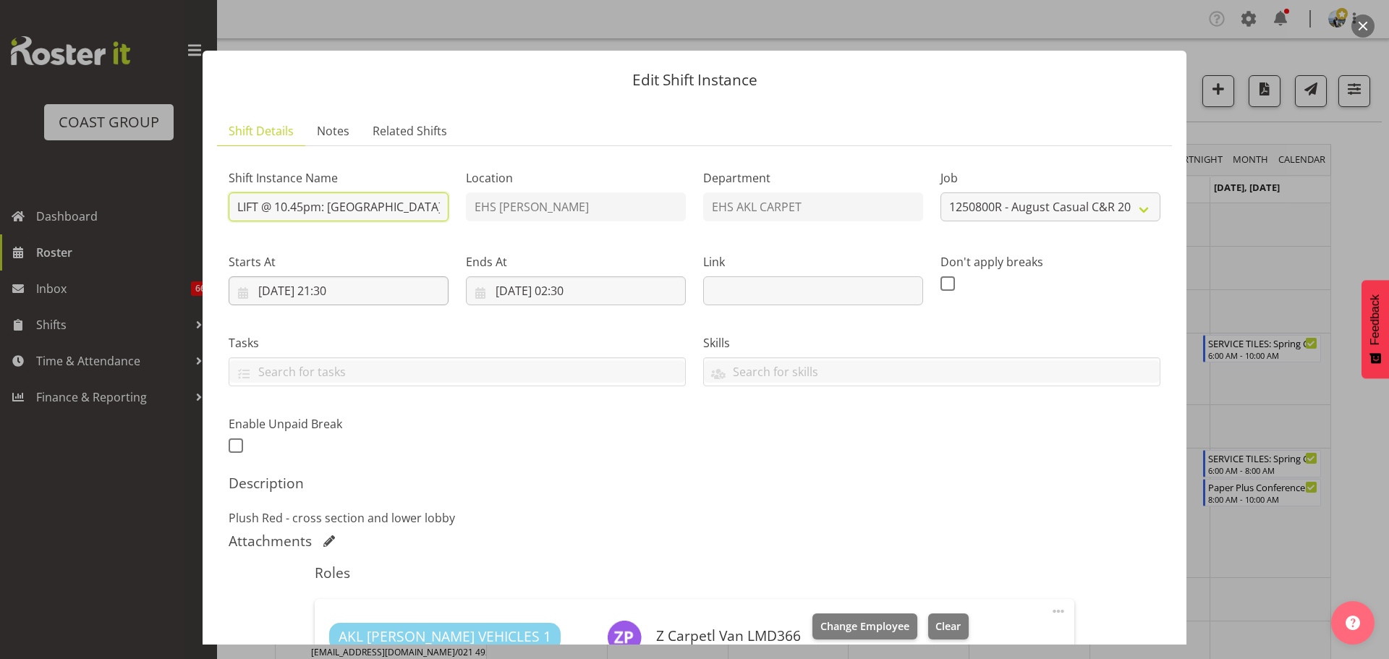
type input "LIFT @ 10.45pm: [GEOGRAPHIC_DATA] [DATE] @ [STREET_ADDRESS][PERSON_NAME]"
click at [352, 289] on input "[DATE] 21:30" at bounding box center [339, 290] width 220 height 29
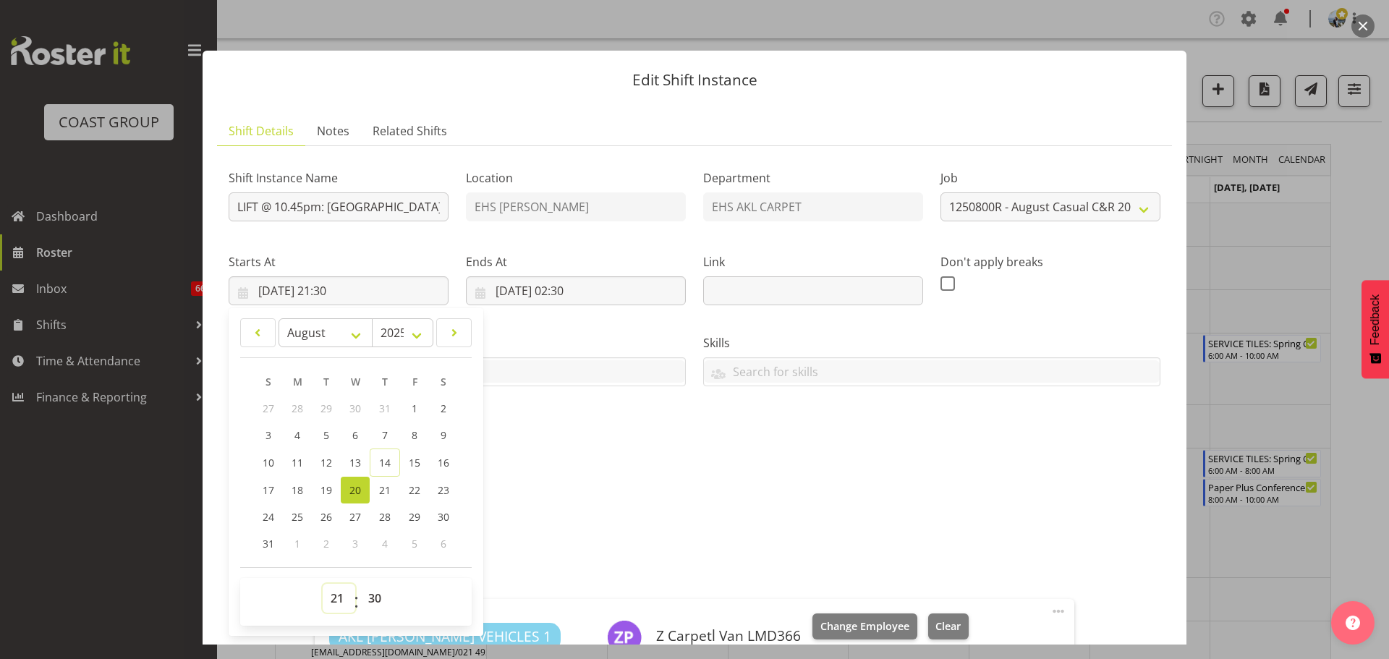
click at [338, 598] on select "00 01 02 03 04 05 06 07 08 09 10 11 12 13 14 15 16 17 18 19 20 21 22 23" at bounding box center [339, 598] width 33 height 29
select select "22"
click at [323, 584] on select "00 01 02 03 04 05 06 07 08 09 10 11 12 13 14 15 16 17 18 19 20 21 22 23" at bounding box center [339, 598] width 33 height 29
type input "[DATE] 22:30"
click at [371, 594] on select "00 01 02 03 04 05 06 07 08 09 10 11 12 13 14 15 16 17 18 19 20 21 22 23 24 25 2…" at bounding box center [376, 598] width 33 height 29
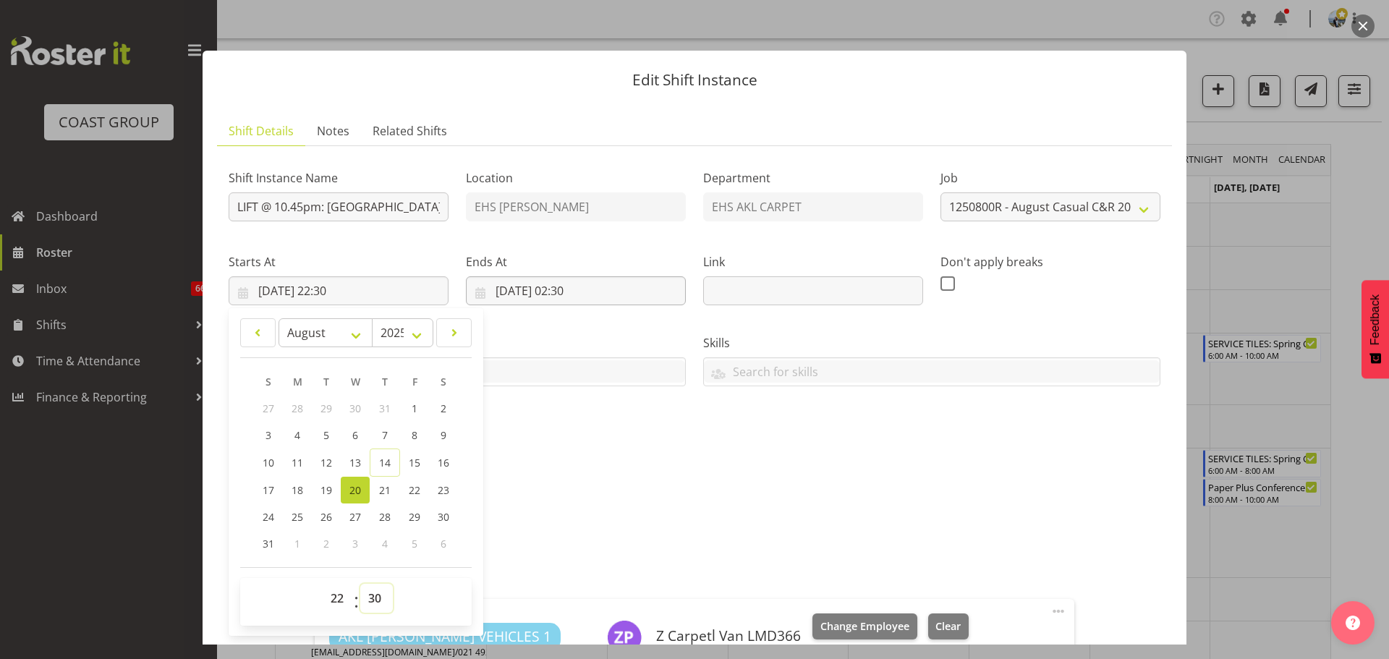
select select "0"
type input "[DATE] 22:00"
click at [574, 285] on input "[DATE] 02:30" at bounding box center [576, 290] width 220 height 29
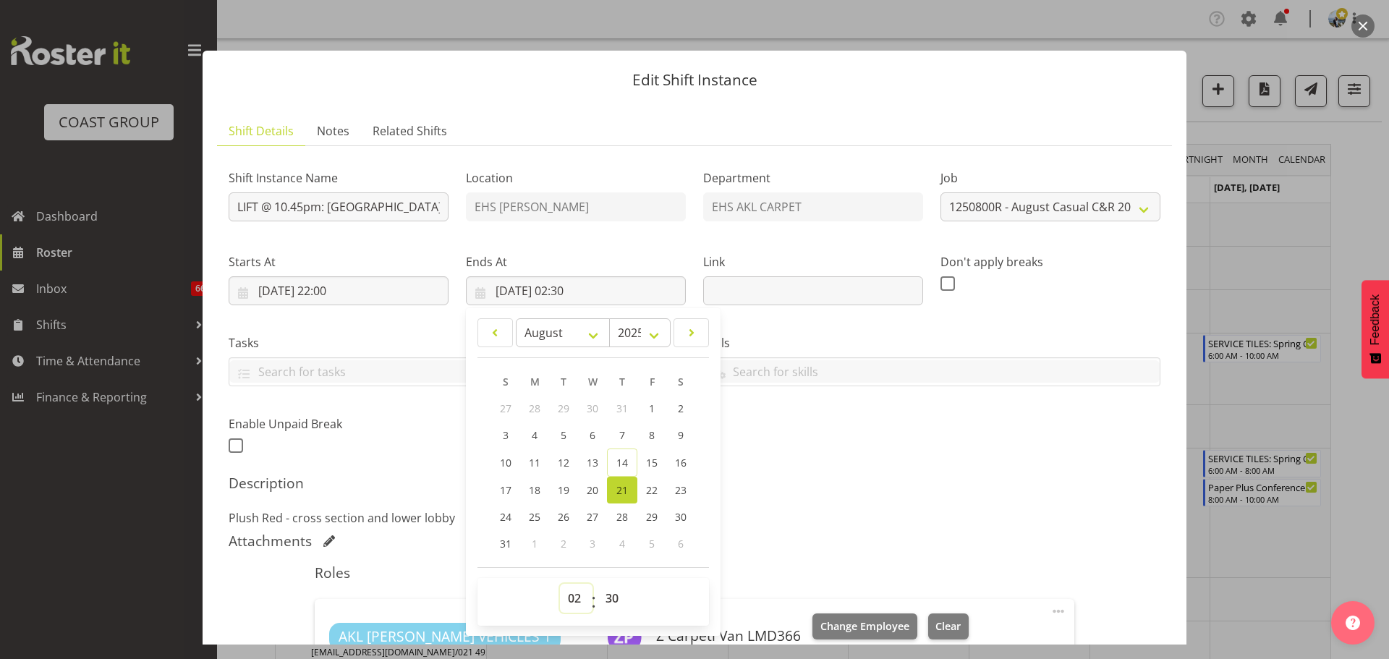
click at [572, 599] on select "00 01 02 03 04 05 06 07 08 09 10 11 12 13 14 15 16 17 18 19 20 21 22 23" at bounding box center [576, 598] width 33 height 29
click at [611, 610] on select "00 01 02 03 04 05 06 07 08 09 10 11 12 13 14 15 16 17 18 19 20 21 22 23 24 25 2…" at bounding box center [613, 598] width 33 height 29
select select "0"
type input "[DATE] 02:00"
click at [828, 477] on h5 "Description" at bounding box center [695, 482] width 932 height 17
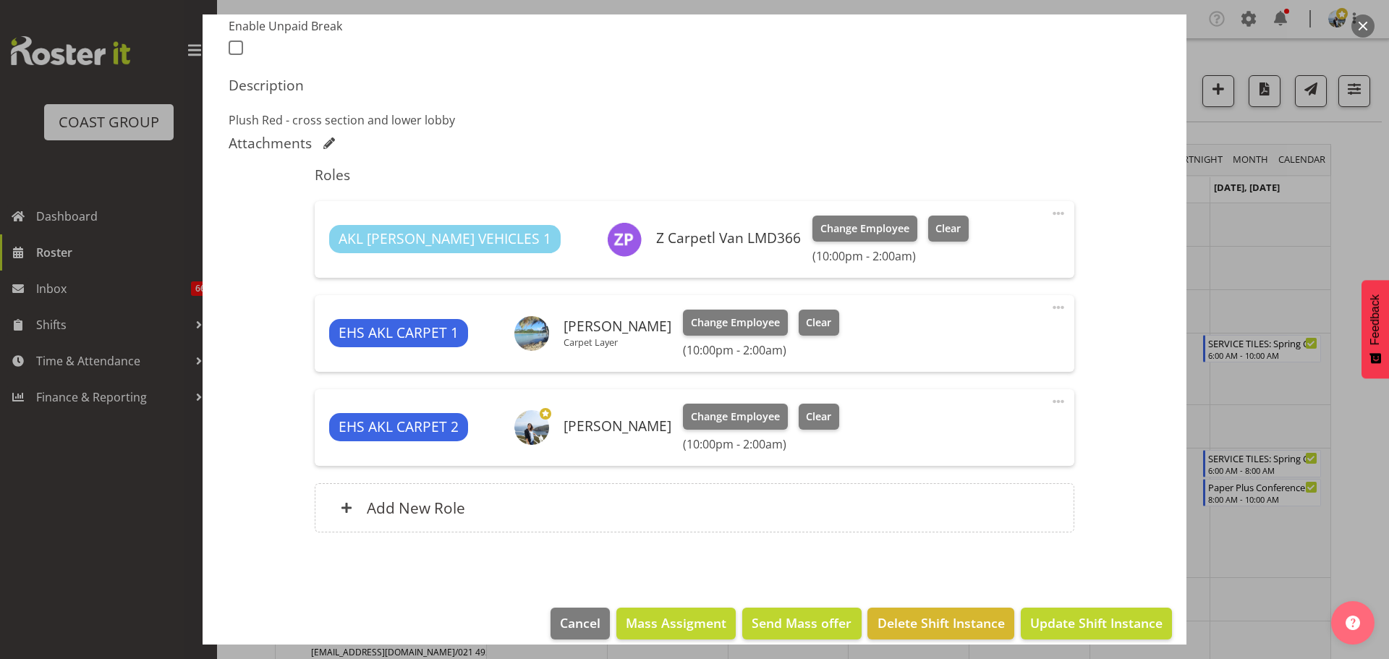
scroll to position [414, 0]
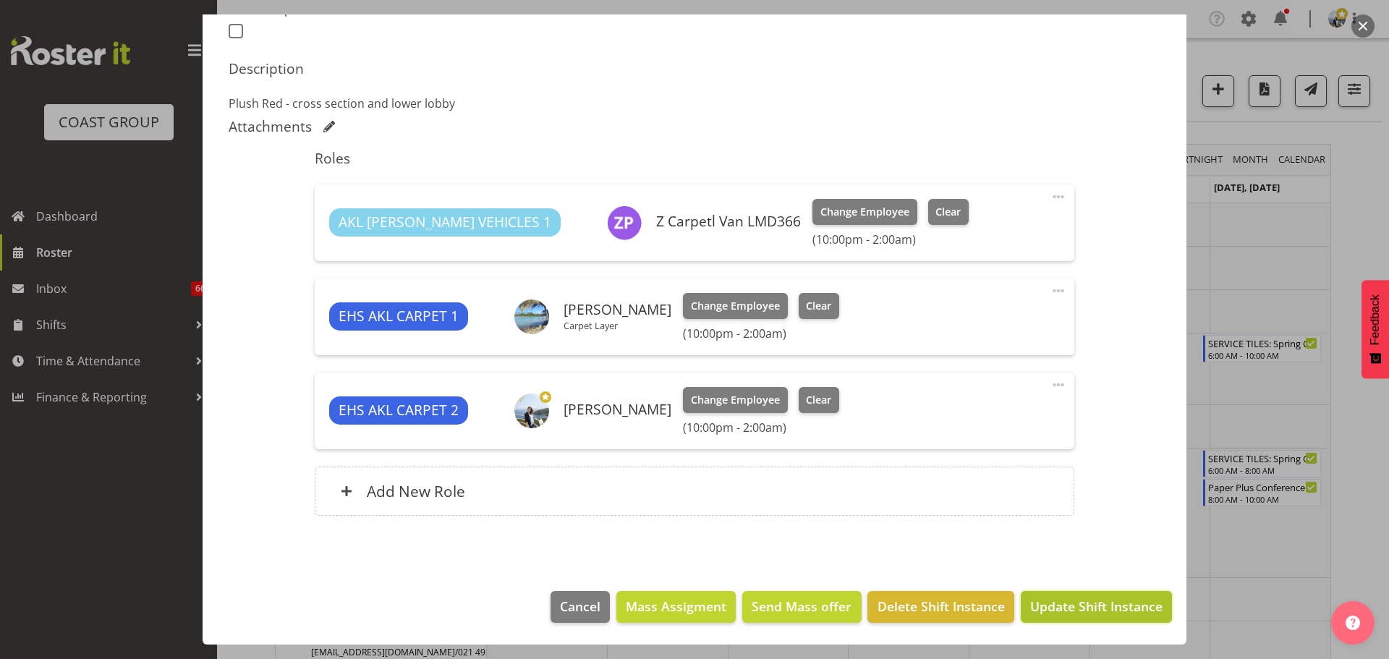
click at [1090, 599] on span "Update Shift Instance" at bounding box center [1096, 606] width 132 height 19
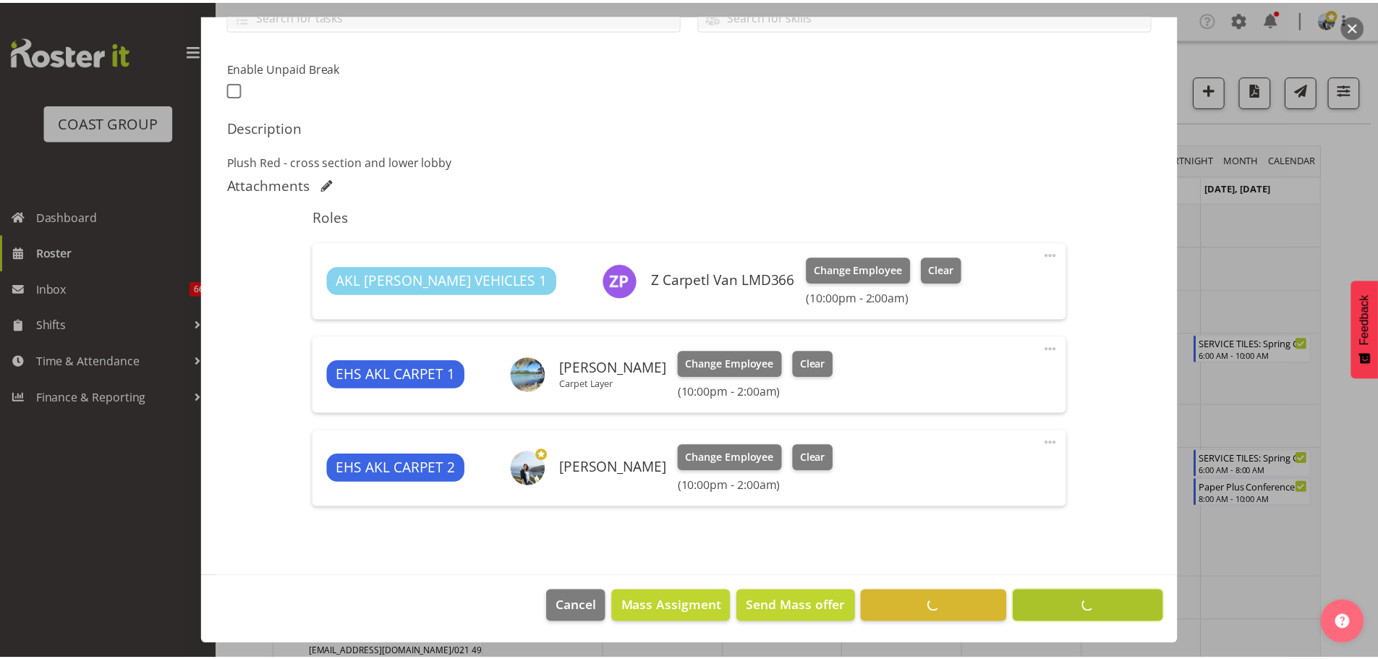
scroll to position [357, 0]
